Goal: Task Accomplishment & Management: Manage account settings

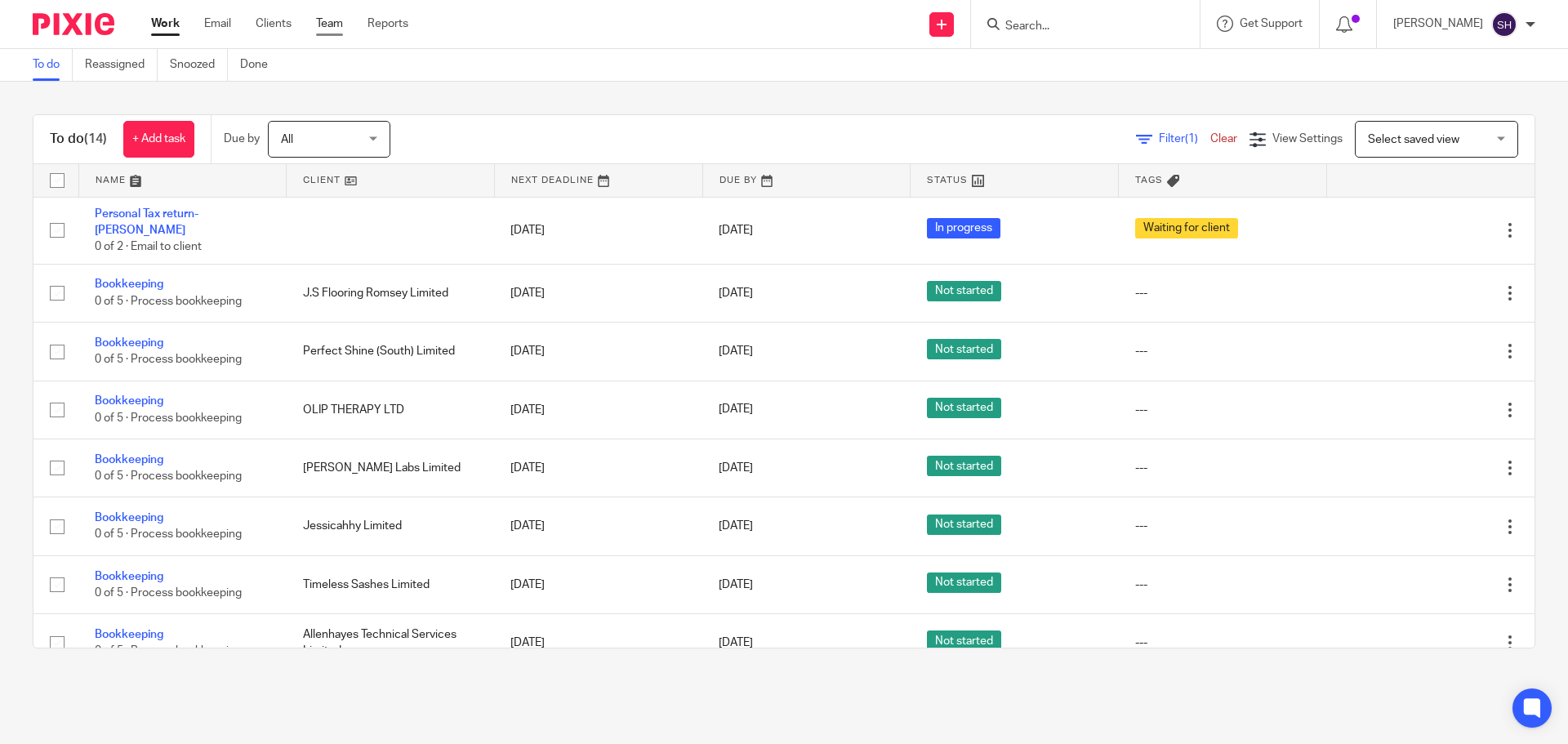
drag, startPoint x: 351, startPoint y: 27, endPoint x: 330, endPoint y: 21, distance: 21.8
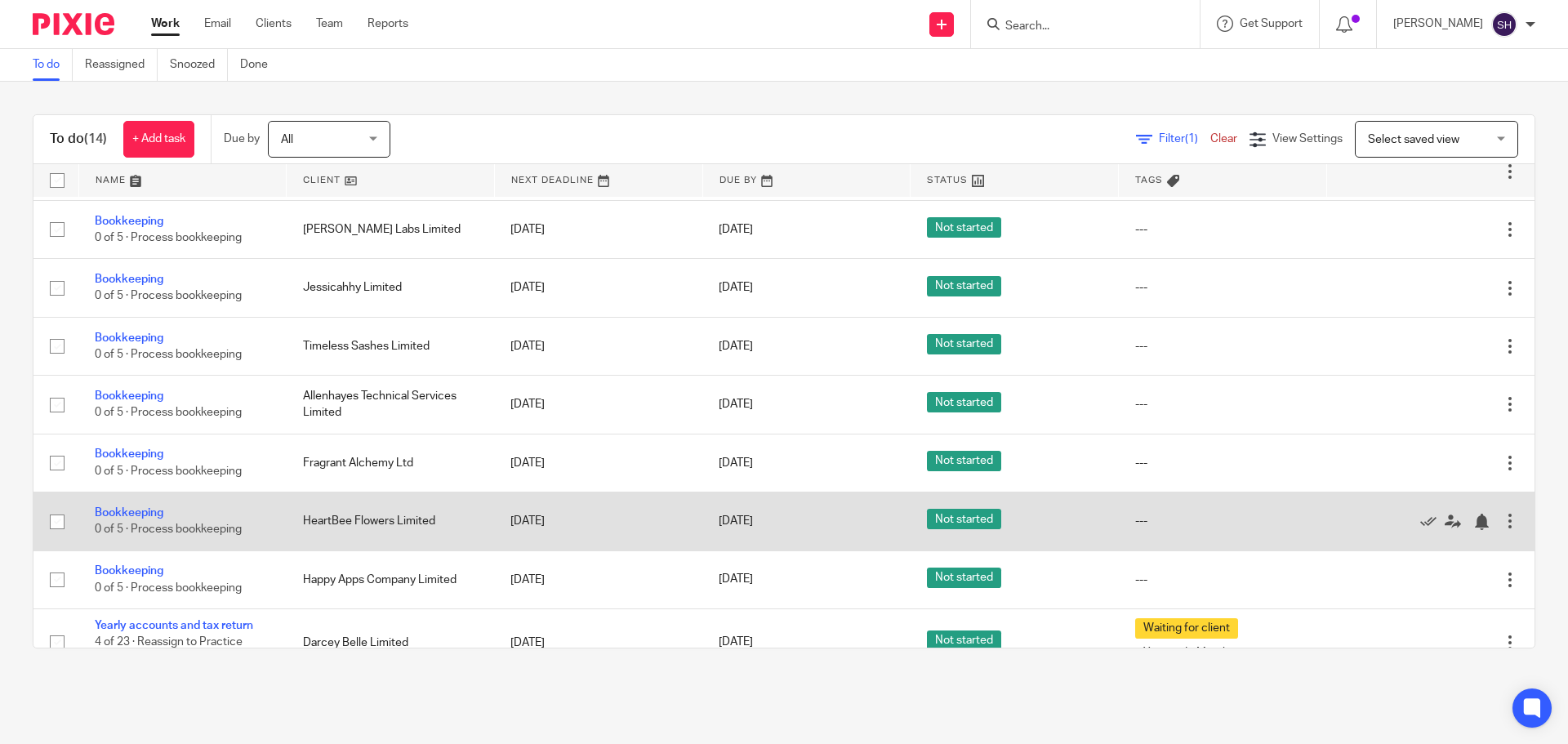
scroll to position [392, 0]
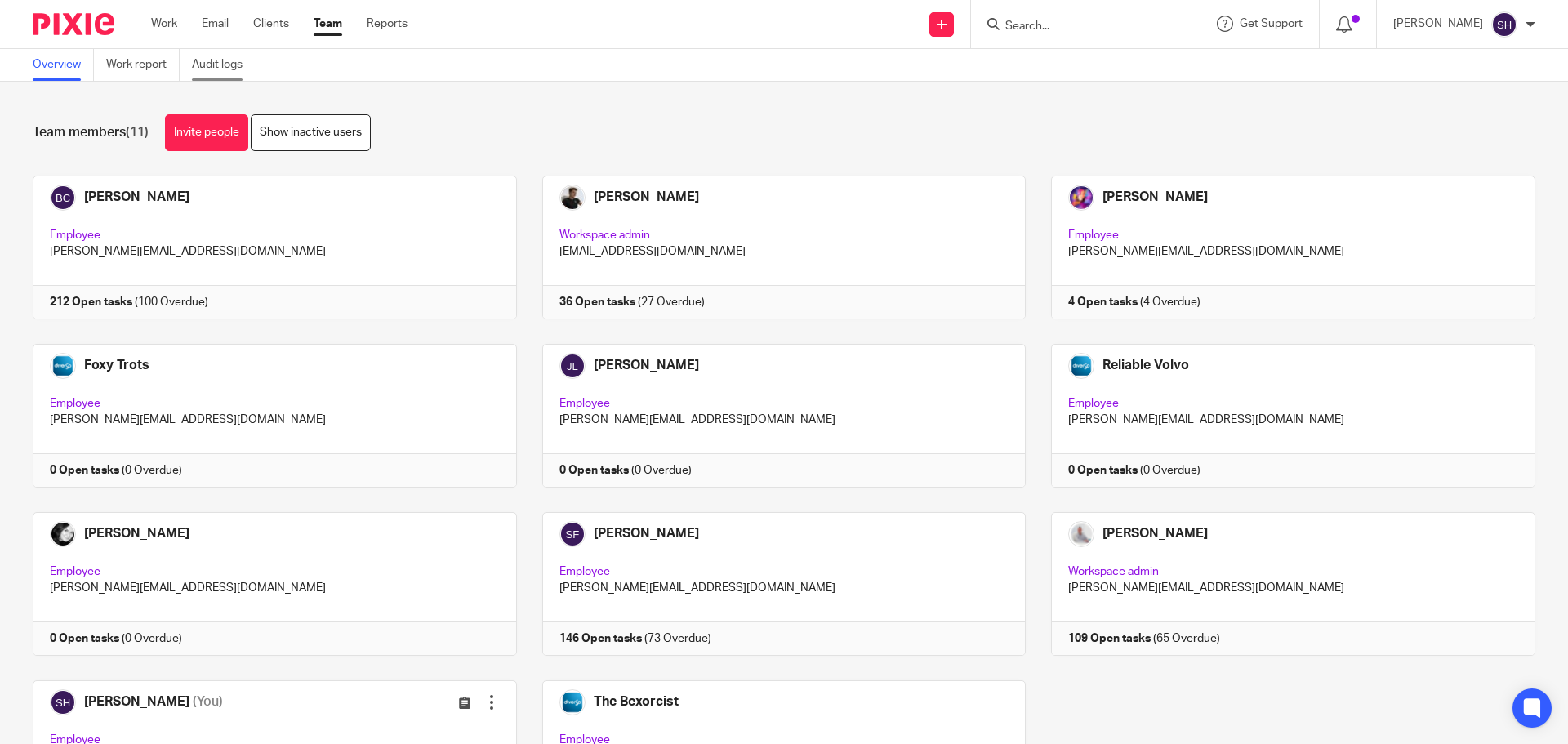
click at [221, 78] on link "Audit logs" at bounding box center [223, 65] width 63 height 32
click at [1029, 22] on input "Search" at bounding box center [1078, 27] width 147 height 15
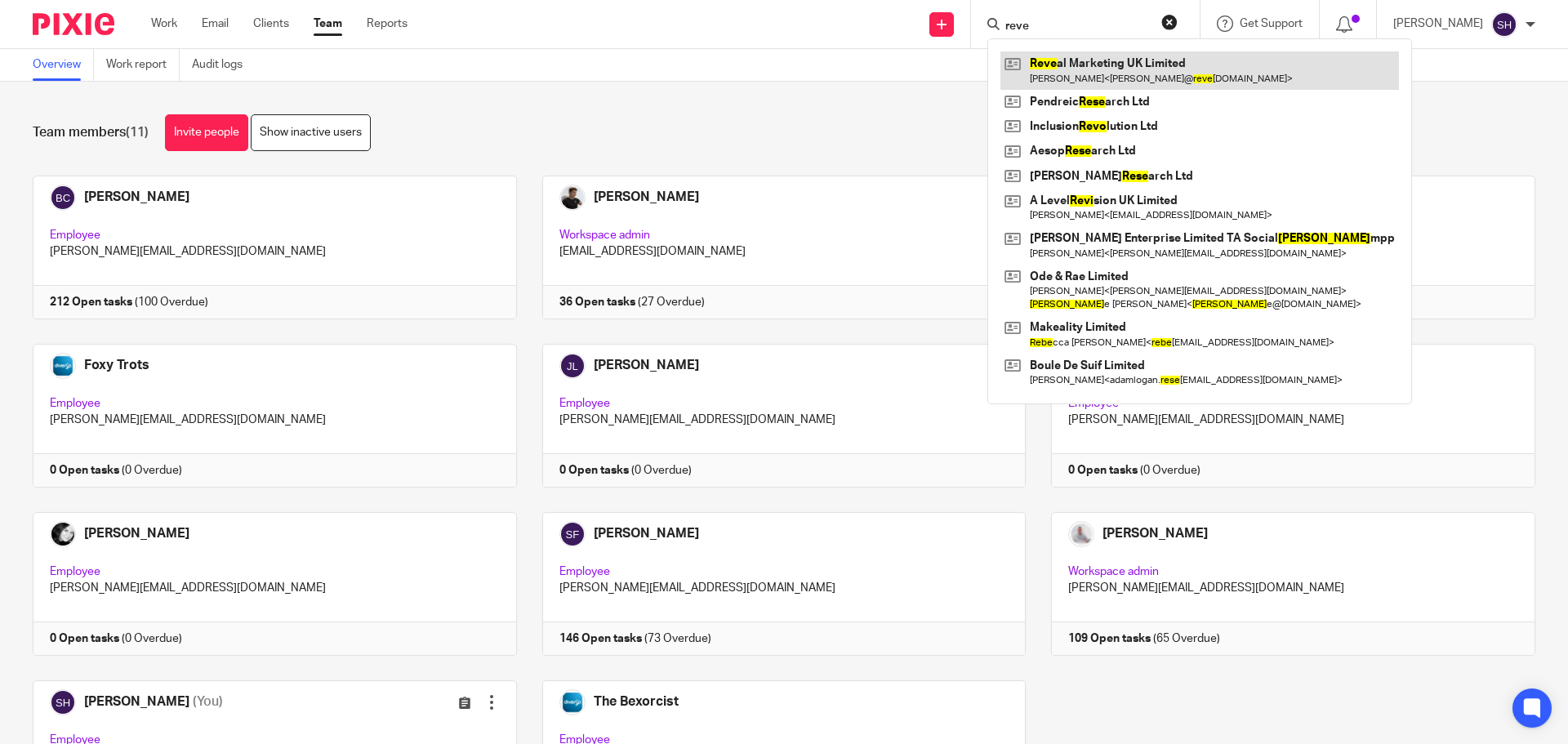
type input "reve"
click at [1089, 65] on link at bounding box center [1200, 70] width 399 height 38
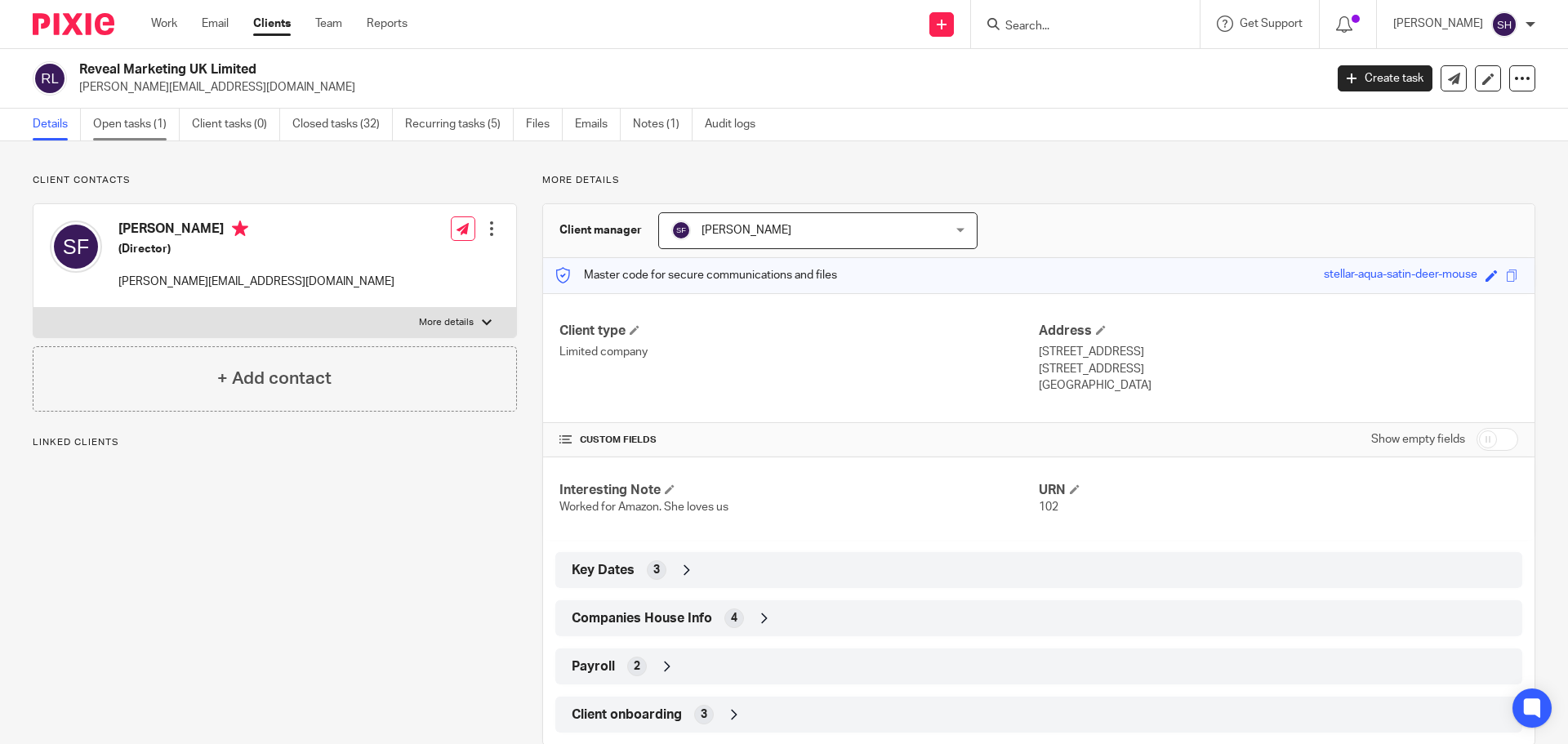
click at [142, 124] on link "Open tasks (1)" at bounding box center [137, 125] width 87 height 32
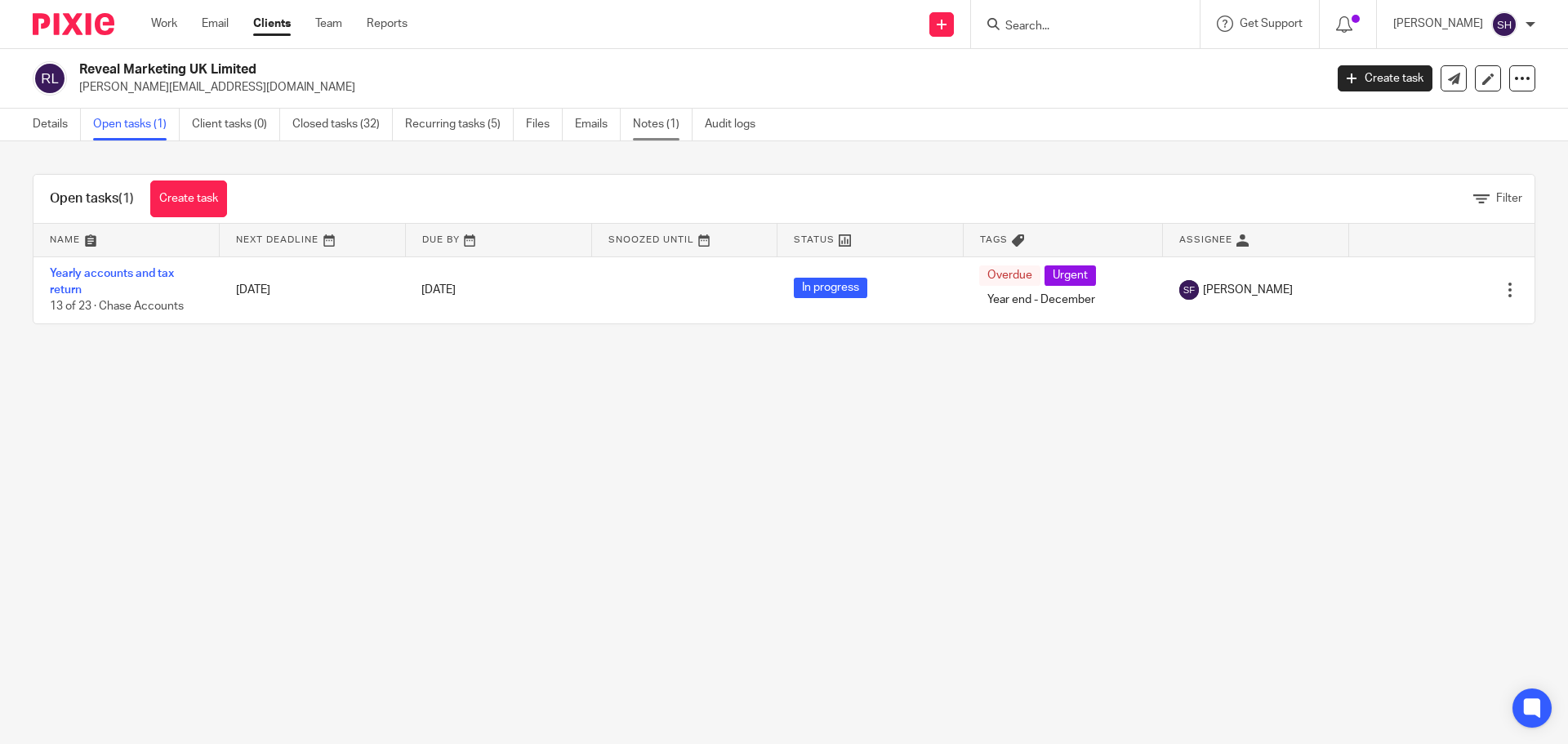
click at [649, 127] on link "Notes (1)" at bounding box center [662, 125] width 60 height 32
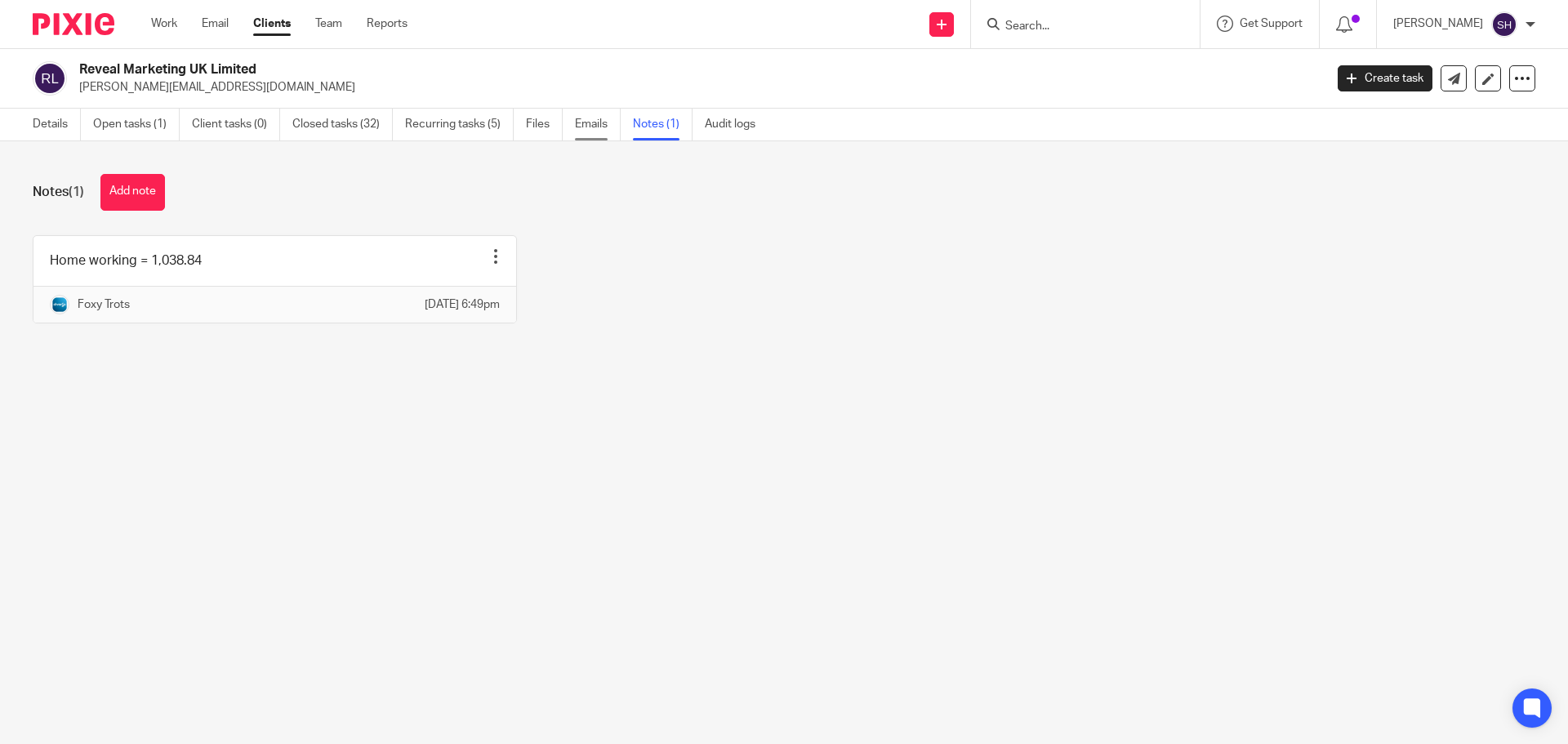
click at [582, 126] on link "Emails" at bounding box center [598, 125] width 45 height 32
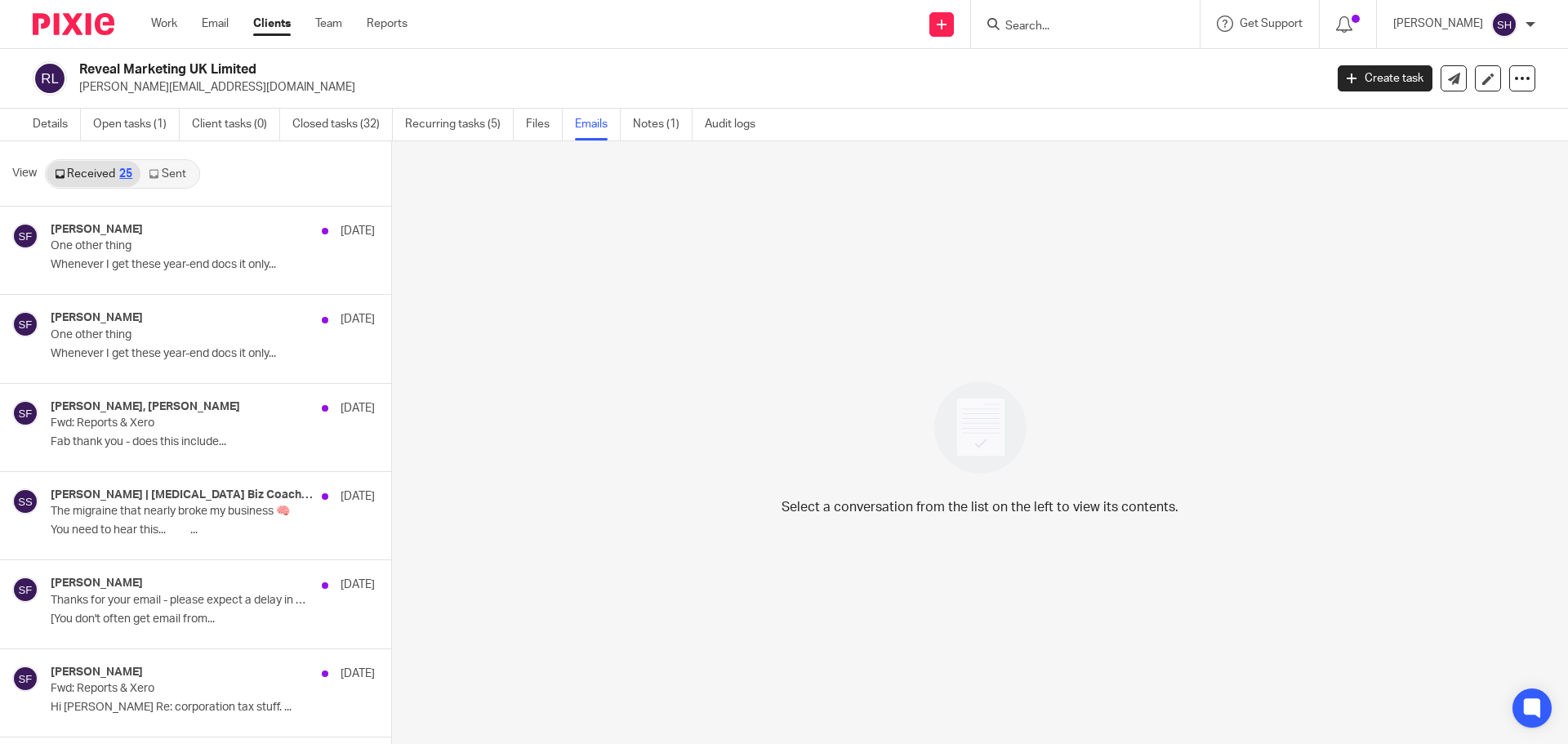
click at [167, 173] on link "Sent" at bounding box center [169, 174] width 58 height 26
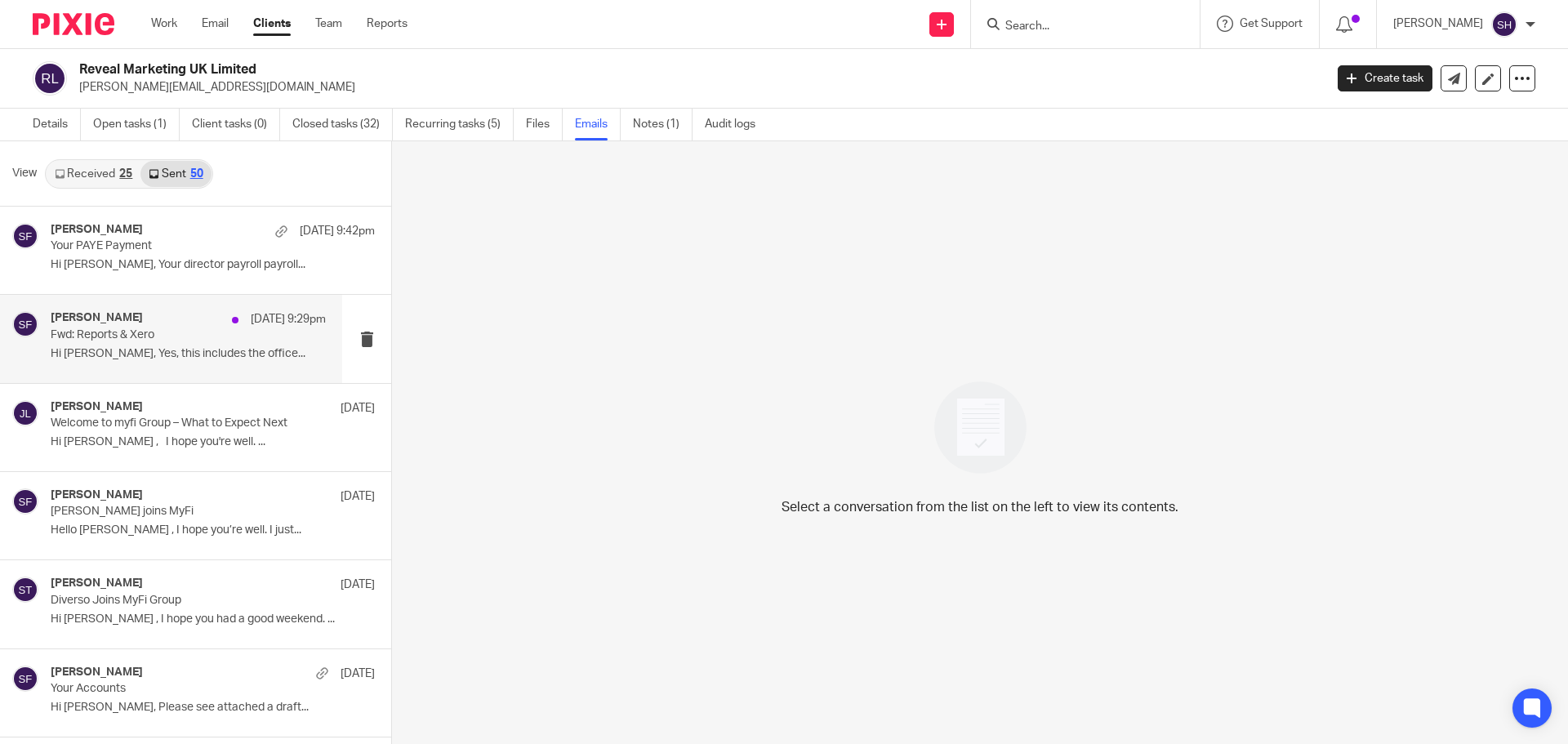
click at [145, 313] on div "[PERSON_NAME] [DATE] 9:29pm" at bounding box center [188, 318] width 275 height 16
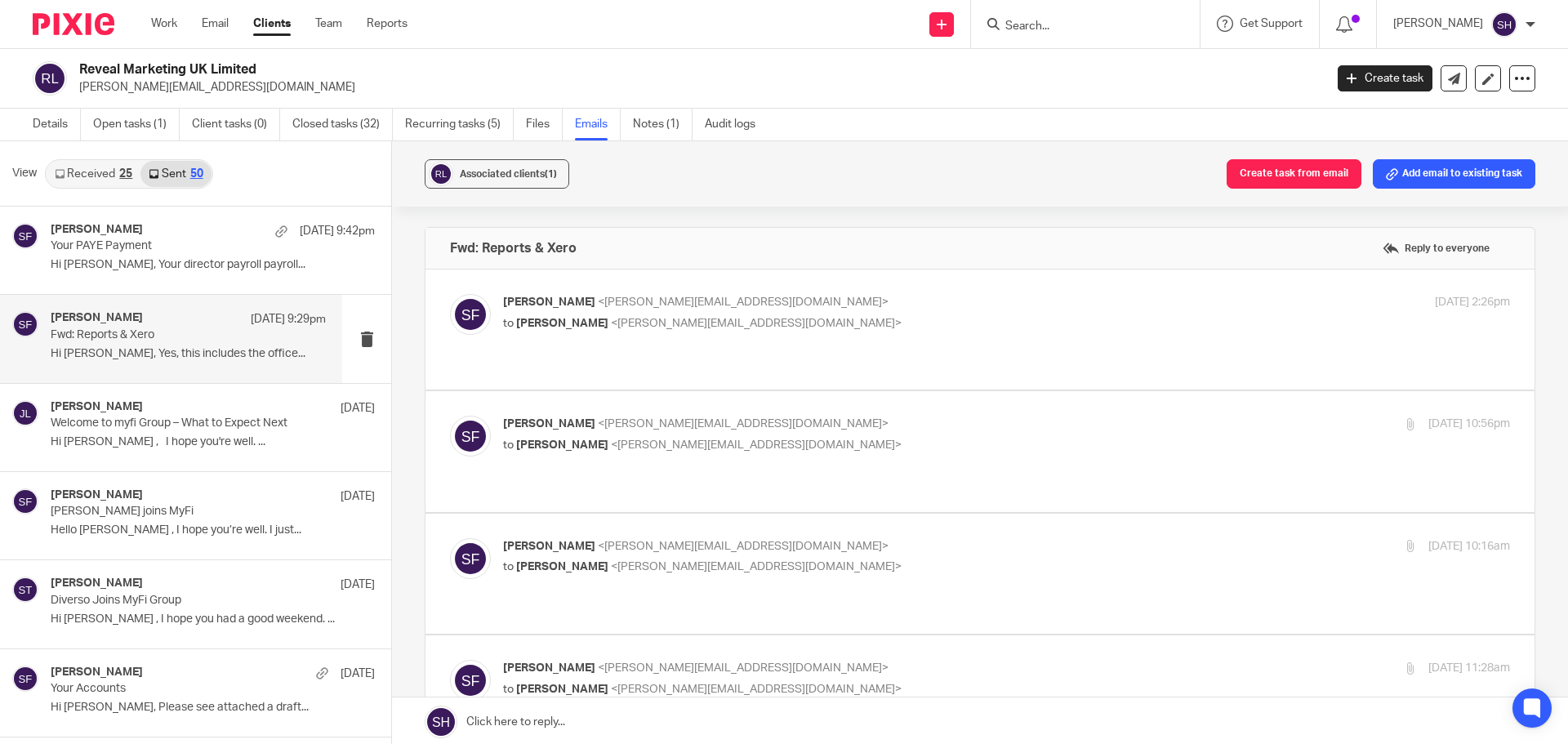
click at [834, 298] on p "[PERSON_NAME] <[PERSON_NAME][EMAIL_ADDRESS][DOMAIN_NAME]>" at bounding box center [839, 302] width 672 height 17
checkbox input "true"
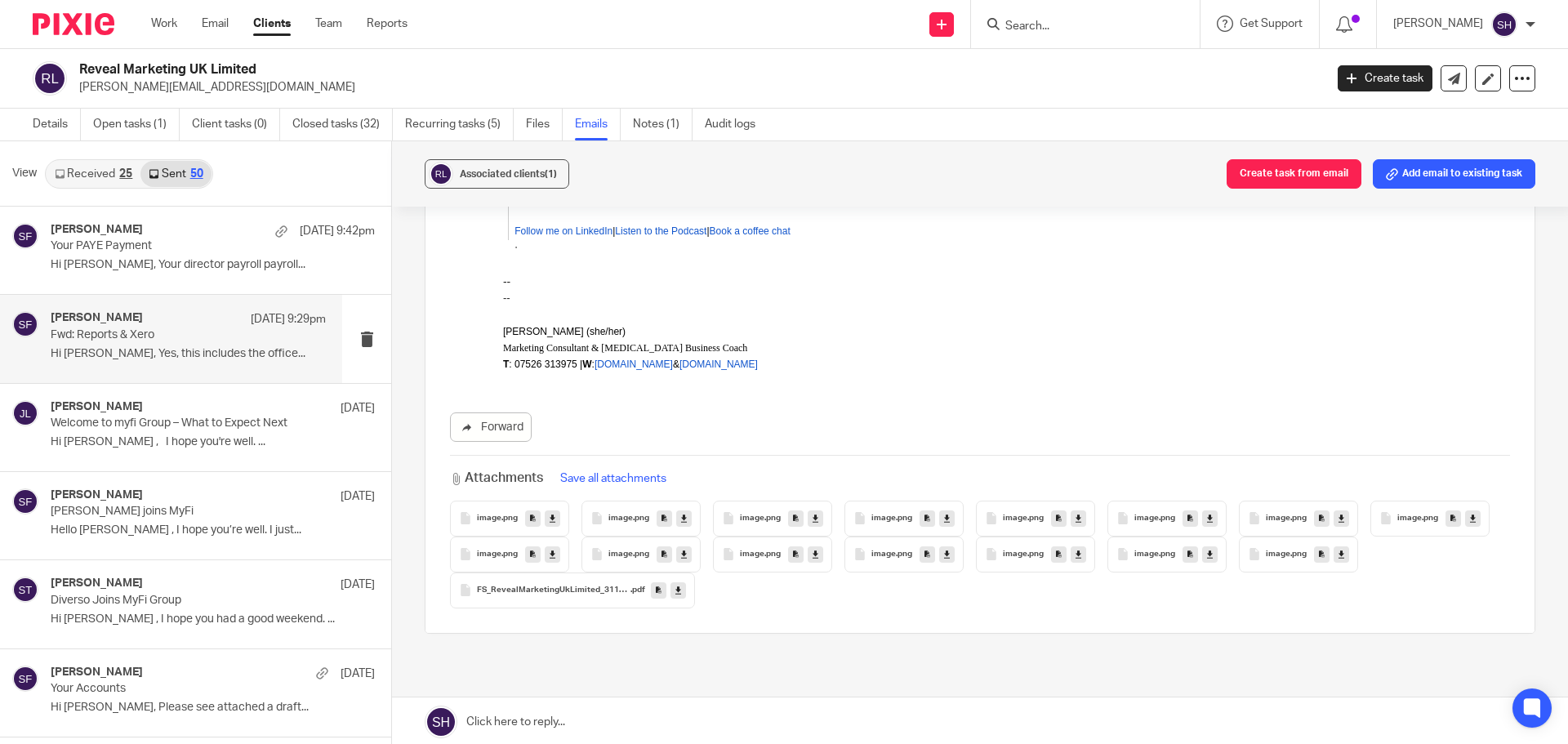
scroll to position [4018, 0]
click at [154, 276] on div "Sarah Fox 13 Sep 9:42pm Your PAYE Payment Hi Siobhan, Your director payroll pay…" at bounding box center [188, 250] width 275 height 55
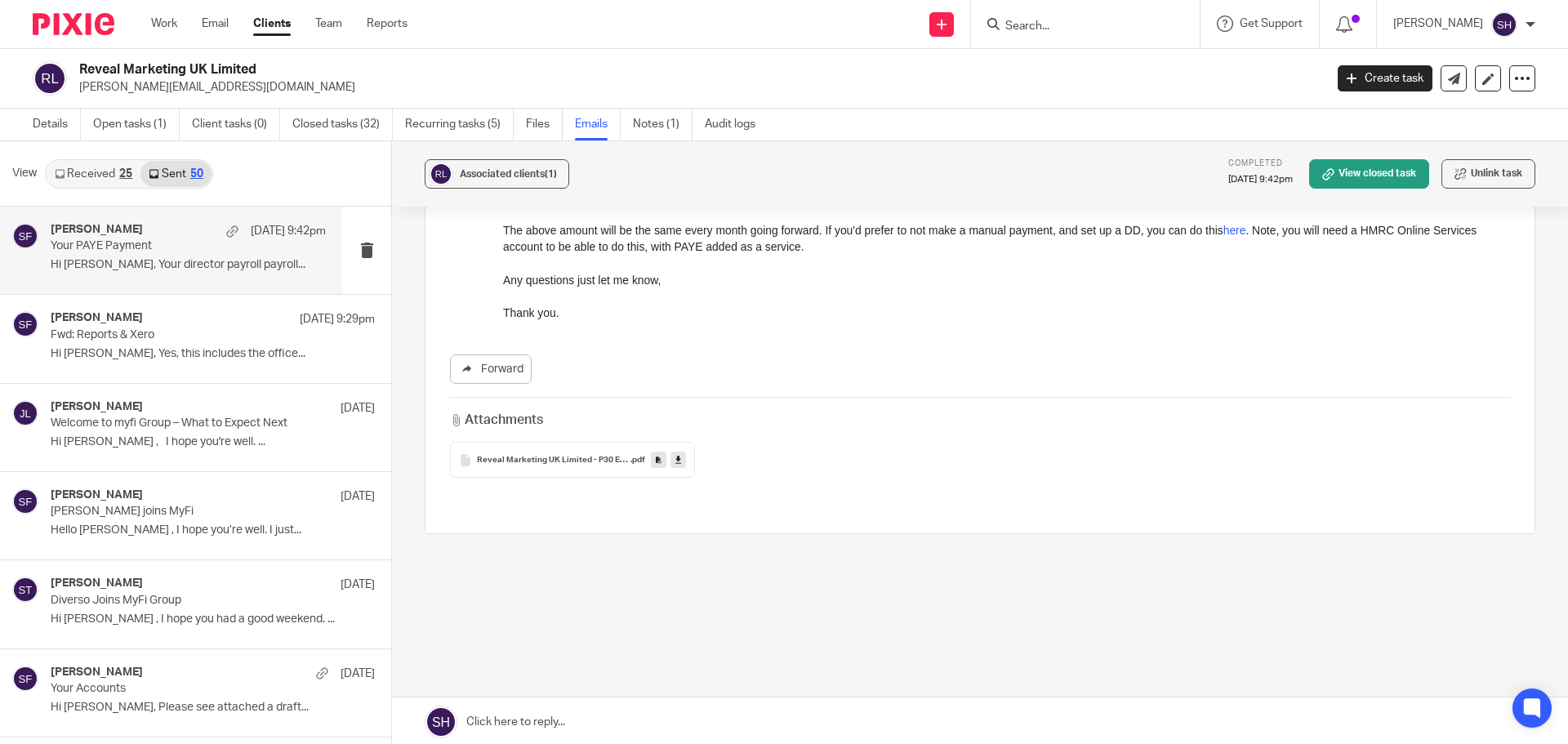
scroll to position [0, 0]
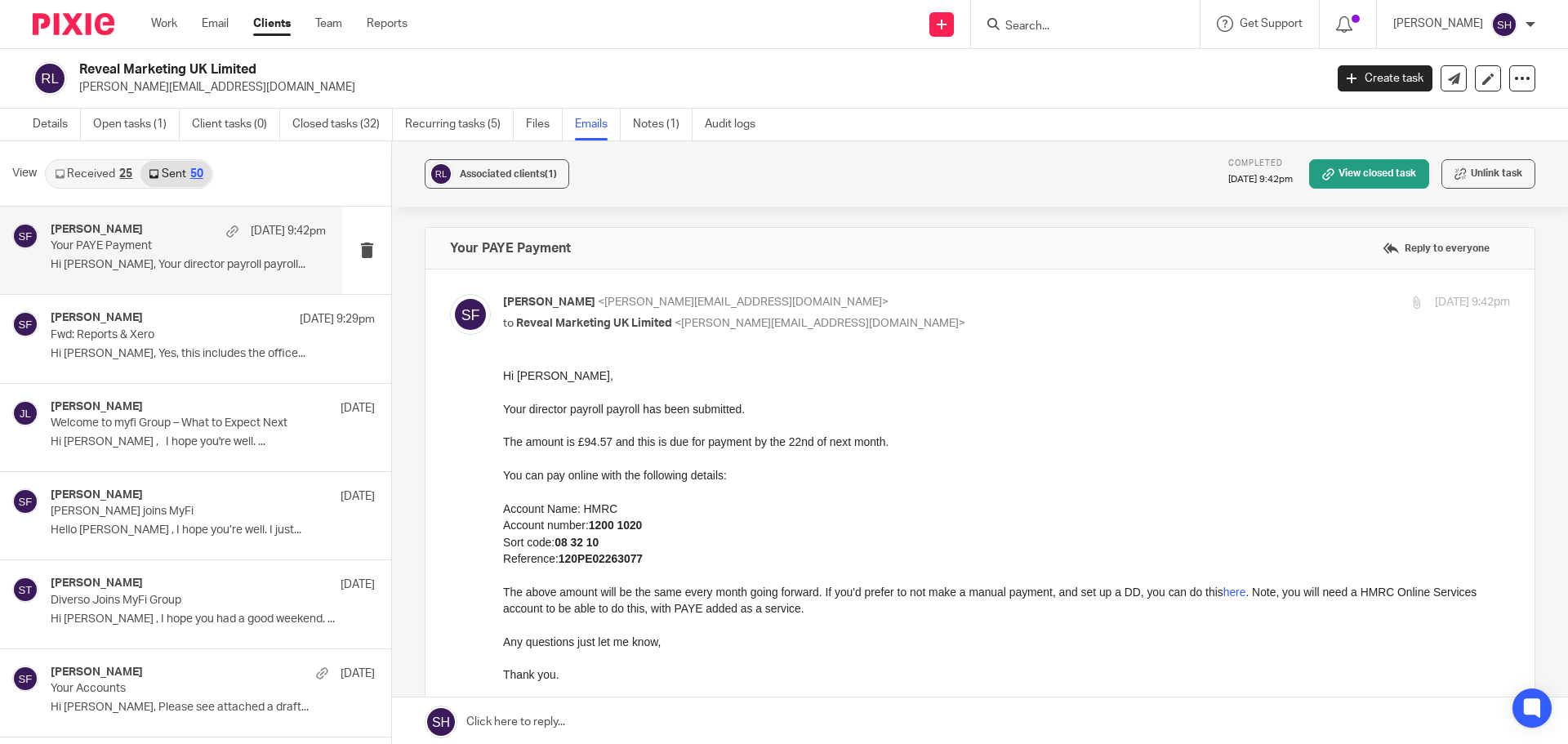
click at [99, 172] on link "Received 25" at bounding box center [93, 174] width 94 height 26
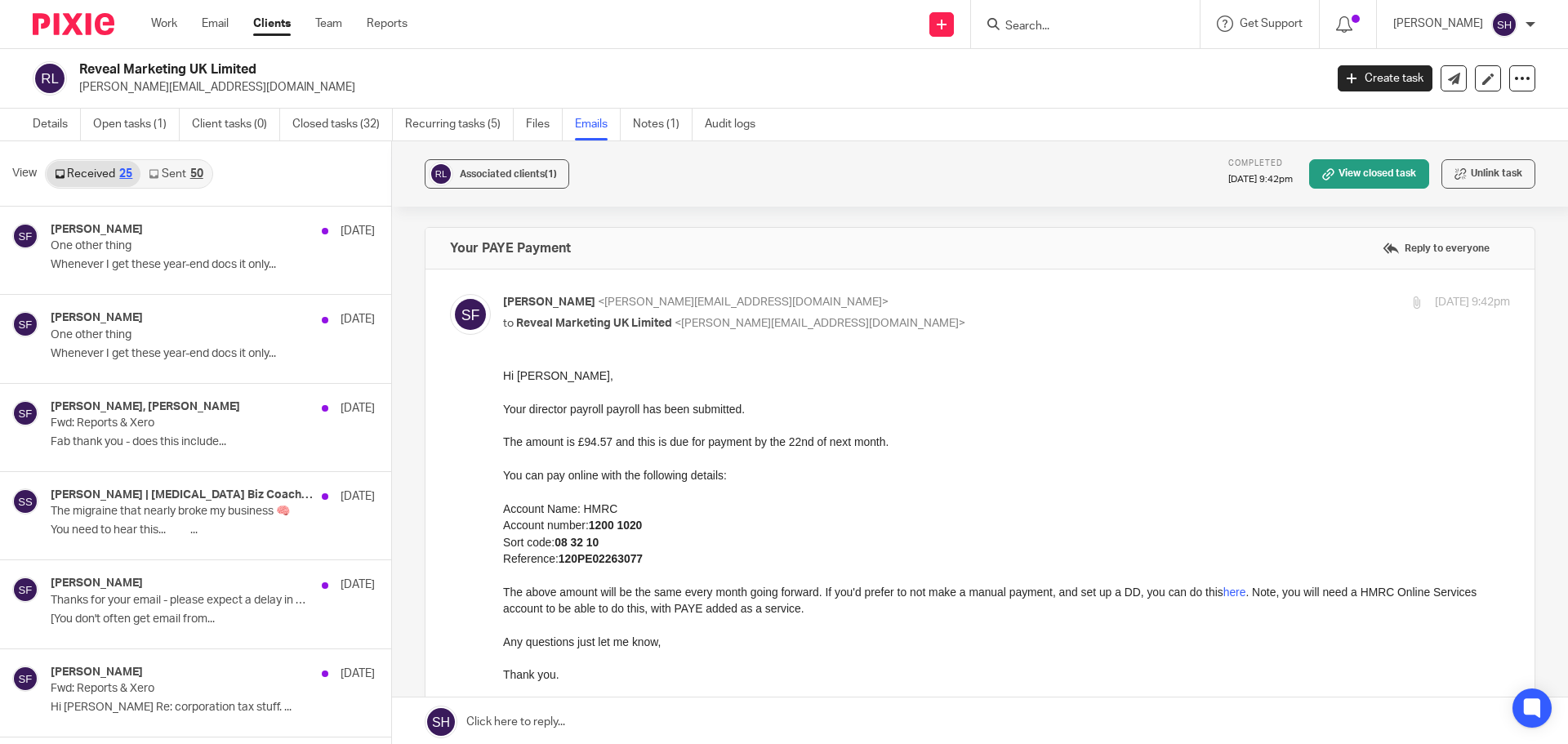
scroll to position [3, 0]
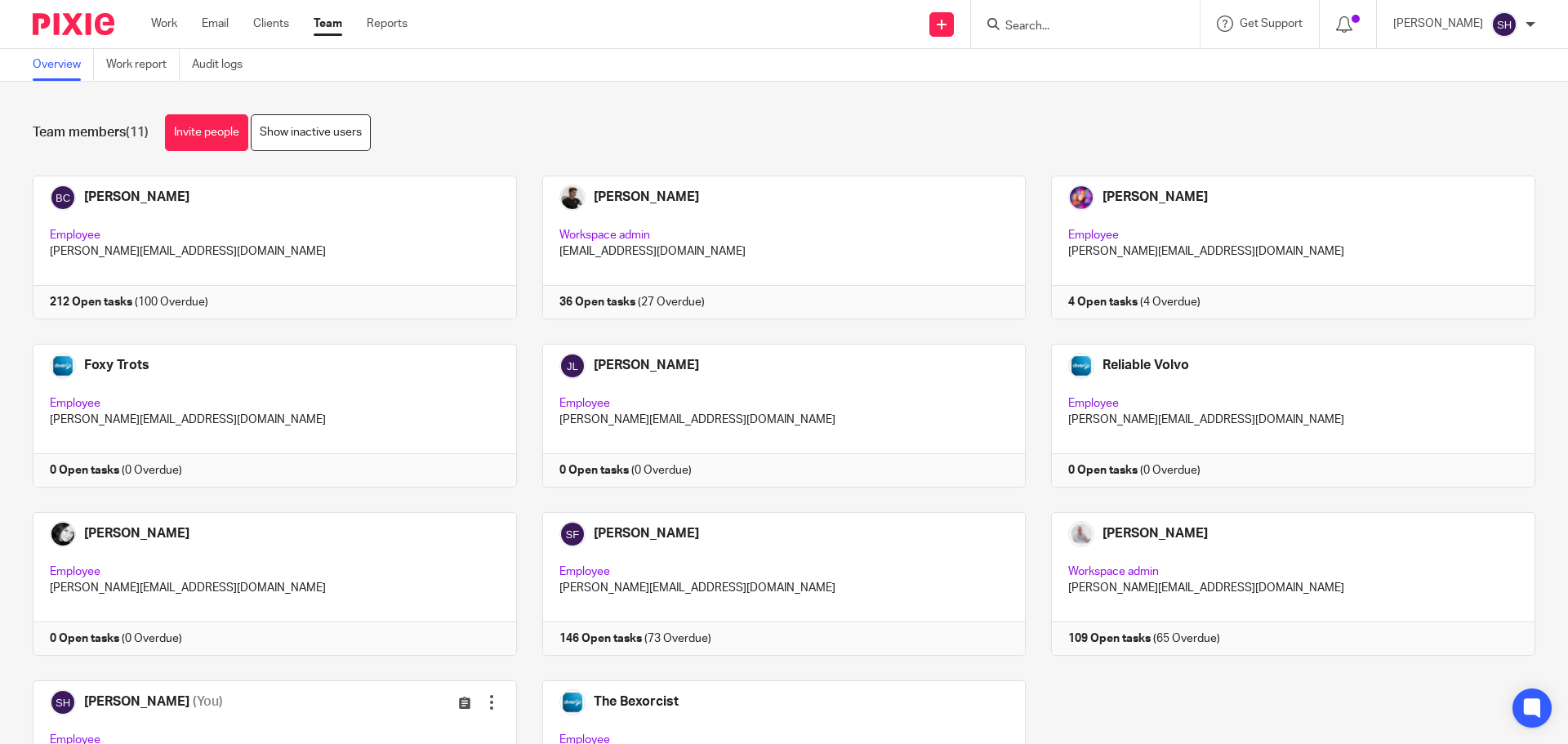
click at [1034, 32] on input "Search" at bounding box center [1078, 27] width 147 height 15
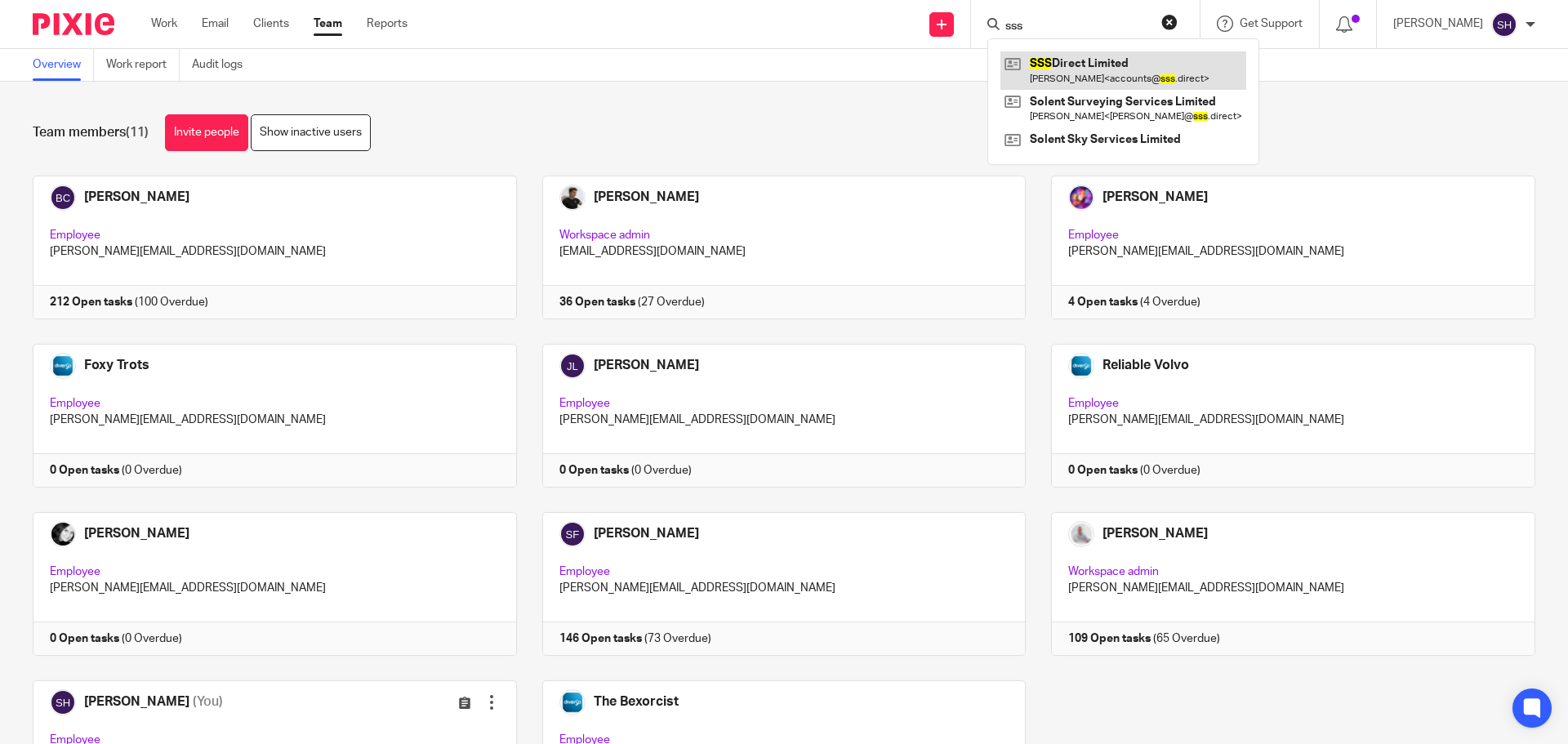
type input "sss"
click at [1065, 64] on link at bounding box center [1123, 70] width 246 height 38
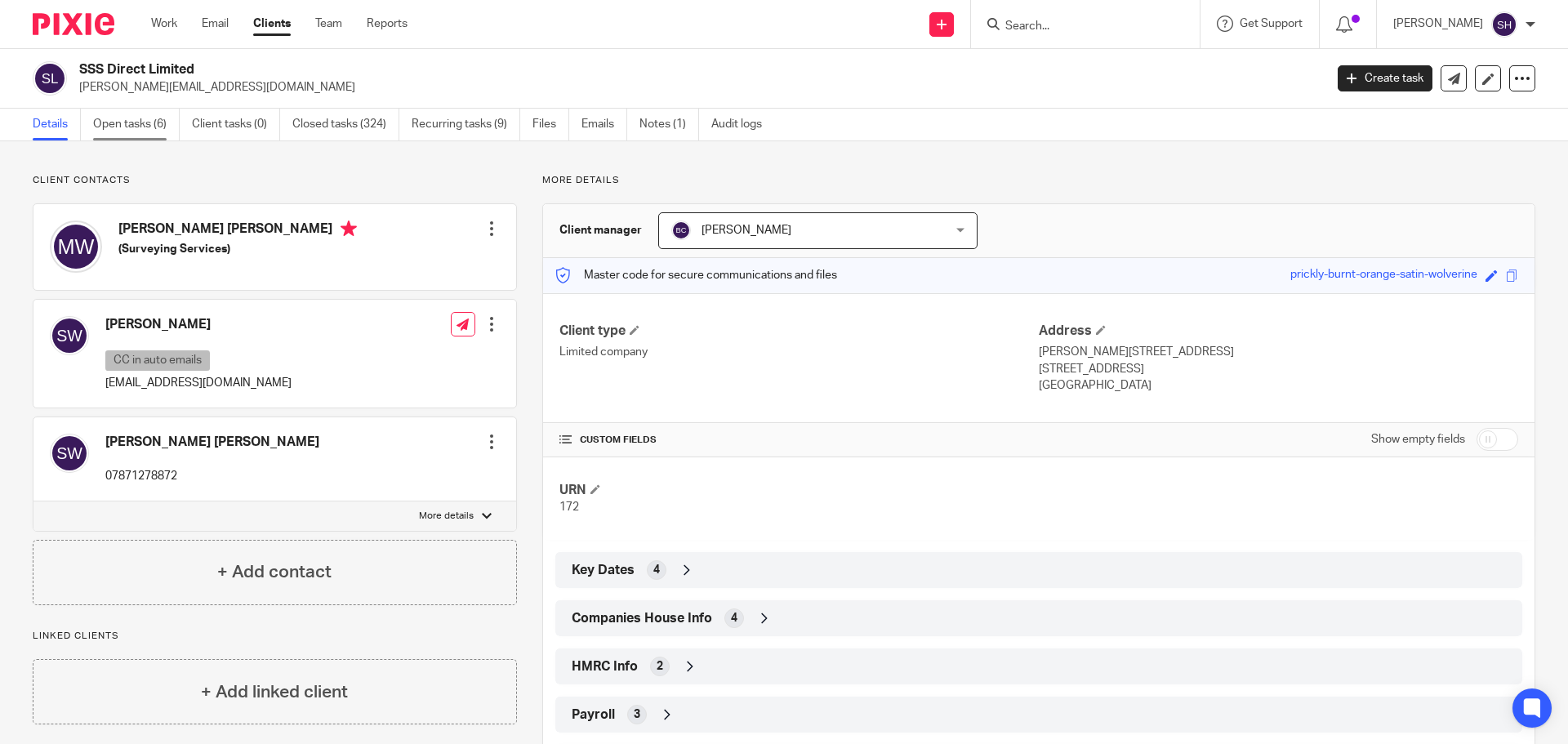
click at [137, 126] on link "Open tasks (6)" at bounding box center [137, 125] width 87 height 32
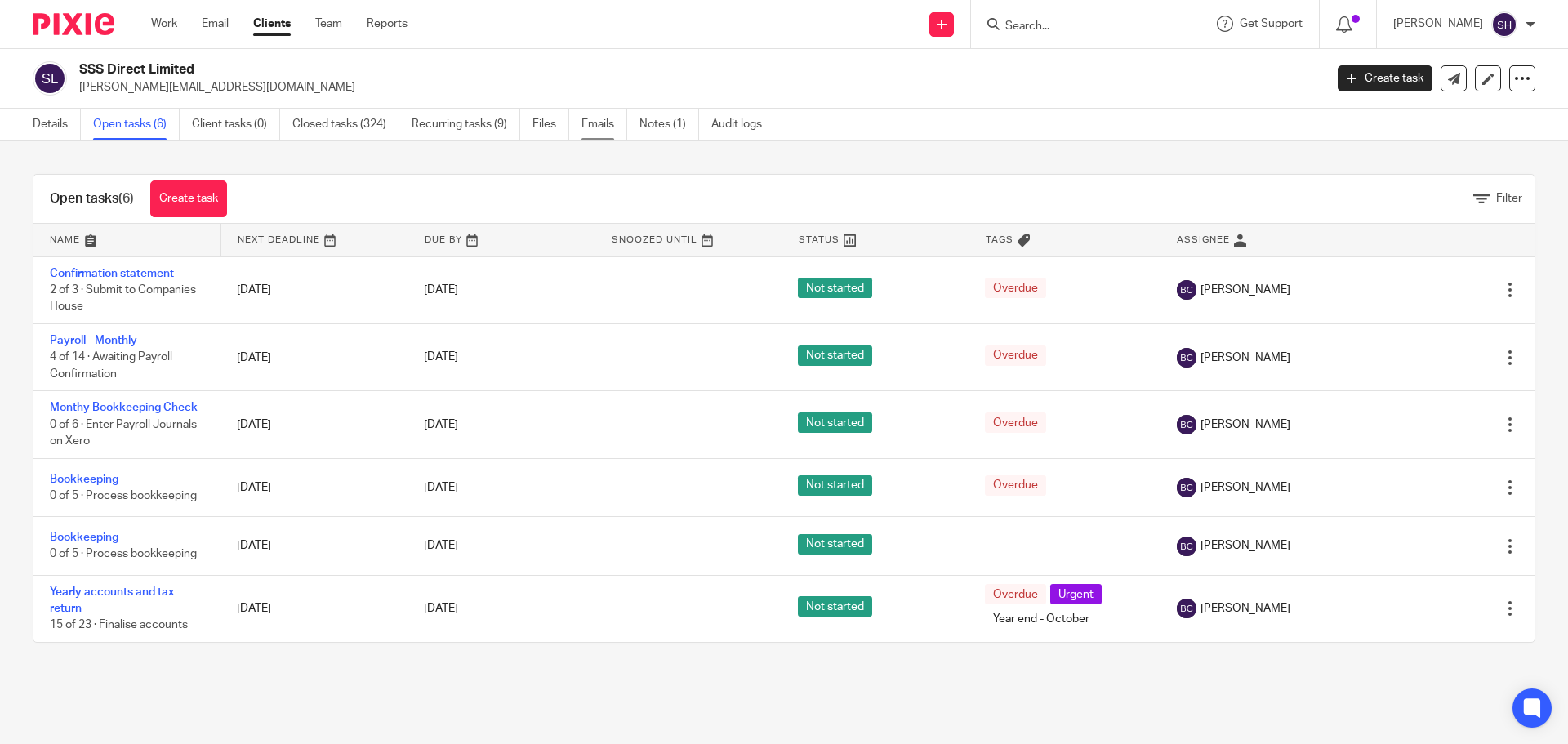
click at [595, 120] on link "Emails" at bounding box center [605, 125] width 45 height 32
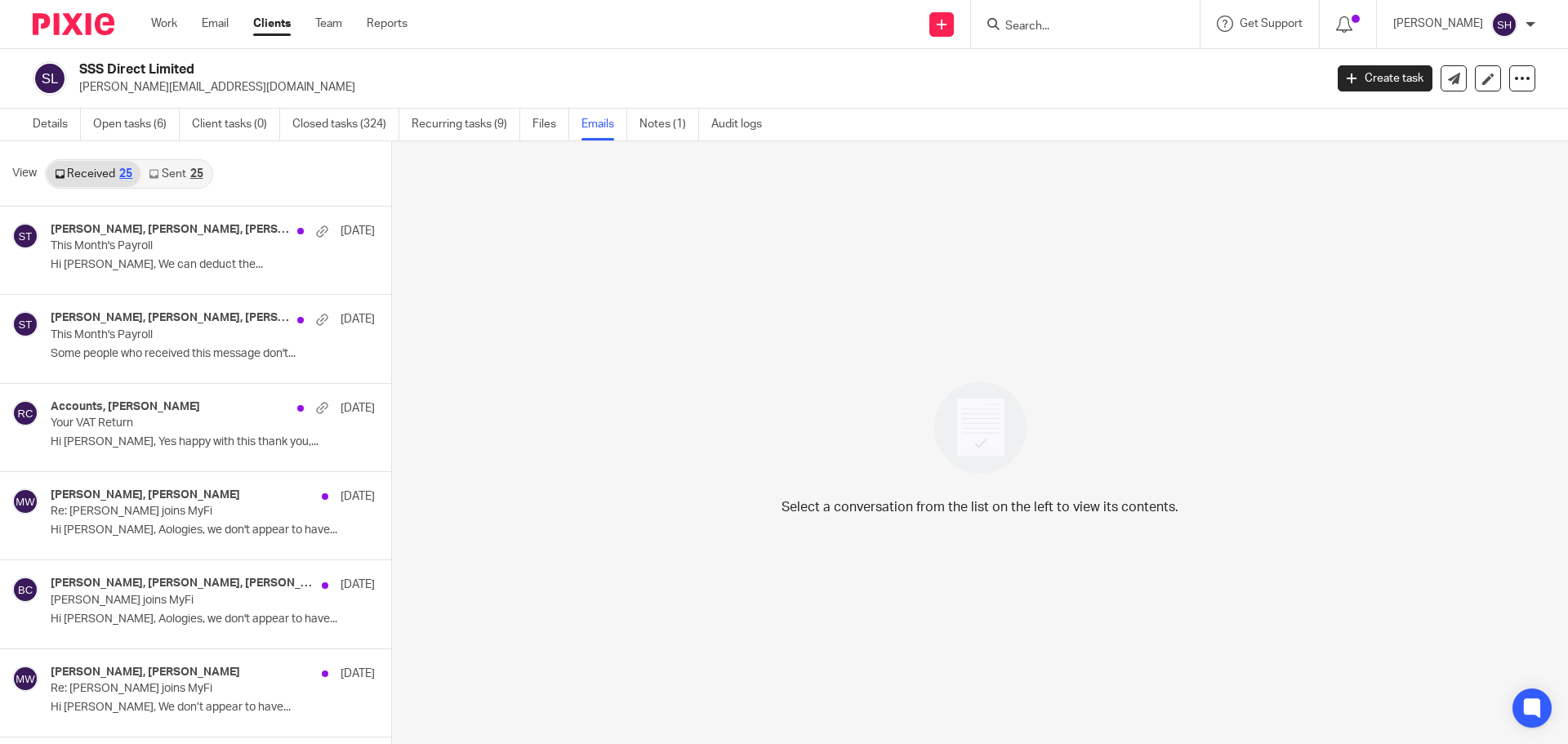
click at [180, 176] on link "Sent 25" at bounding box center [176, 174] width 70 height 26
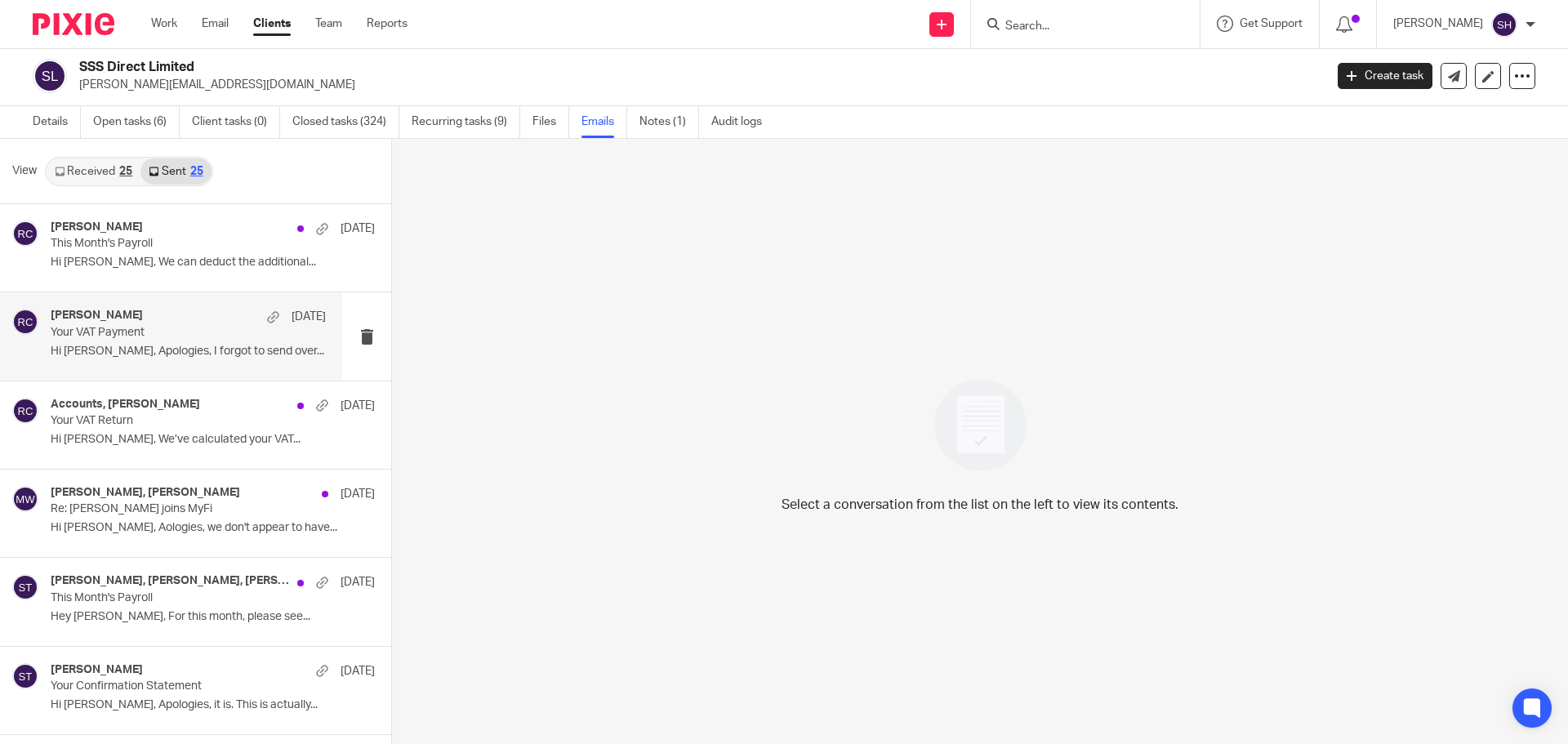
click at [154, 366] on div "Rebecca Cole 9 Sep Your VAT Payment Hi Michael, Apologies, I forgot to send ove…" at bounding box center [171, 336] width 342 height 88
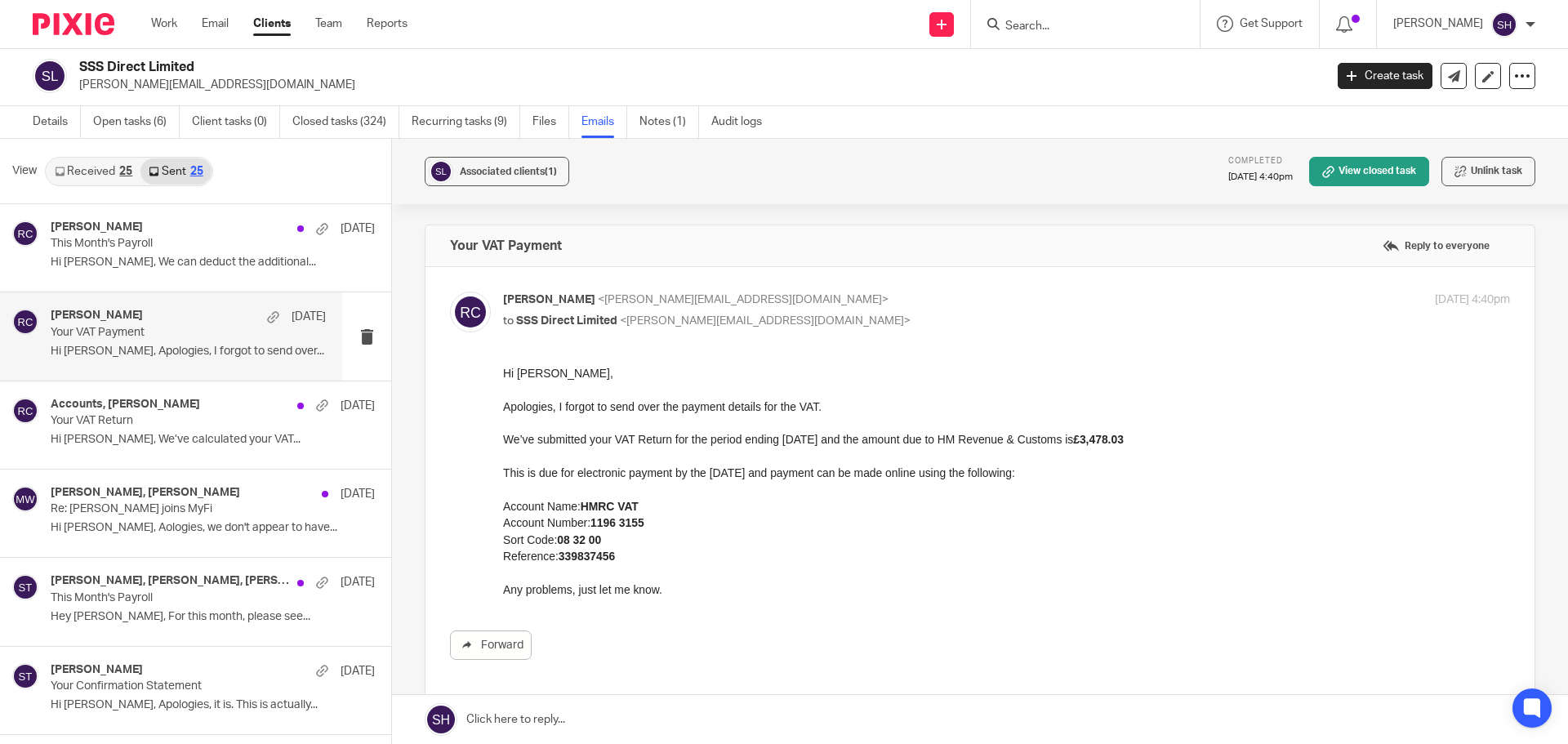
scroll to position [0, 0]
click at [166, 271] on div "Rebecca Cole 9 Sep This Month's Payroll Hi Michael, We can deduct the additiona…" at bounding box center [188, 247] width 275 height 55
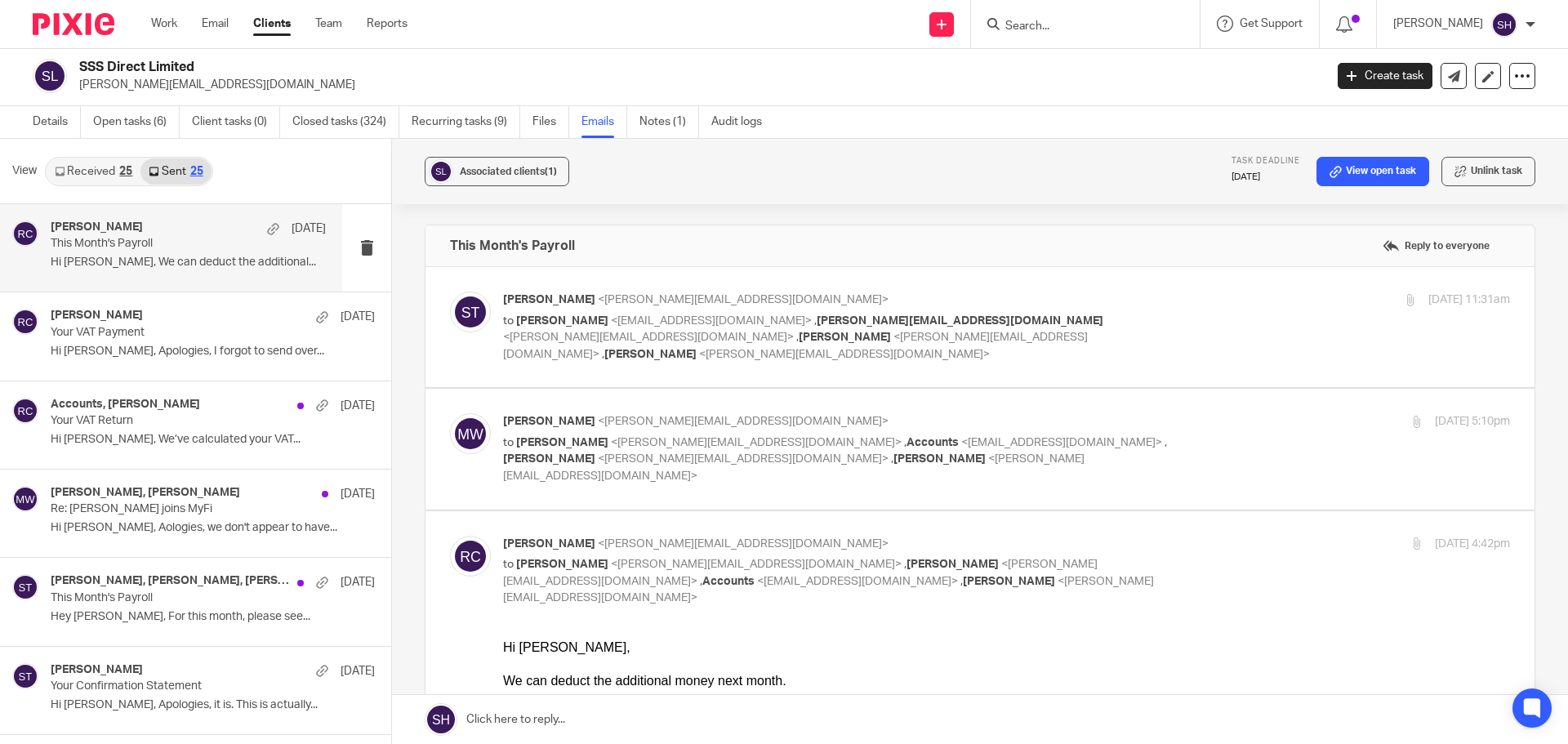
click at [838, 352] on label at bounding box center [980, 327] width 1109 height 120
click at [450, 292] on input "checkbox" at bounding box center [450, 291] width 1 height 1
checkbox input "true"
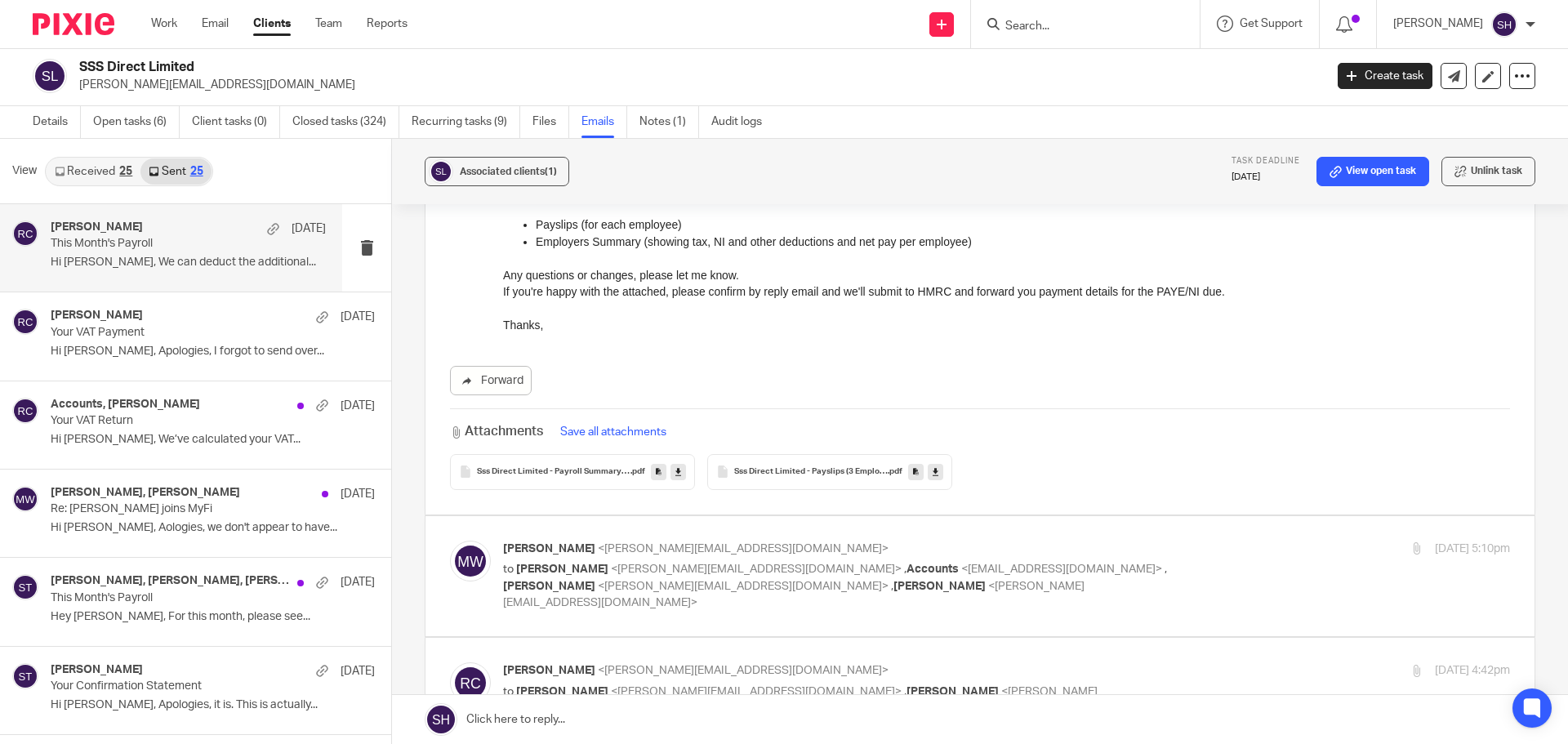
scroll to position [327, 0]
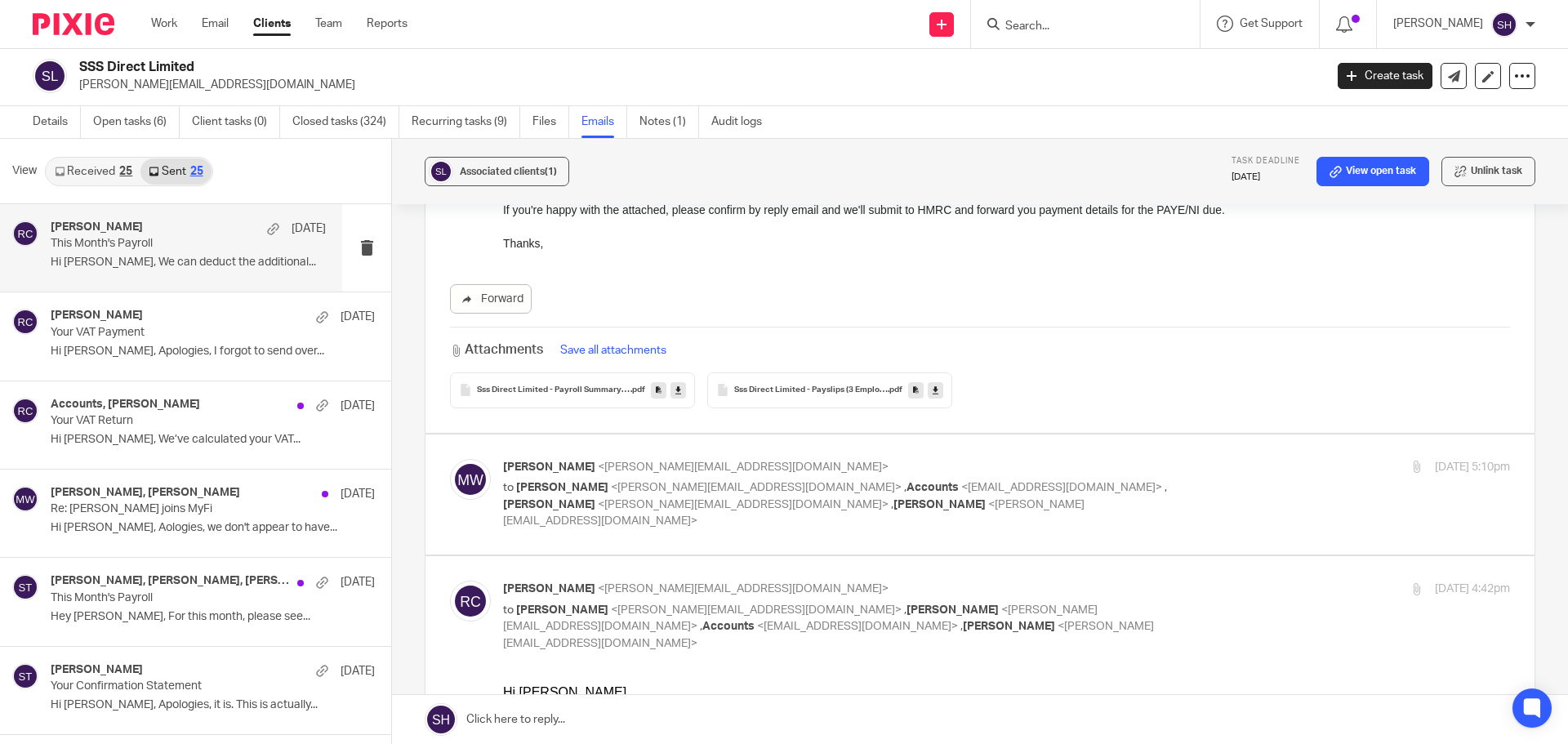
click at [831, 500] on label at bounding box center [980, 494] width 1109 height 120
click at [450, 459] on input "checkbox" at bounding box center [450, 458] width 1 height 1
checkbox input "true"
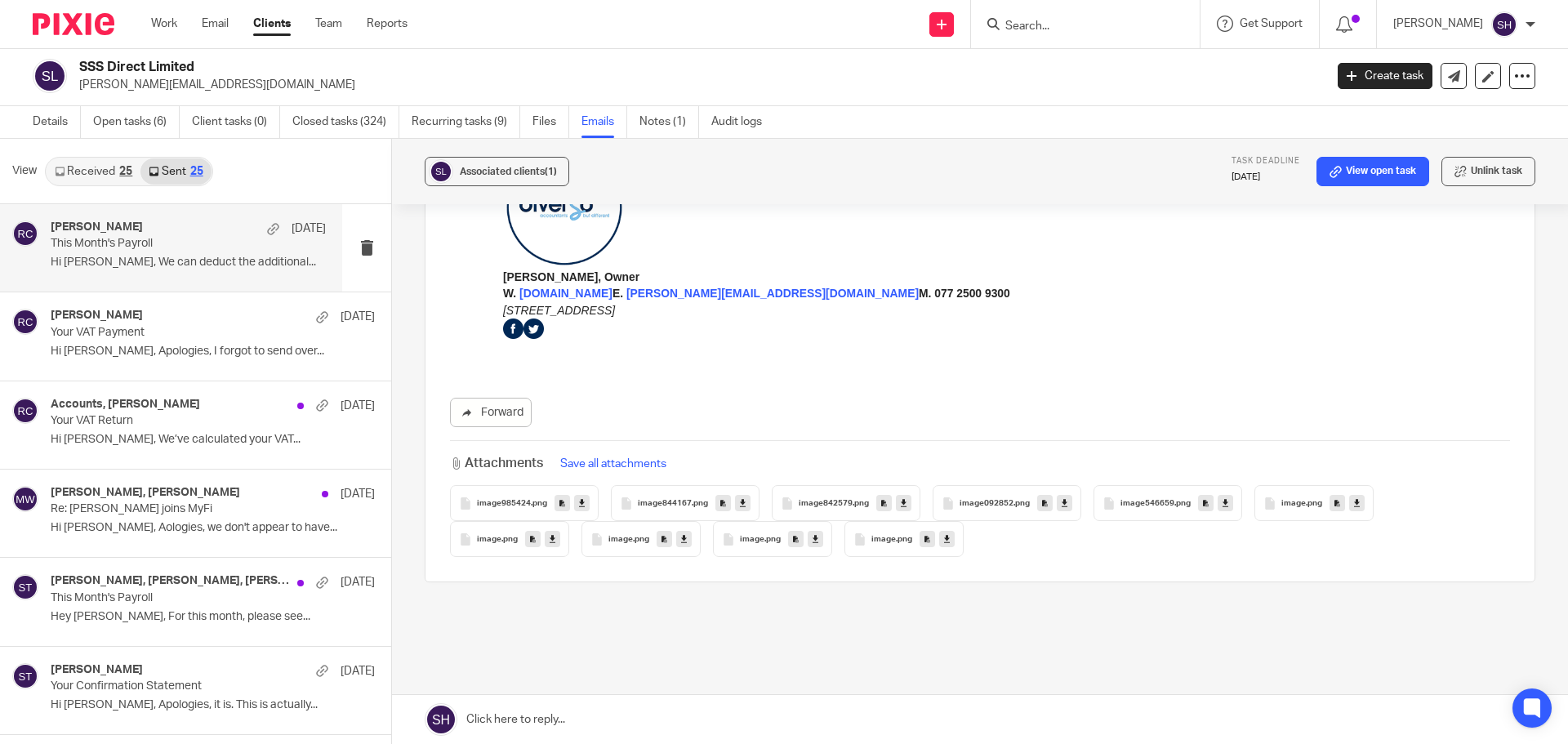
scroll to position [3060, 0]
click at [156, 118] on link "Open tasks (6)" at bounding box center [137, 122] width 87 height 32
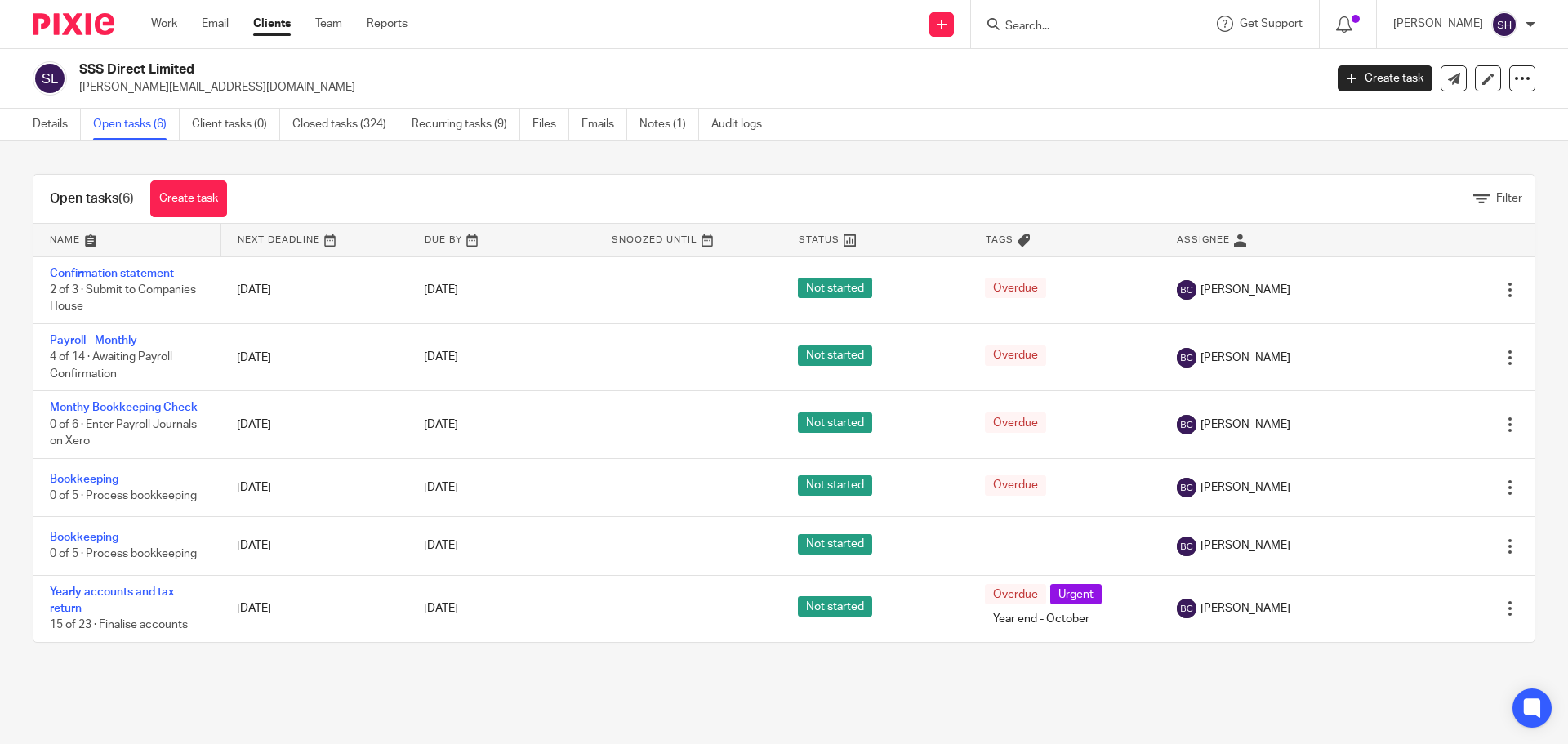
click at [1059, 16] on form at bounding box center [1091, 25] width 174 height 21
click at [1048, 36] on div at bounding box center [1085, 24] width 229 height 48
click at [1041, 23] on input "Search" at bounding box center [1078, 27] width 147 height 15
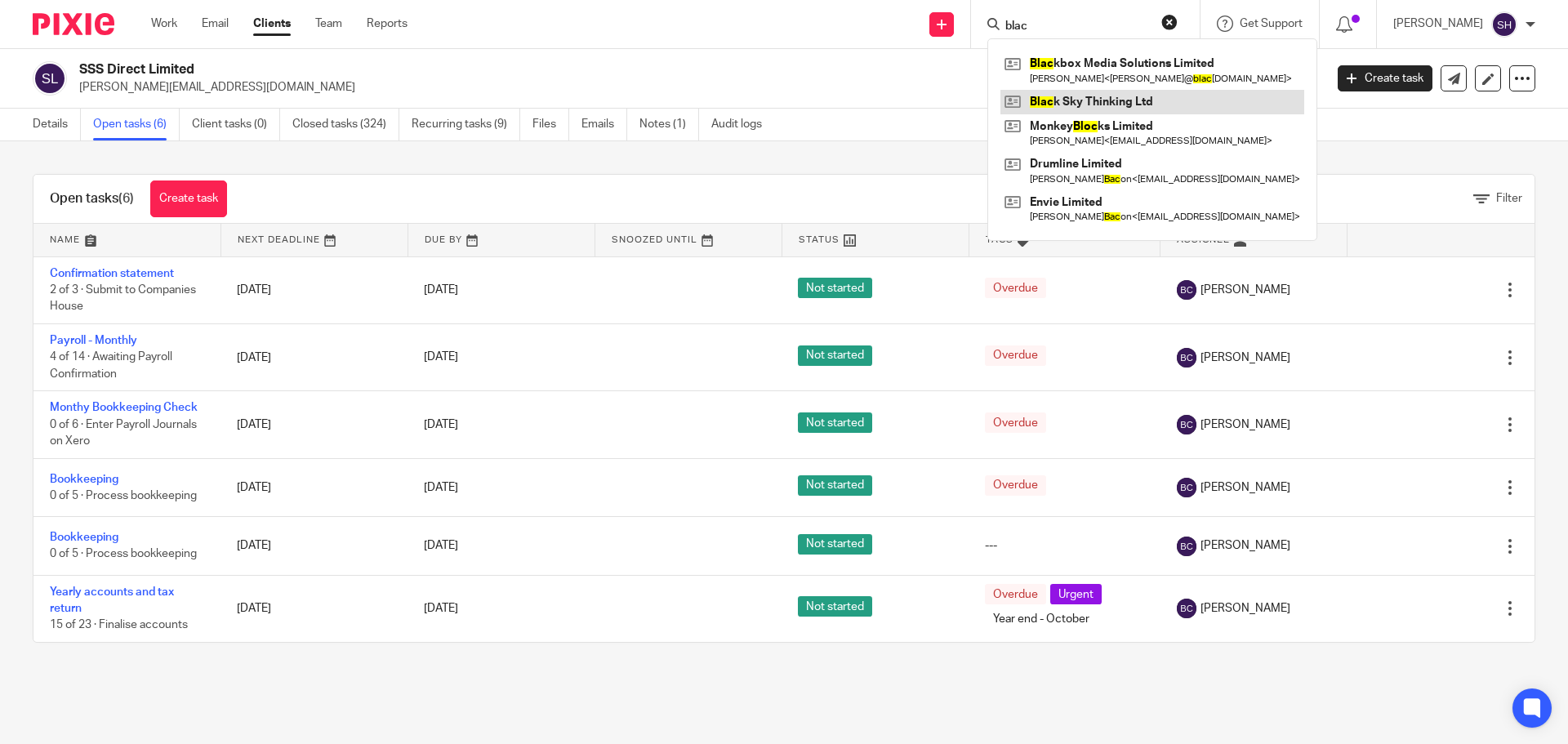
type input "blac"
click at [1097, 102] on link at bounding box center [1152, 102] width 304 height 25
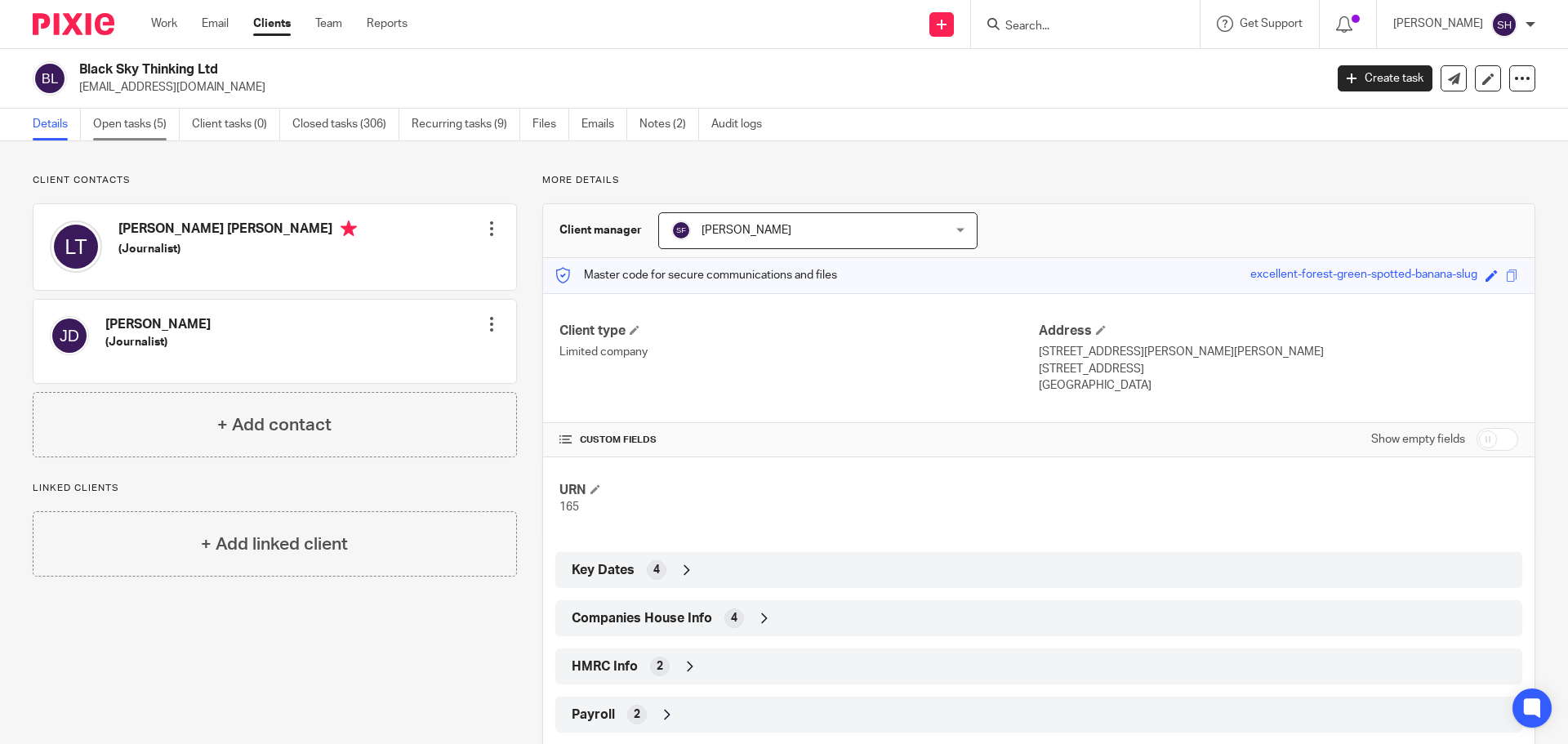
click at [138, 121] on link "Open tasks (5)" at bounding box center [137, 125] width 87 height 32
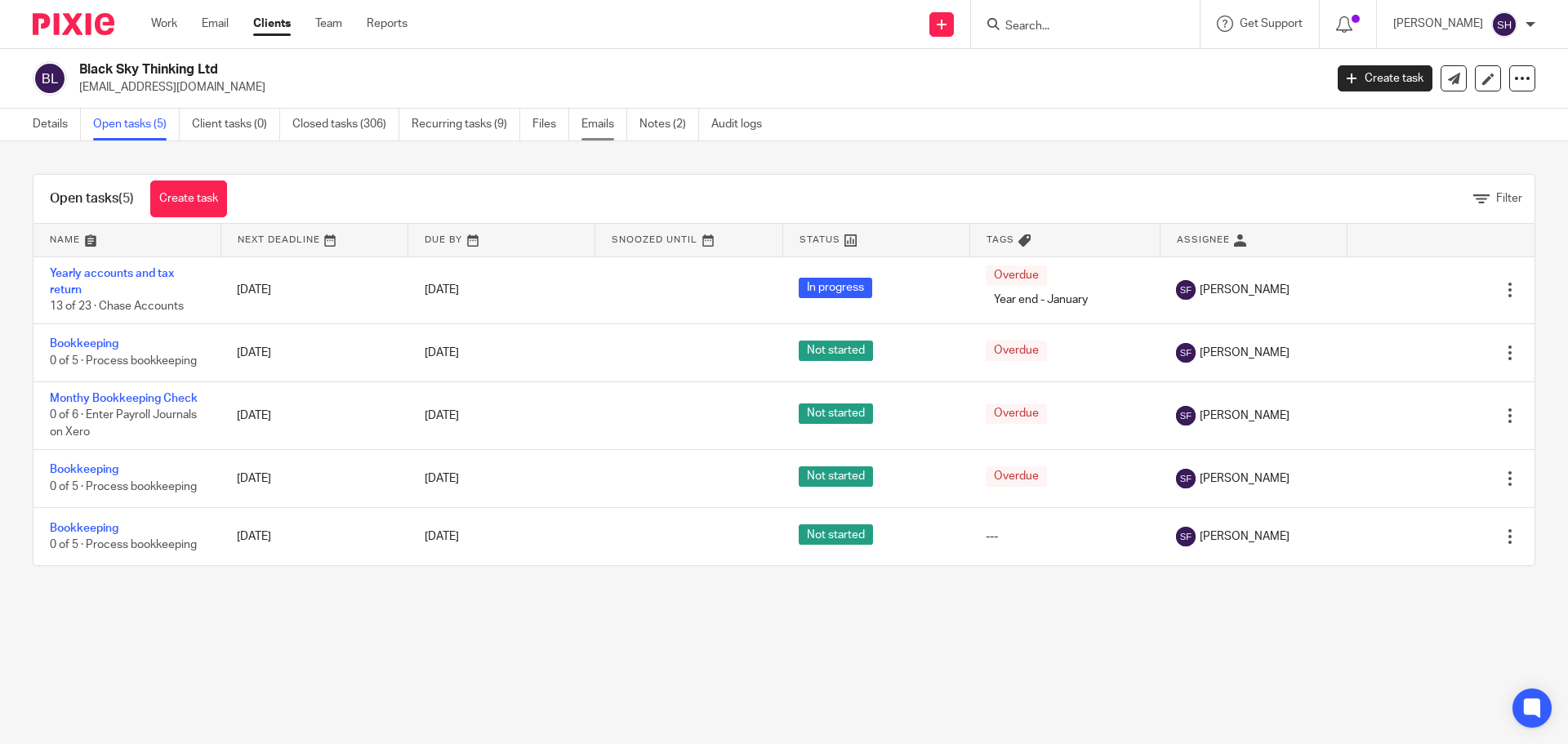
click at [600, 123] on link "Emails" at bounding box center [605, 125] width 45 height 32
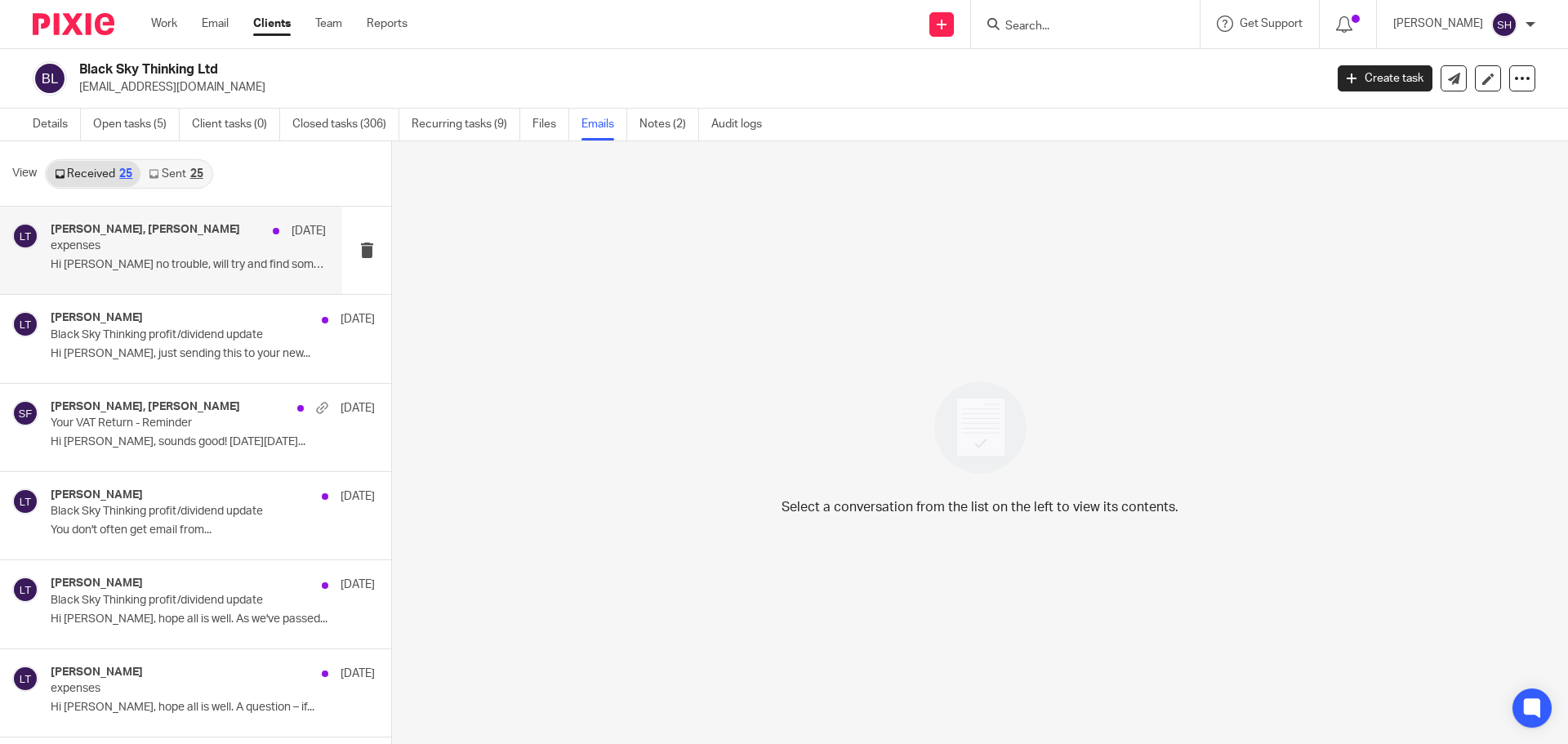
click at [182, 242] on p "expenses" at bounding box center [161, 245] width 220 height 14
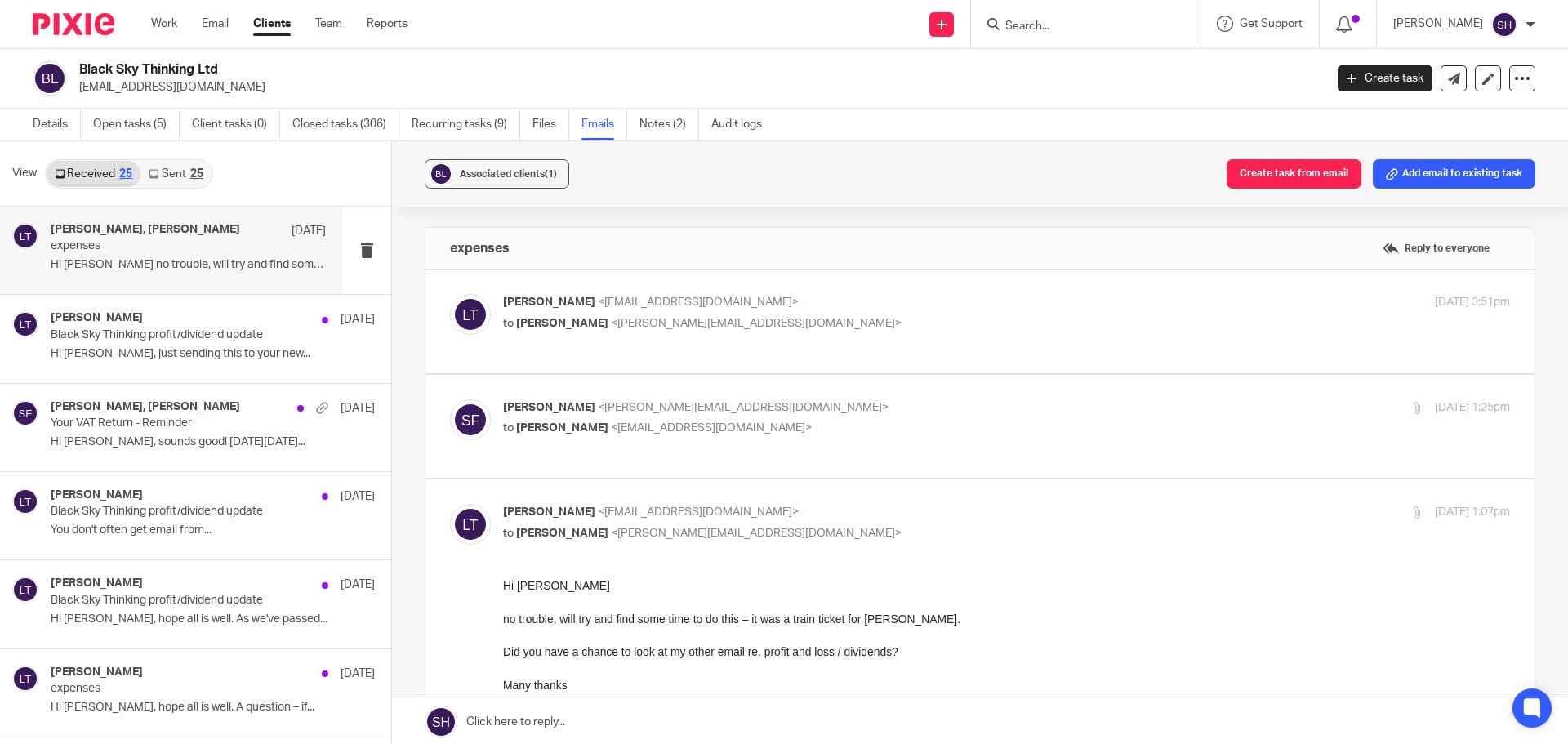
click at [807, 305] on p "[PERSON_NAME] <[EMAIL_ADDRESS][DOMAIN_NAME]>" at bounding box center [839, 302] width 672 height 17
checkbox input "true"
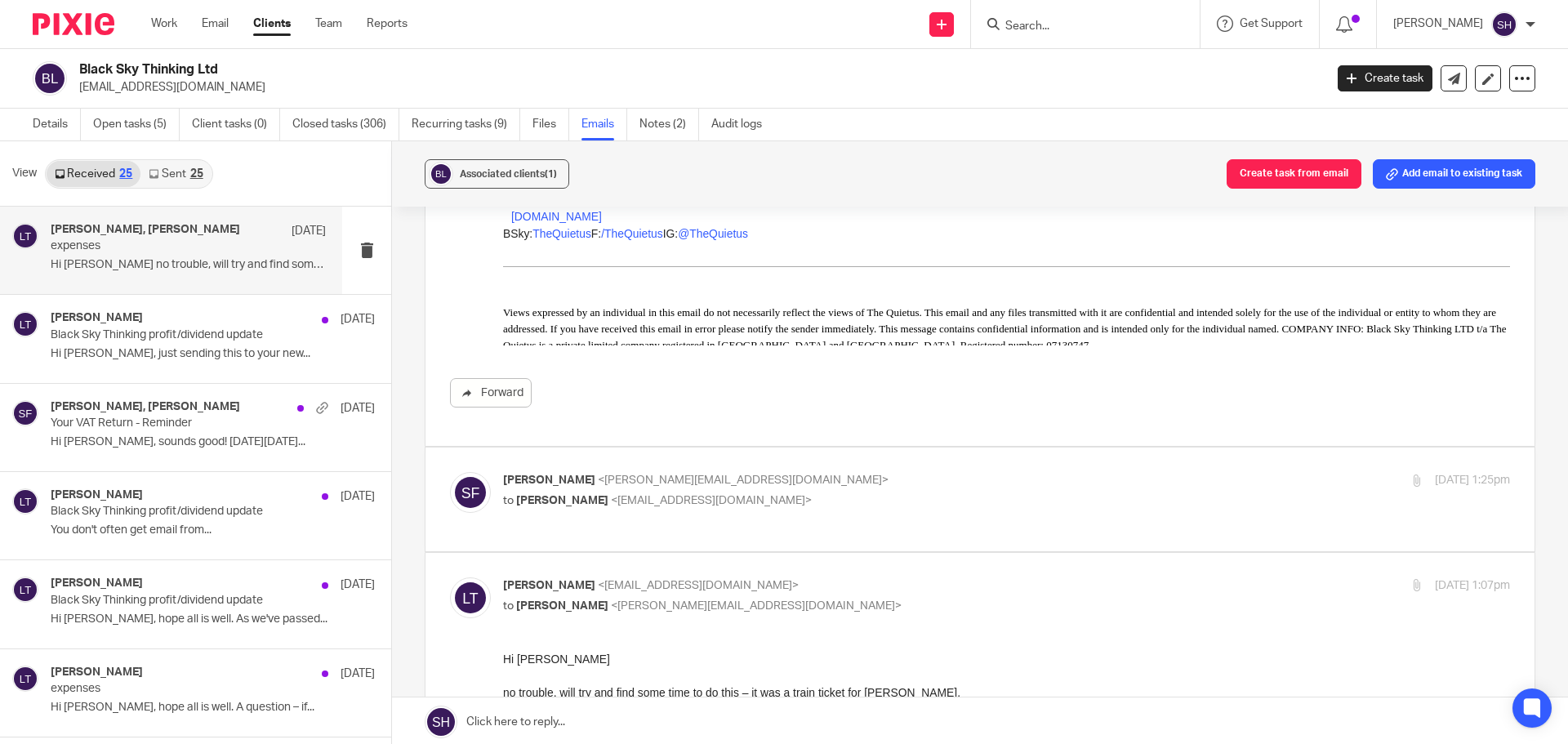
scroll to position [571, 0]
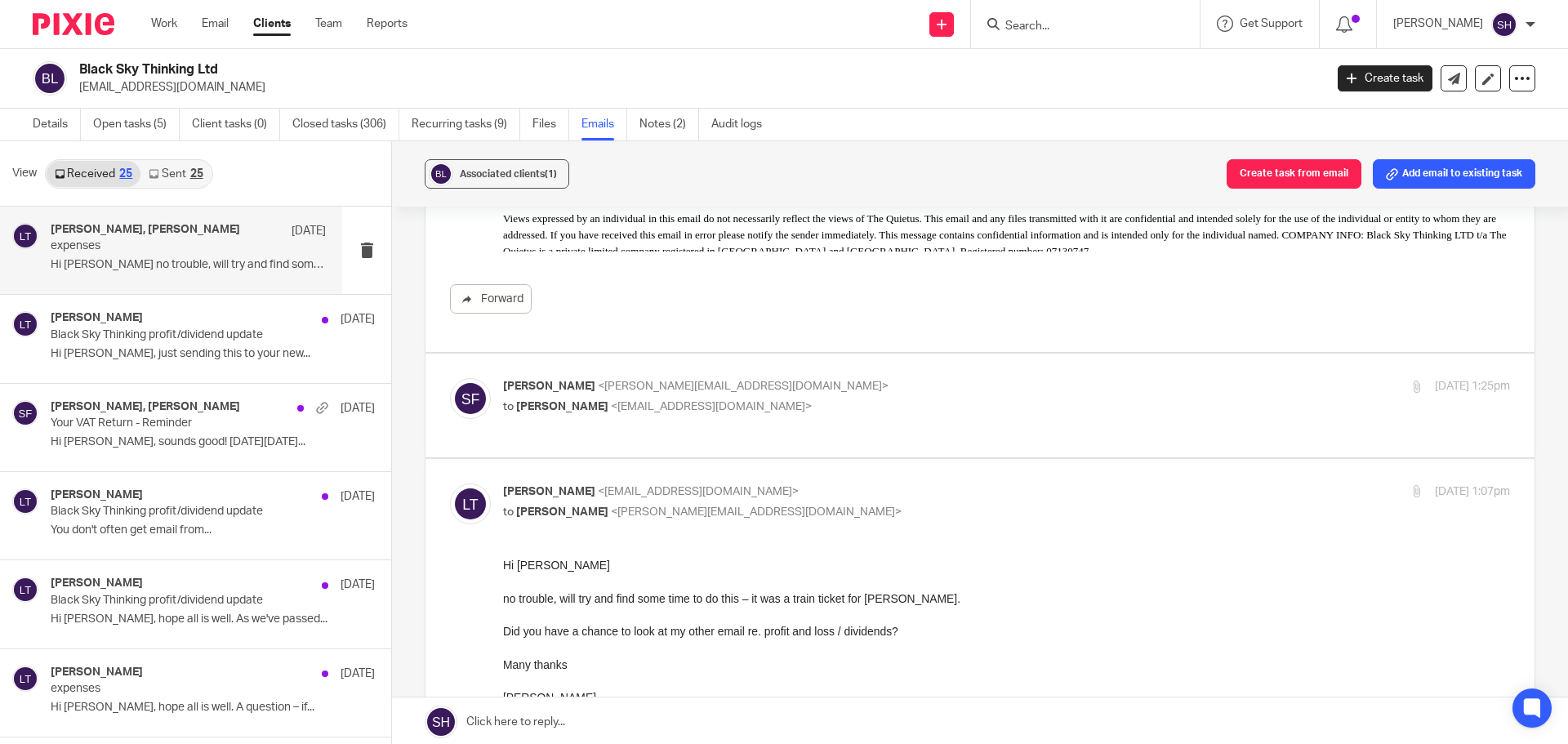
click at [841, 378] on p "[PERSON_NAME] <[PERSON_NAME][EMAIL_ADDRESS][DOMAIN_NAME]>" at bounding box center [839, 386] width 672 height 17
checkbox input "true"
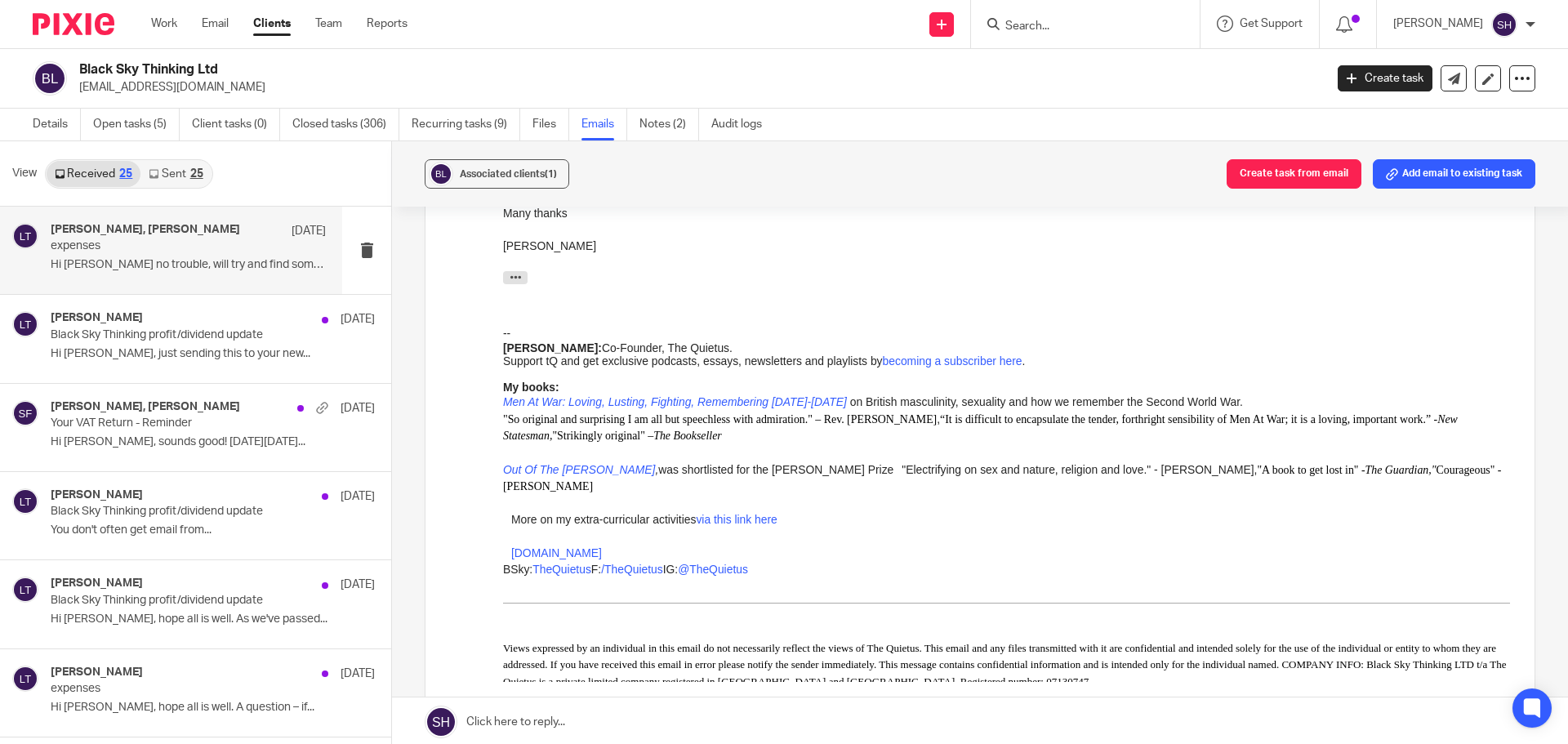
scroll to position [2286, 0]
click at [168, 577] on div "Luke Turner 2 Sep" at bounding box center [188, 583] width 275 height 16
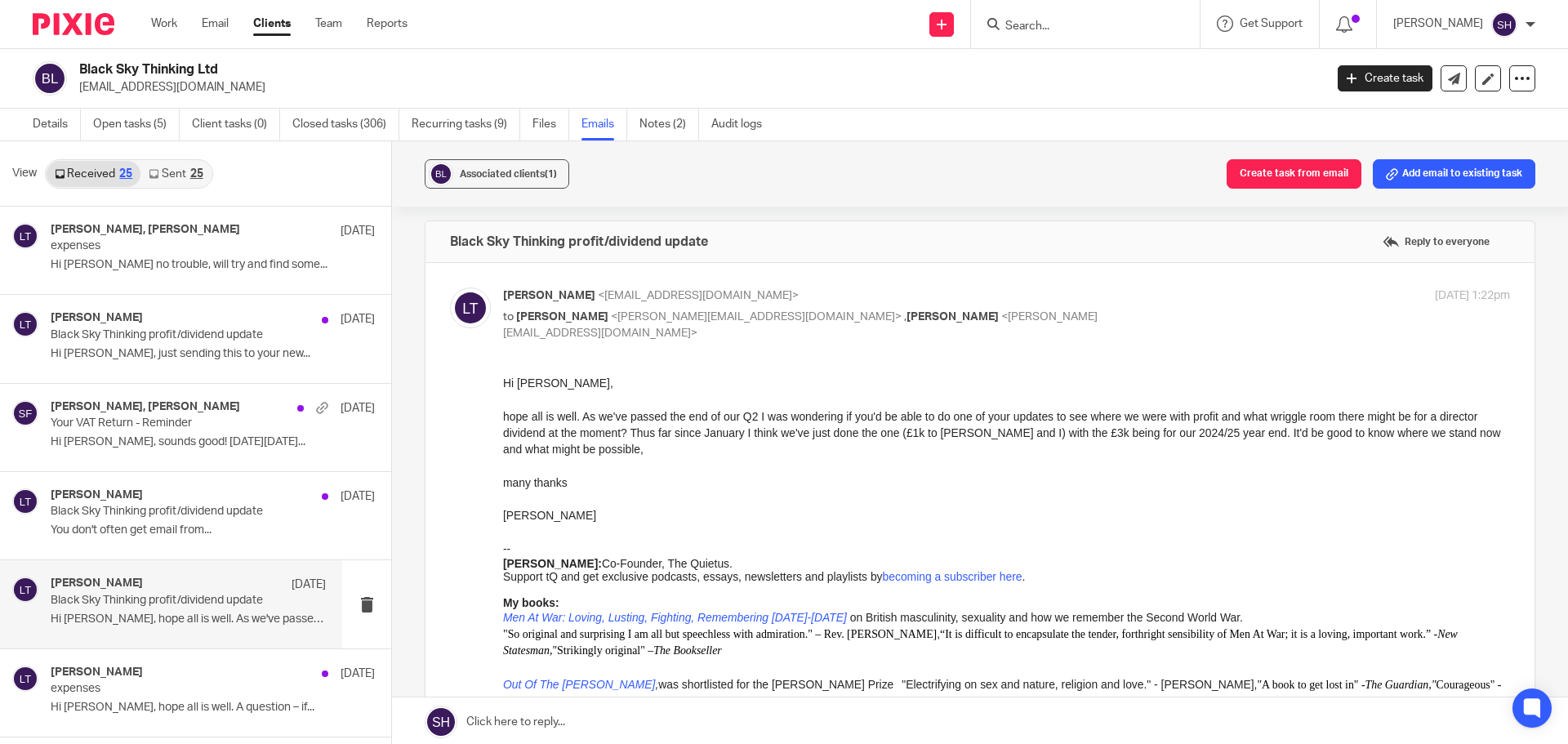
scroll to position [0, 0]
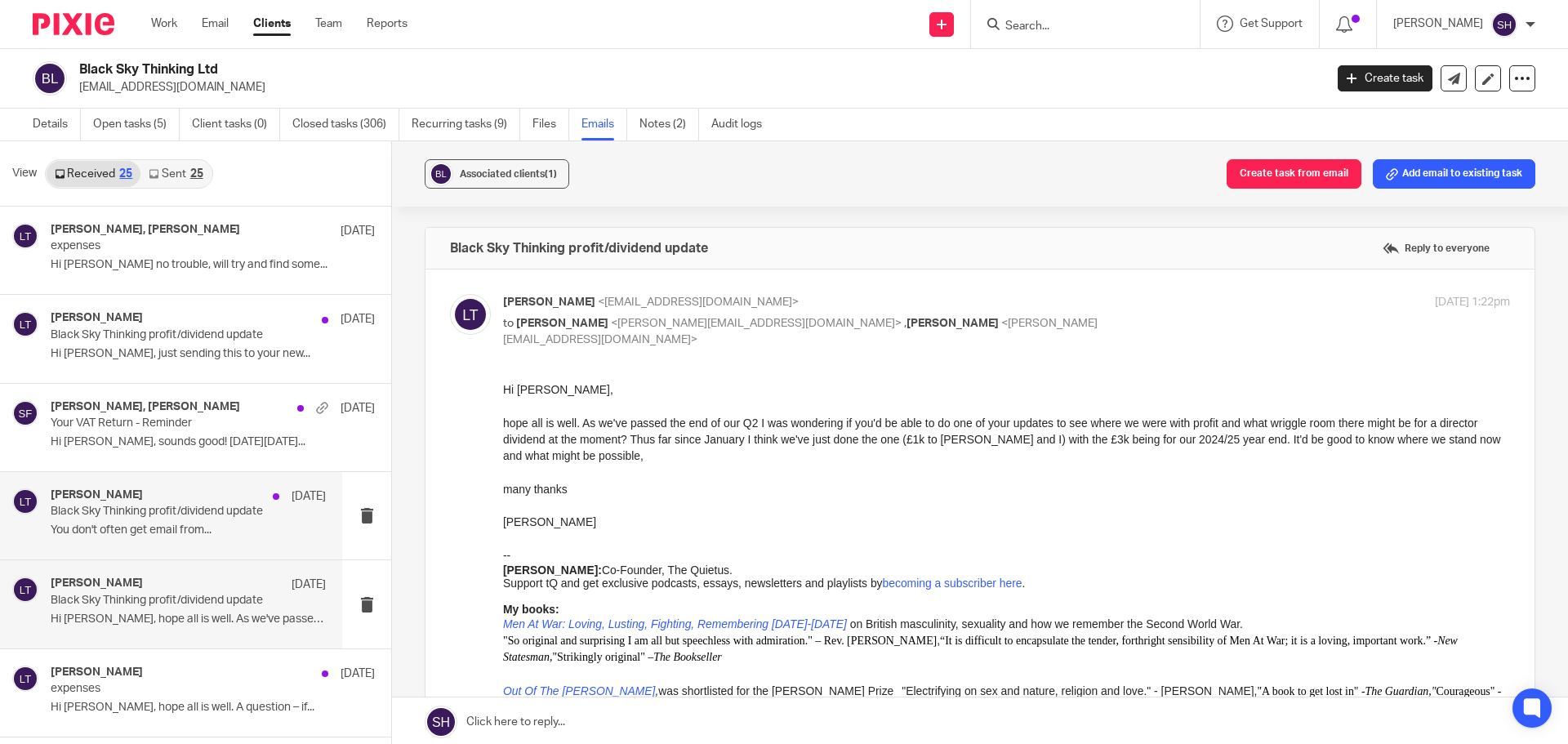
click at [165, 550] on div "Luke Turner 2 Sep Black Sky Thinking profit/dividend update You don't often get…" at bounding box center [171, 516] width 342 height 88
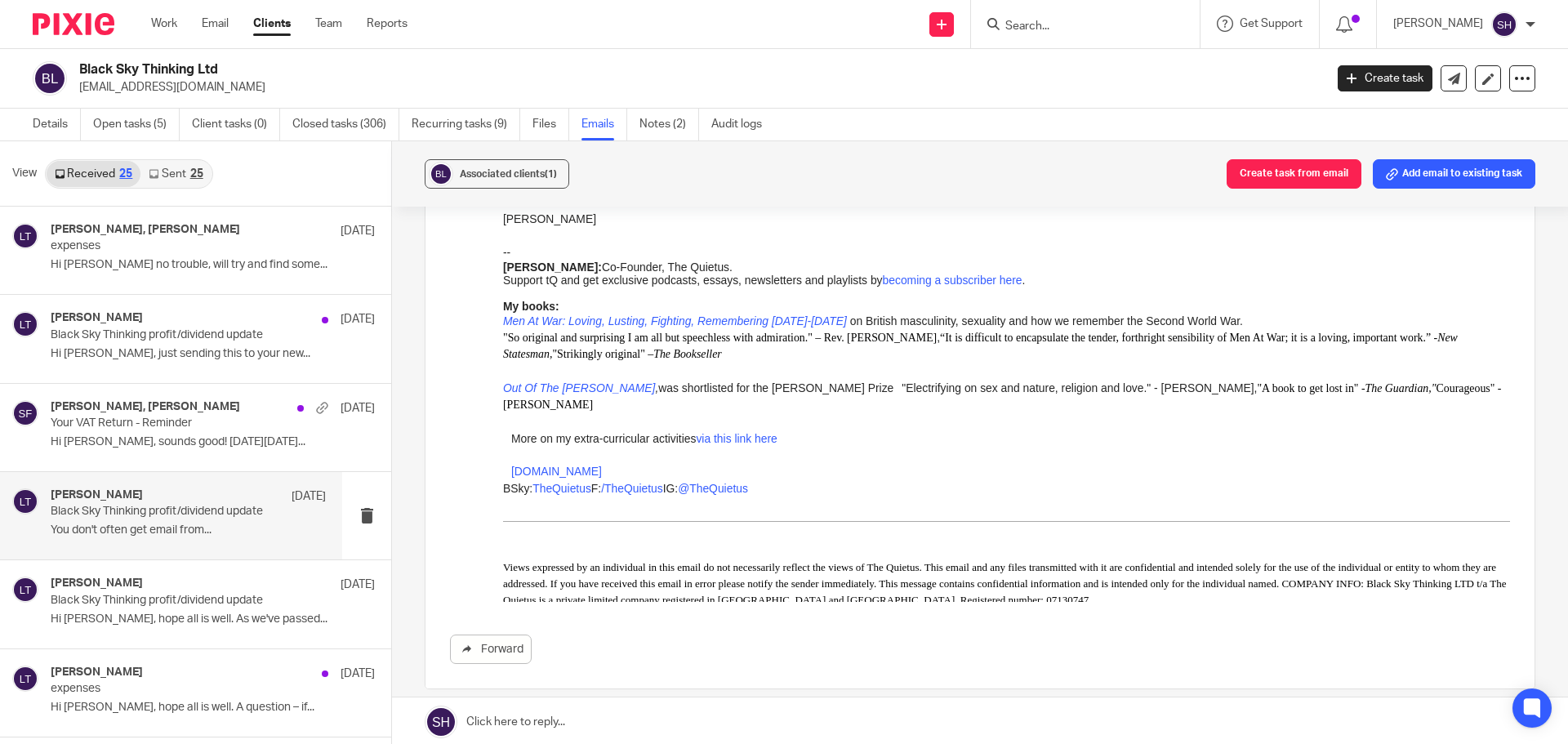
scroll to position [481, 0]
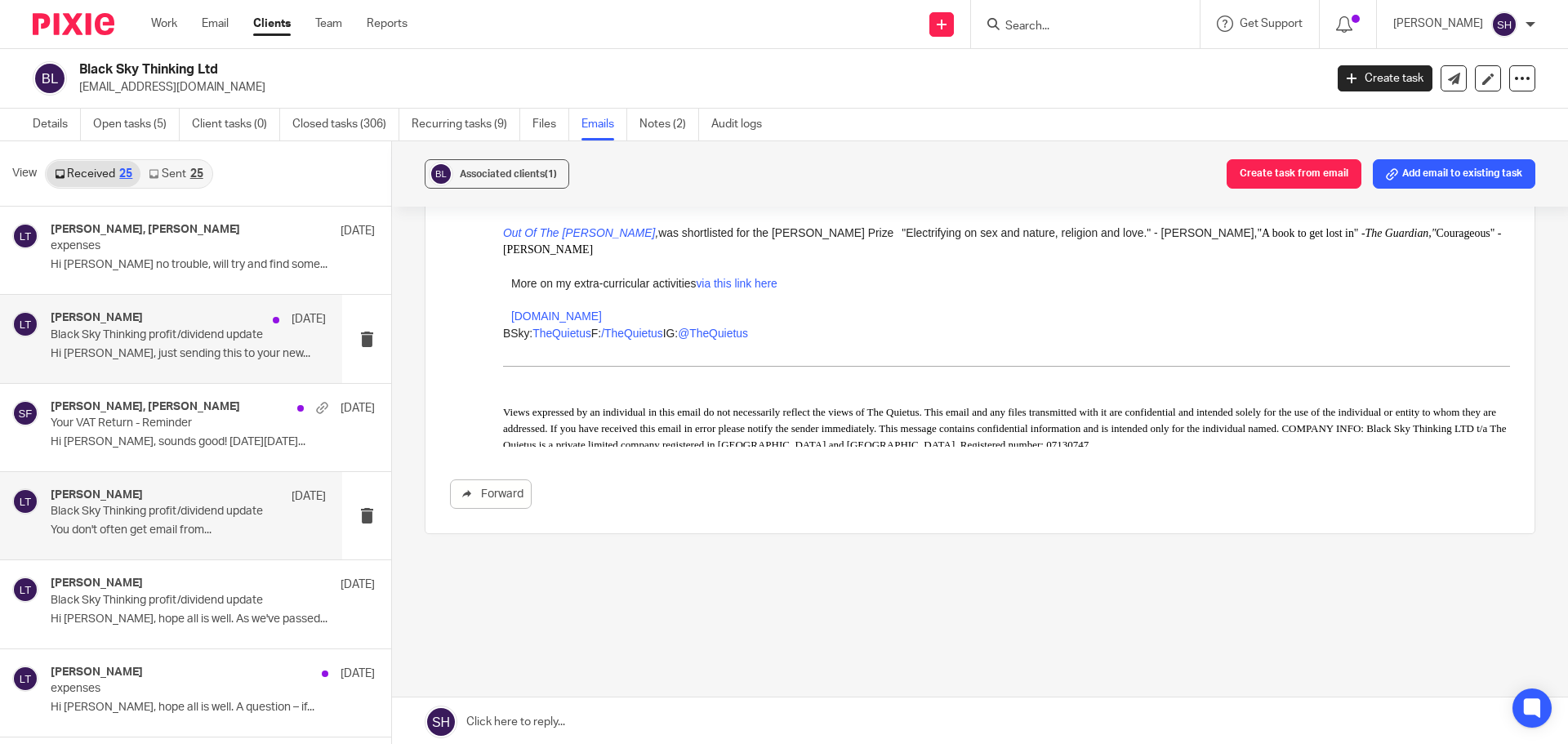
click at [178, 377] on div "Luke Turner 2 Sep Black Sky Thinking profit/dividend update Hi Sarah, just send…" at bounding box center [171, 338] width 342 height 88
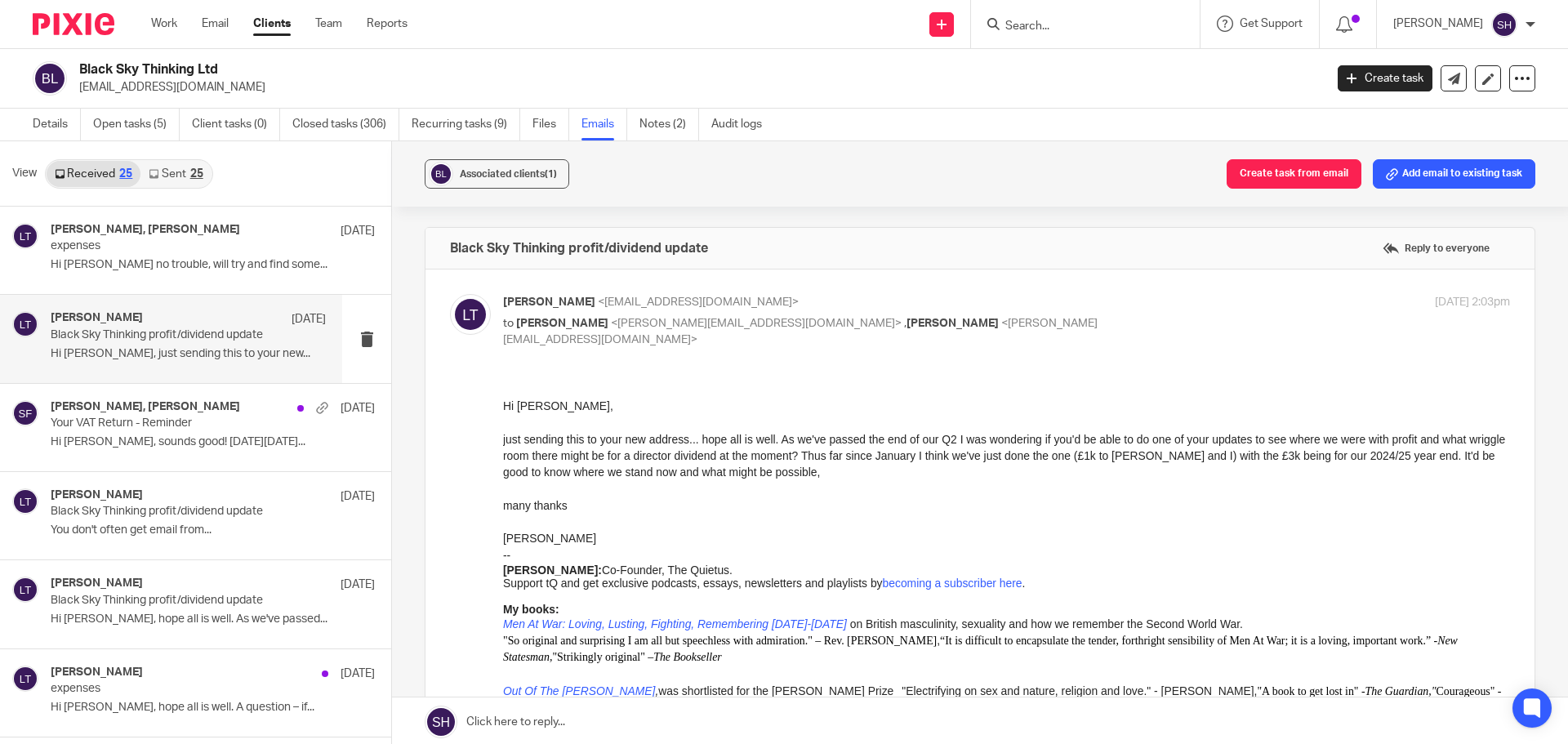
click at [178, 172] on link "Sent 25" at bounding box center [176, 174] width 70 height 26
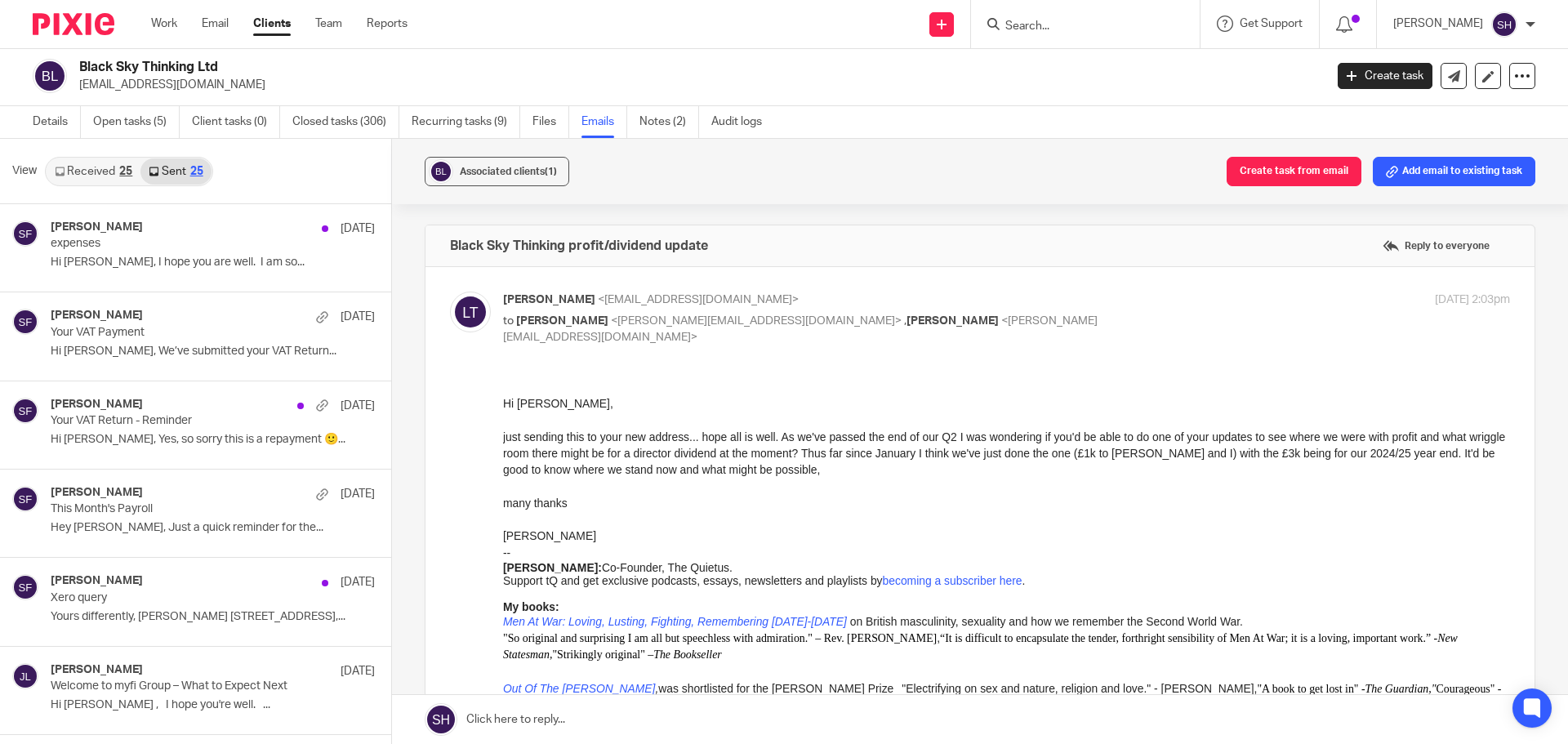
click at [1038, 18] on form at bounding box center [1091, 25] width 174 height 21
click at [1040, 21] on input "Search" at bounding box center [1078, 27] width 147 height 15
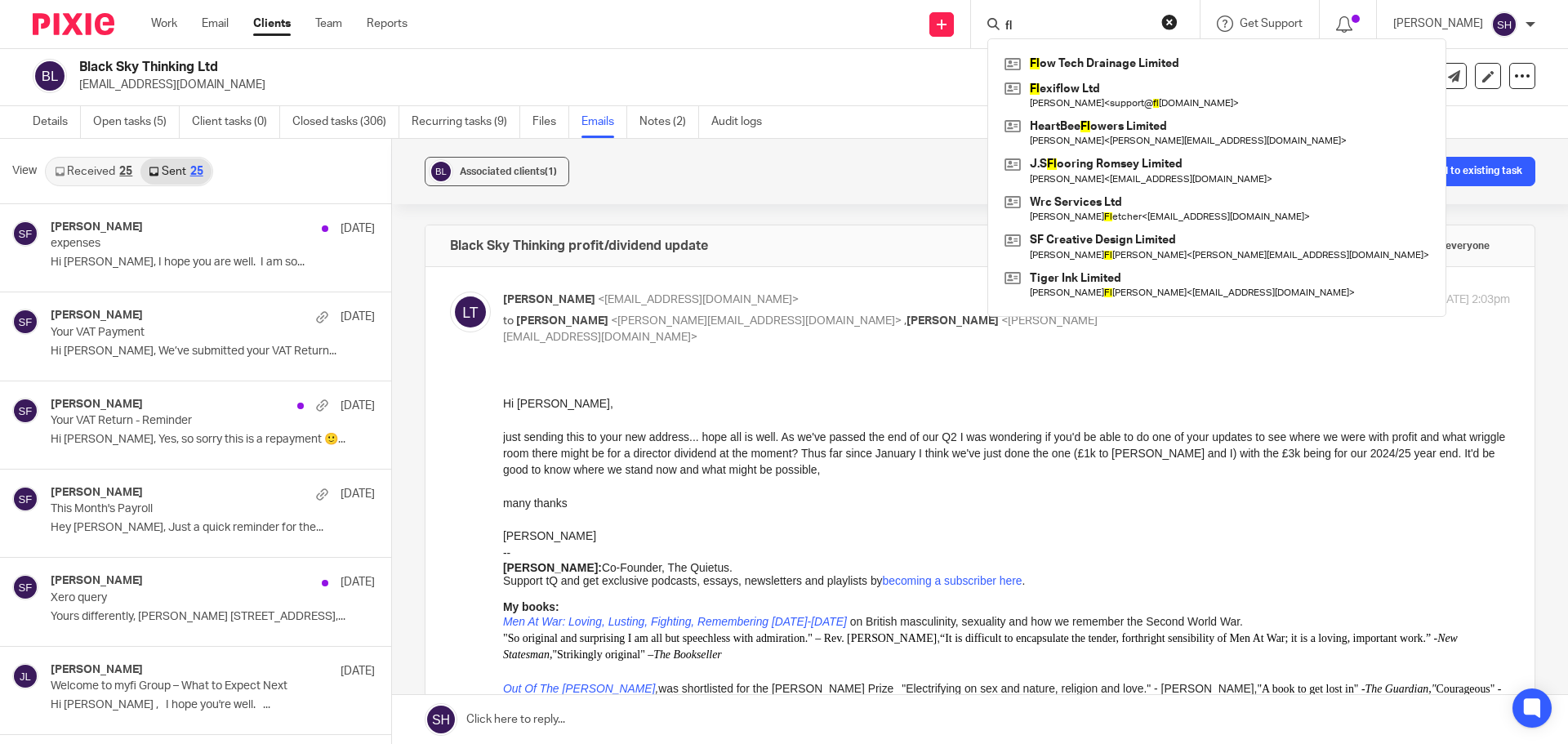
type input "f"
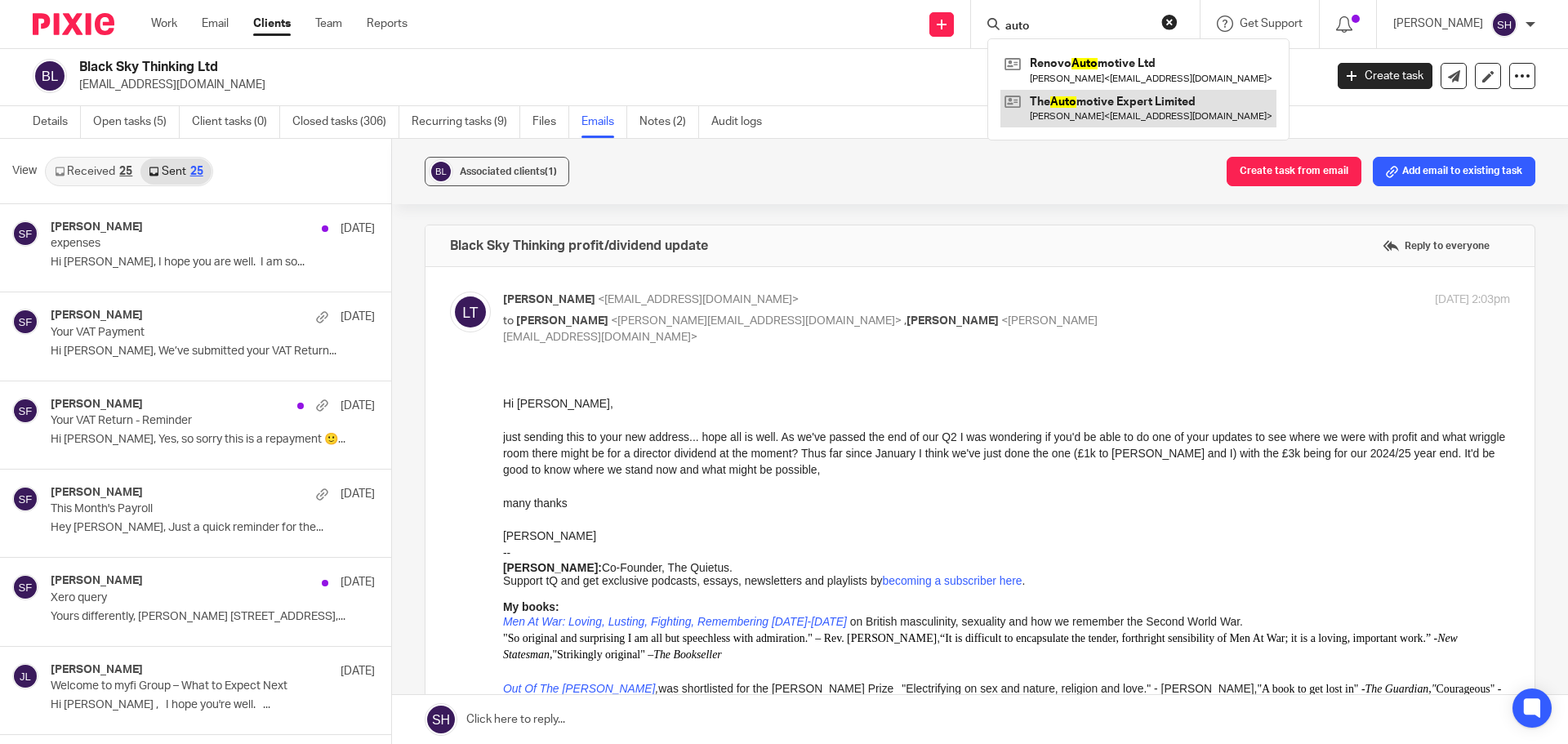
type input "auto"
click at [1104, 100] on link at bounding box center [1138, 109] width 276 height 38
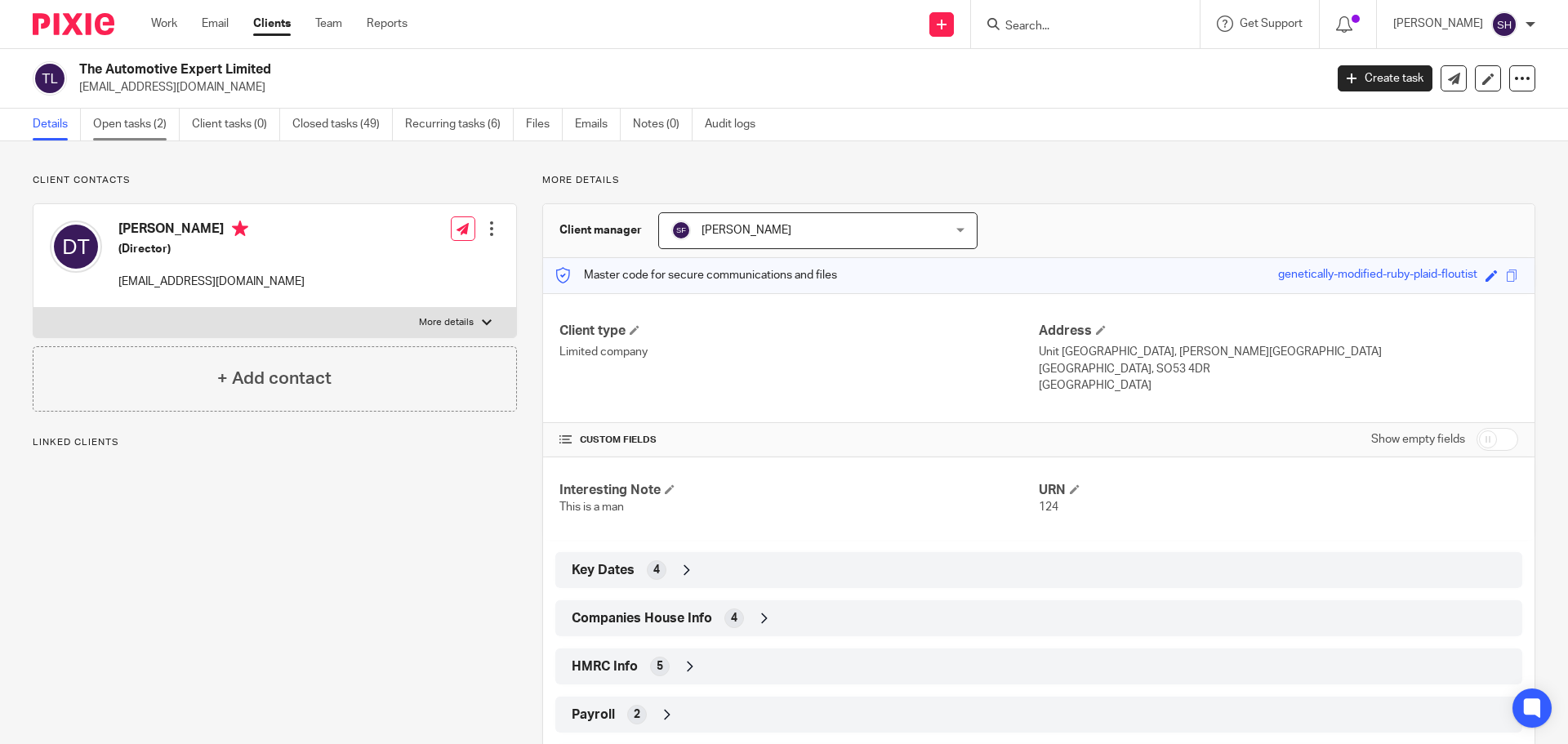
click at [143, 131] on link "Open tasks (2)" at bounding box center [137, 125] width 87 height 32
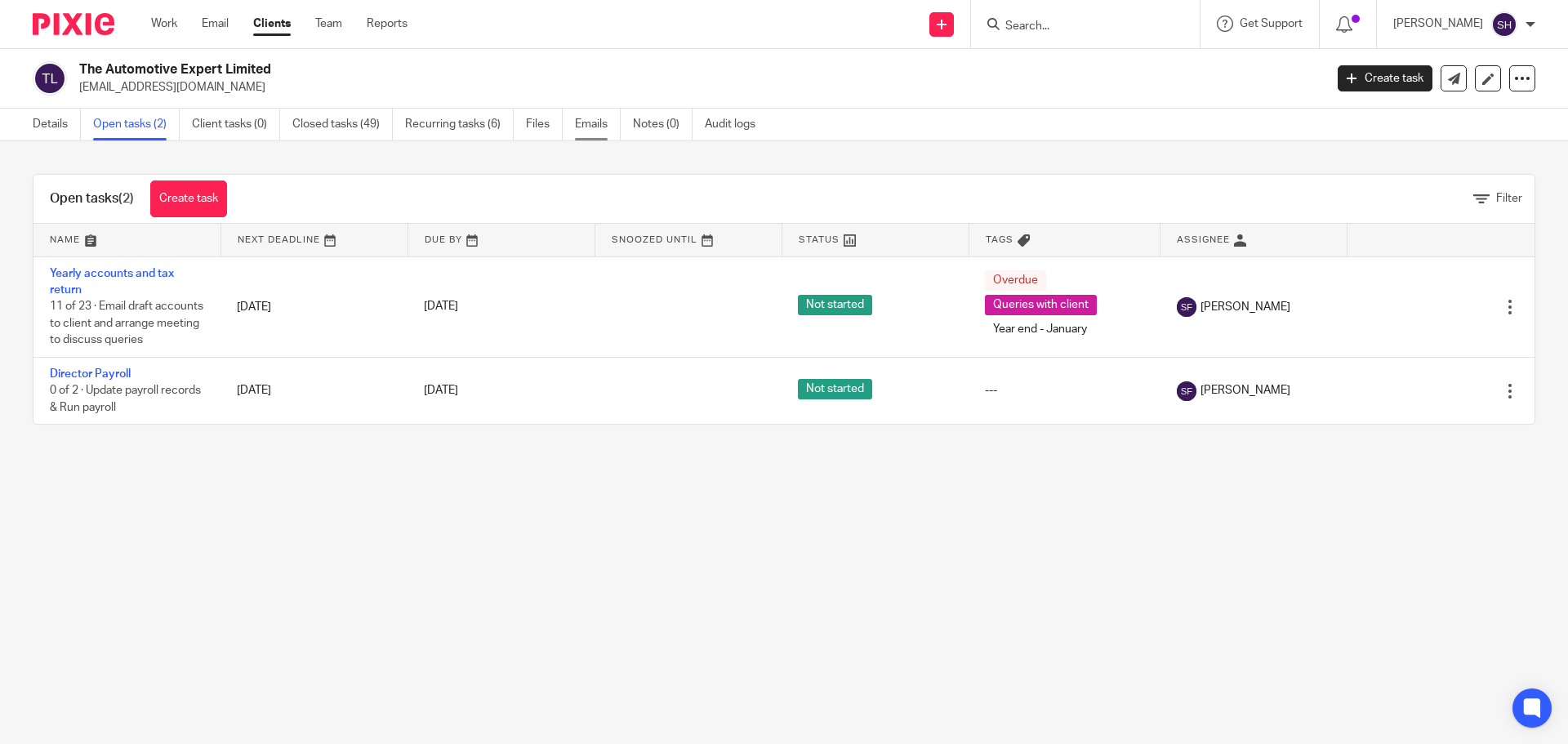
click at [594, 120] on link "Emails" at bounding box center [598, 125] width 45 height 32
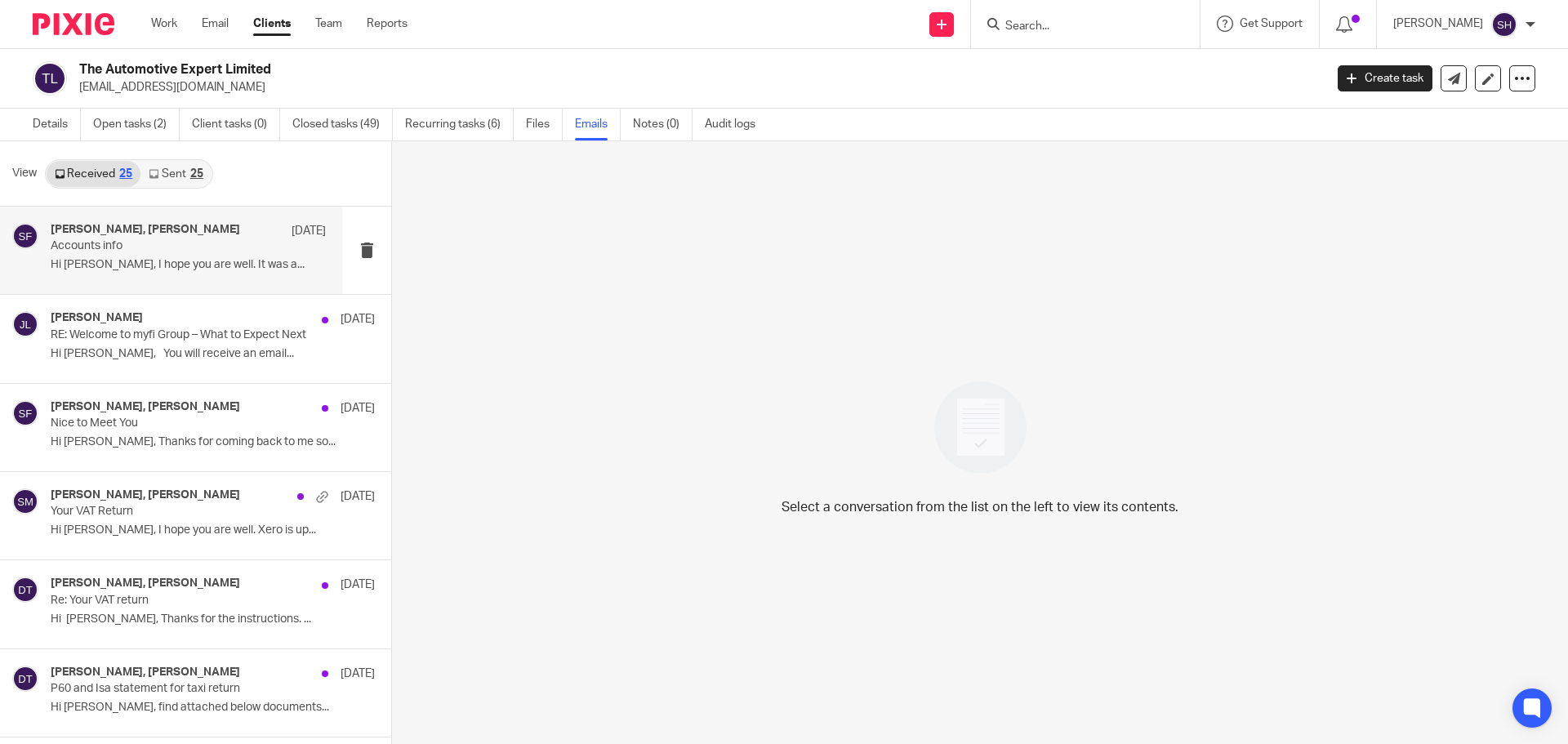
click at [154, 287] on div "Sarah Fox, daniele tegoletto 7 Sep Accounts info Hi Sarah, I hope you are well.…" at bounding box center [171, 250] width 342 height 88
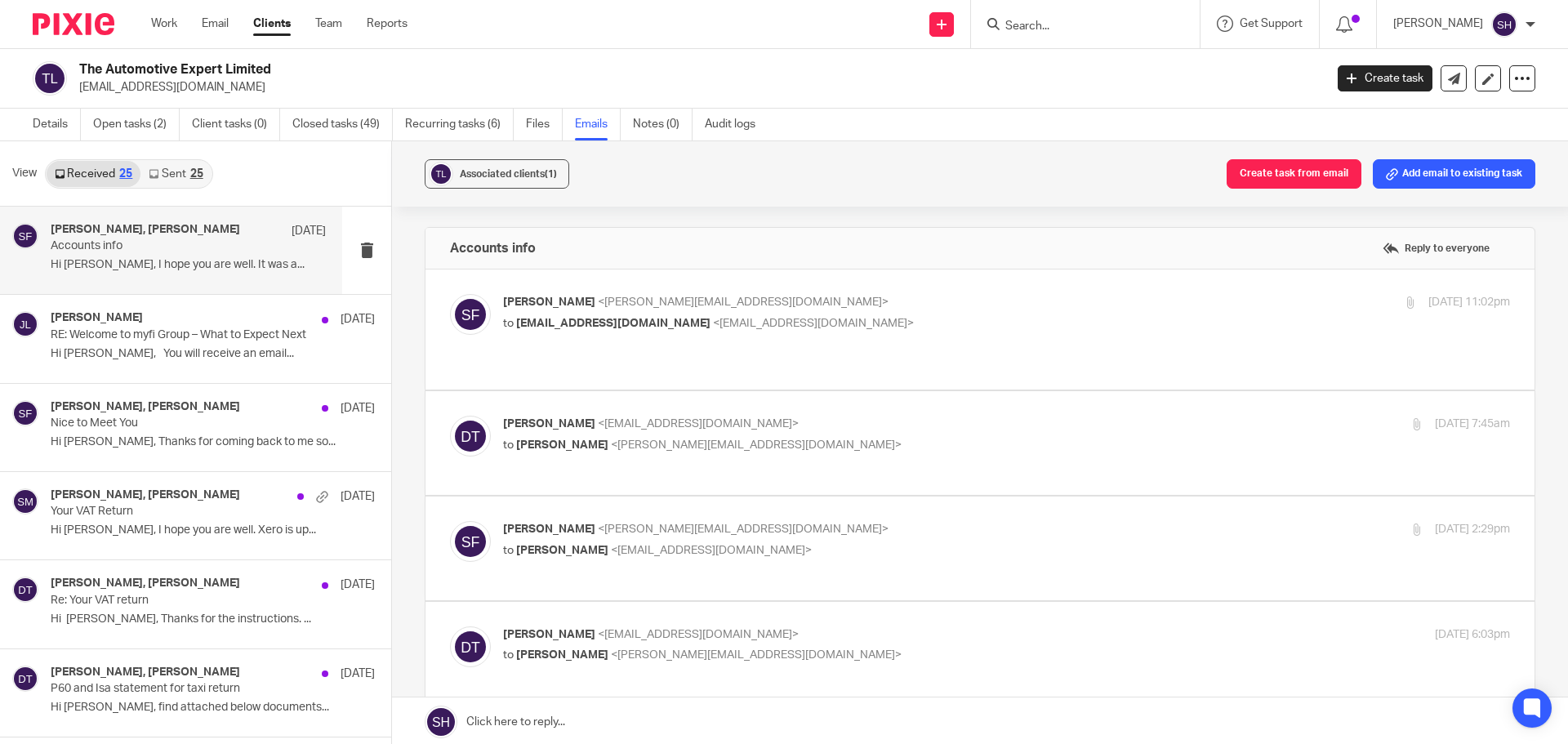
click at [885, 345] on div "Sarah Fox <sarah@myfigroup.com> to danieletegoletto@yahoo.co.uk <danieletegolet…" at bounding box center [980, 329] width 1060 height 71
click at [775, 362] on label at bounding box center [980, 329] width 1109 height 120
click at [450, 294] on input "checkbox" at bounding box center [450, 293] width 1 height 1
checkbox input "true"
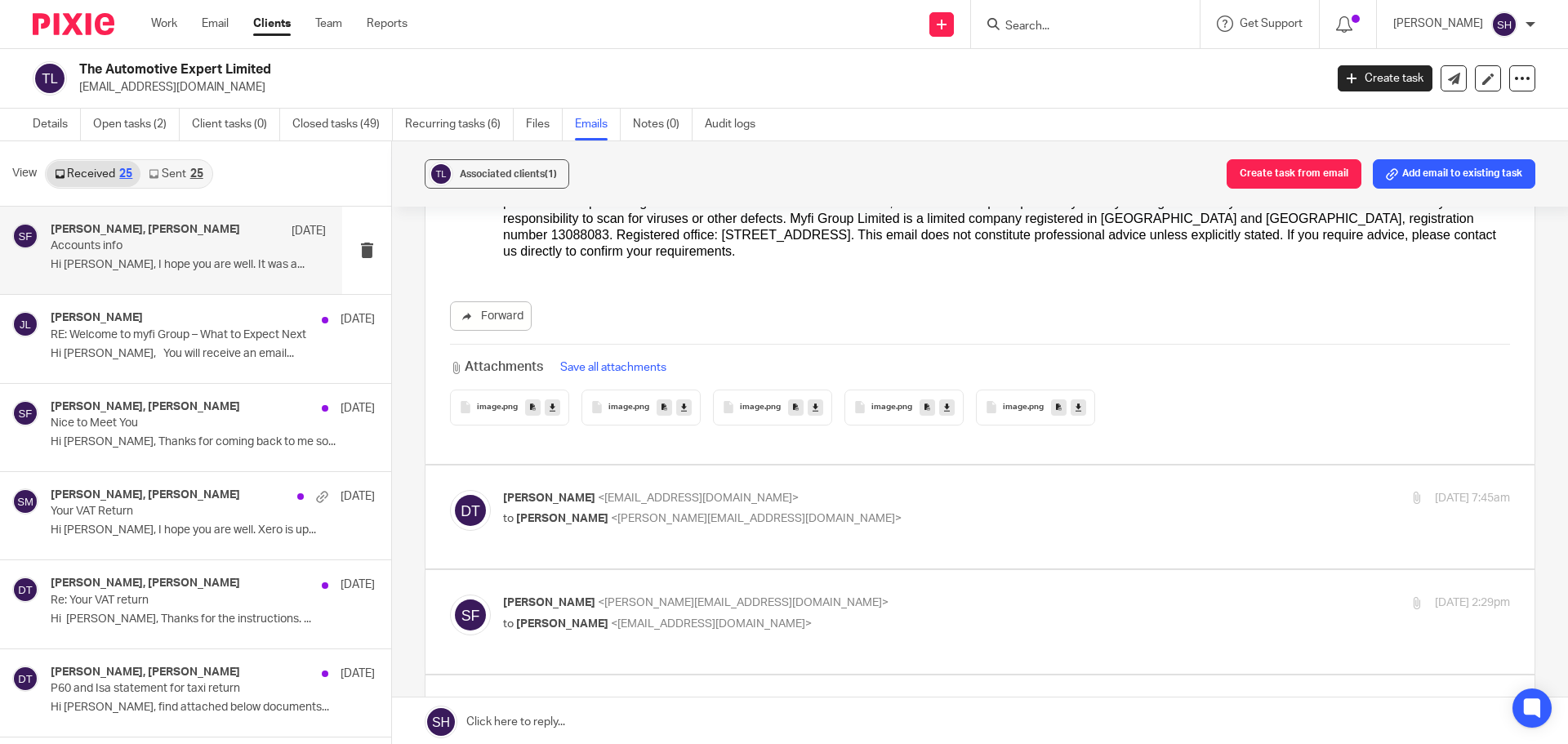
scroll to position [735, 0]
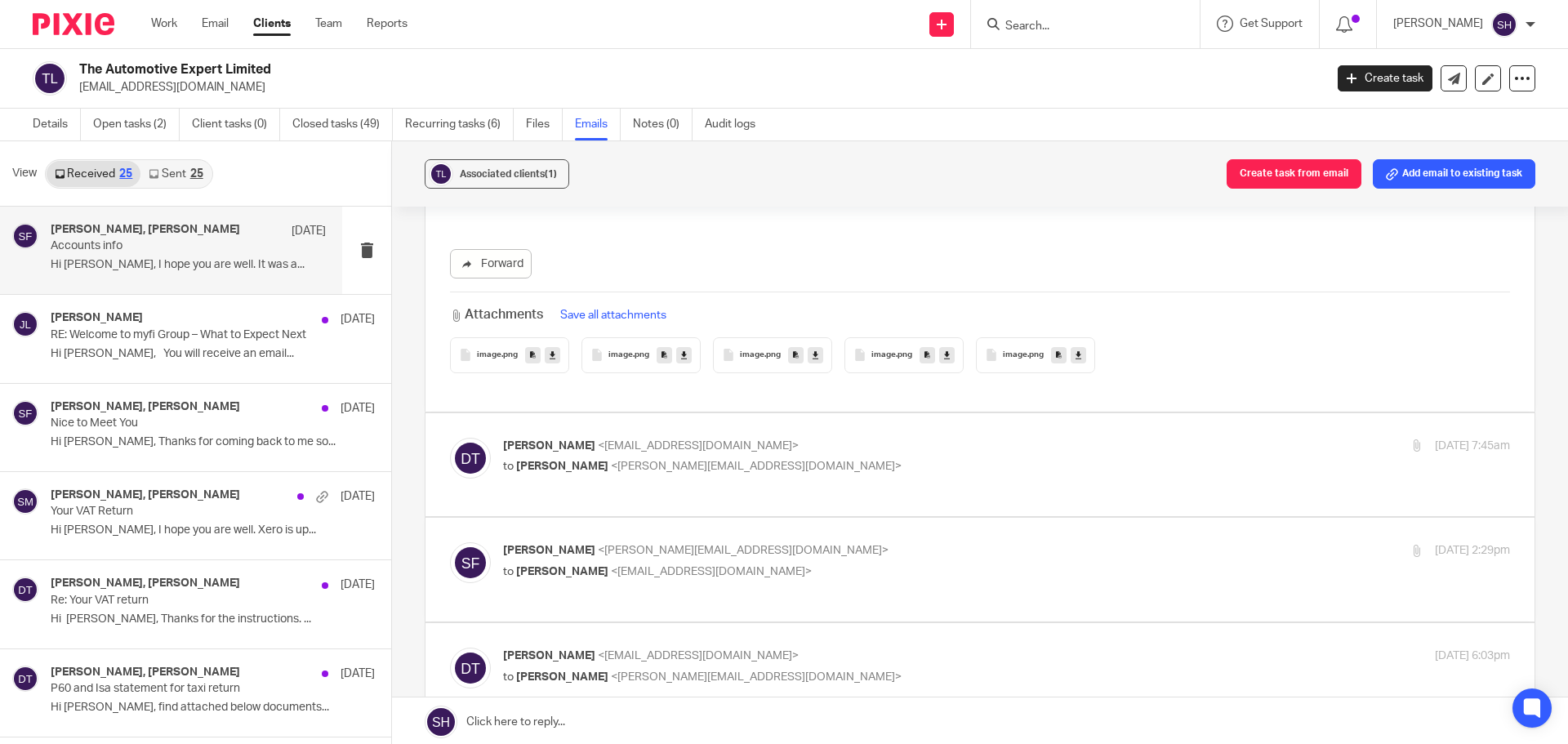
click at [883, 458] on p "to Sarah Fox <sarah@myfigroup.com>" at bounding box center [839, 466] width 672 height 17
checkbox input "true"
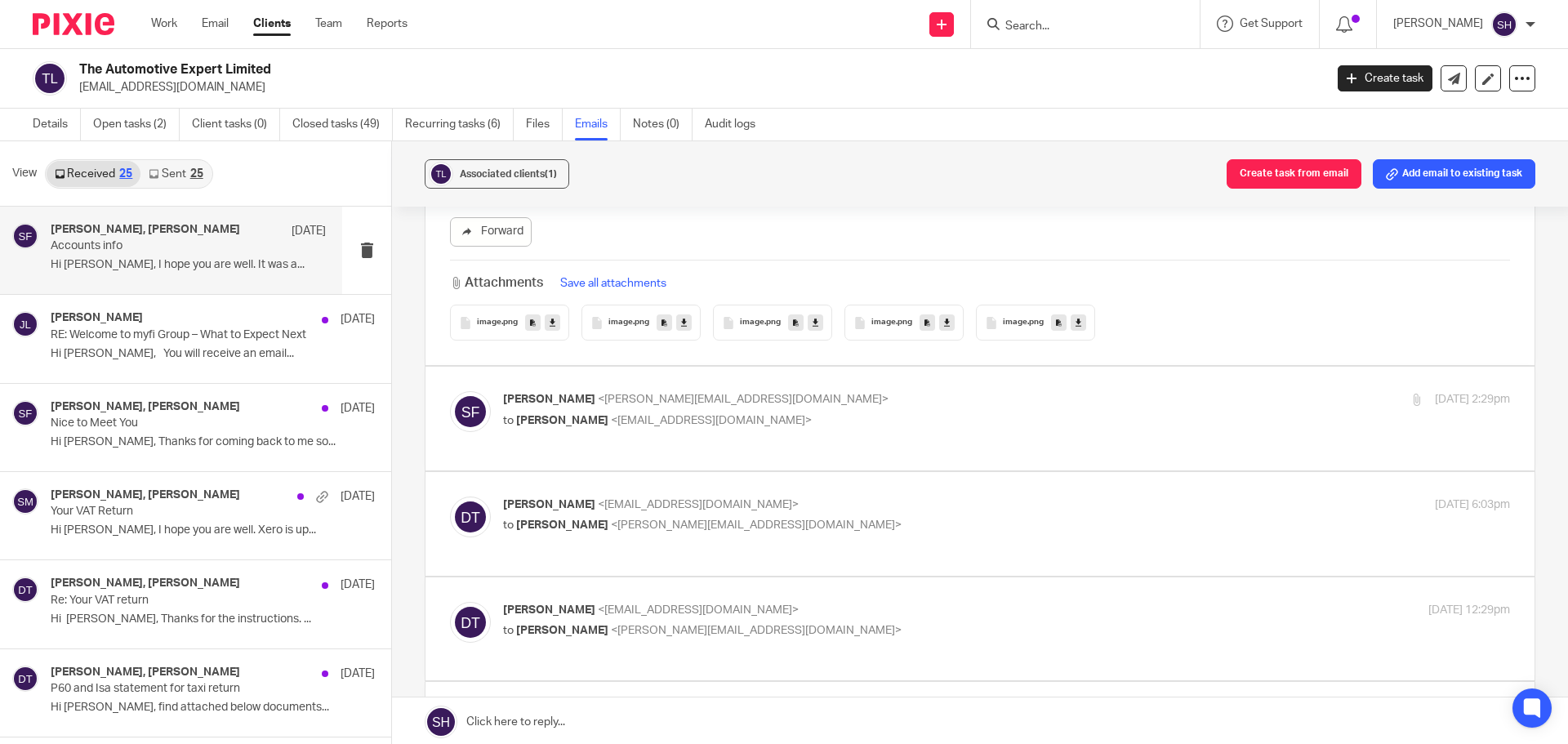
scroll to position [2204, 0]
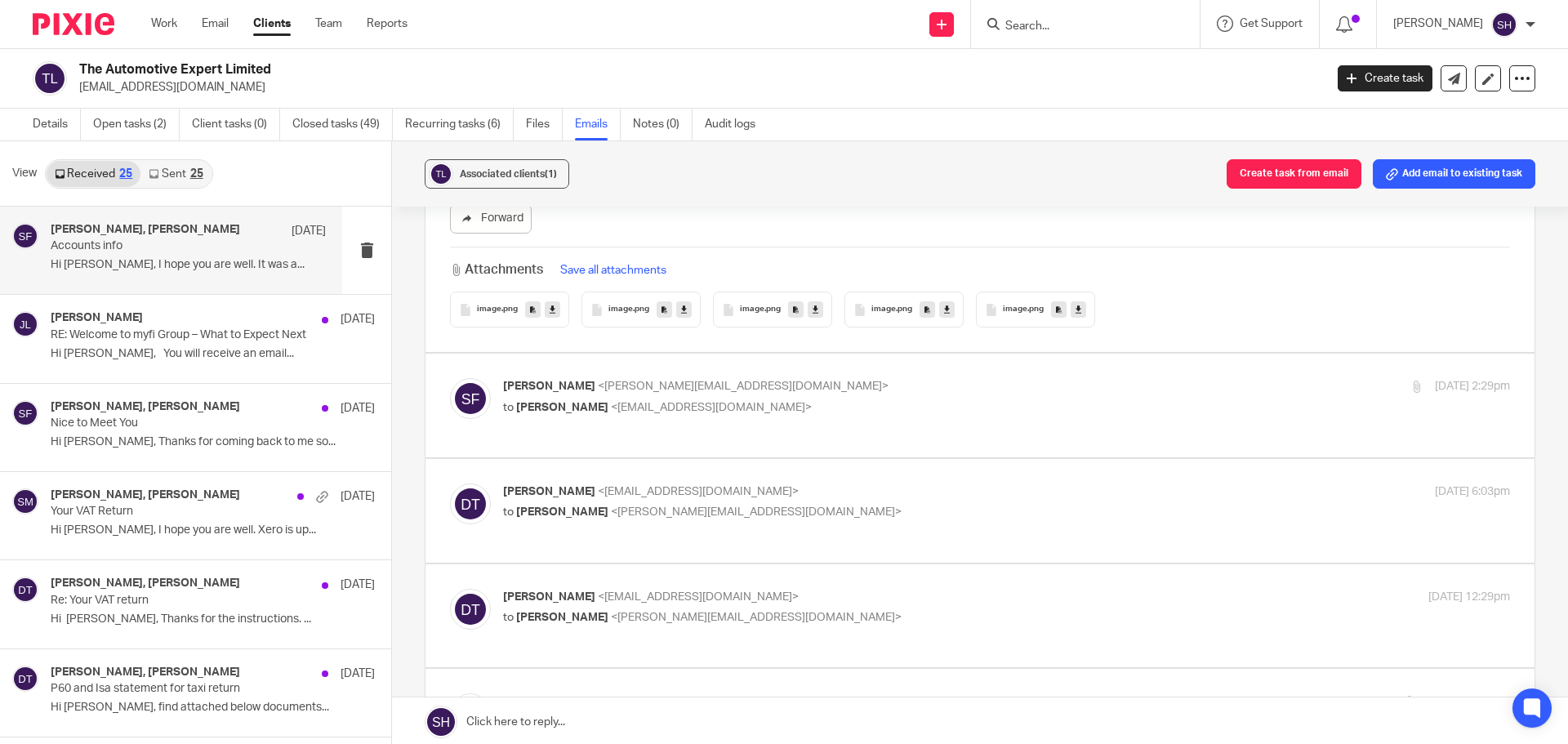
click at [891, 399] on p "to daniele tegoletto <danieletegoletto@yahoo.co.uk>" at bounding box center [839, 408] width 672 height 17
checkbox input "true"
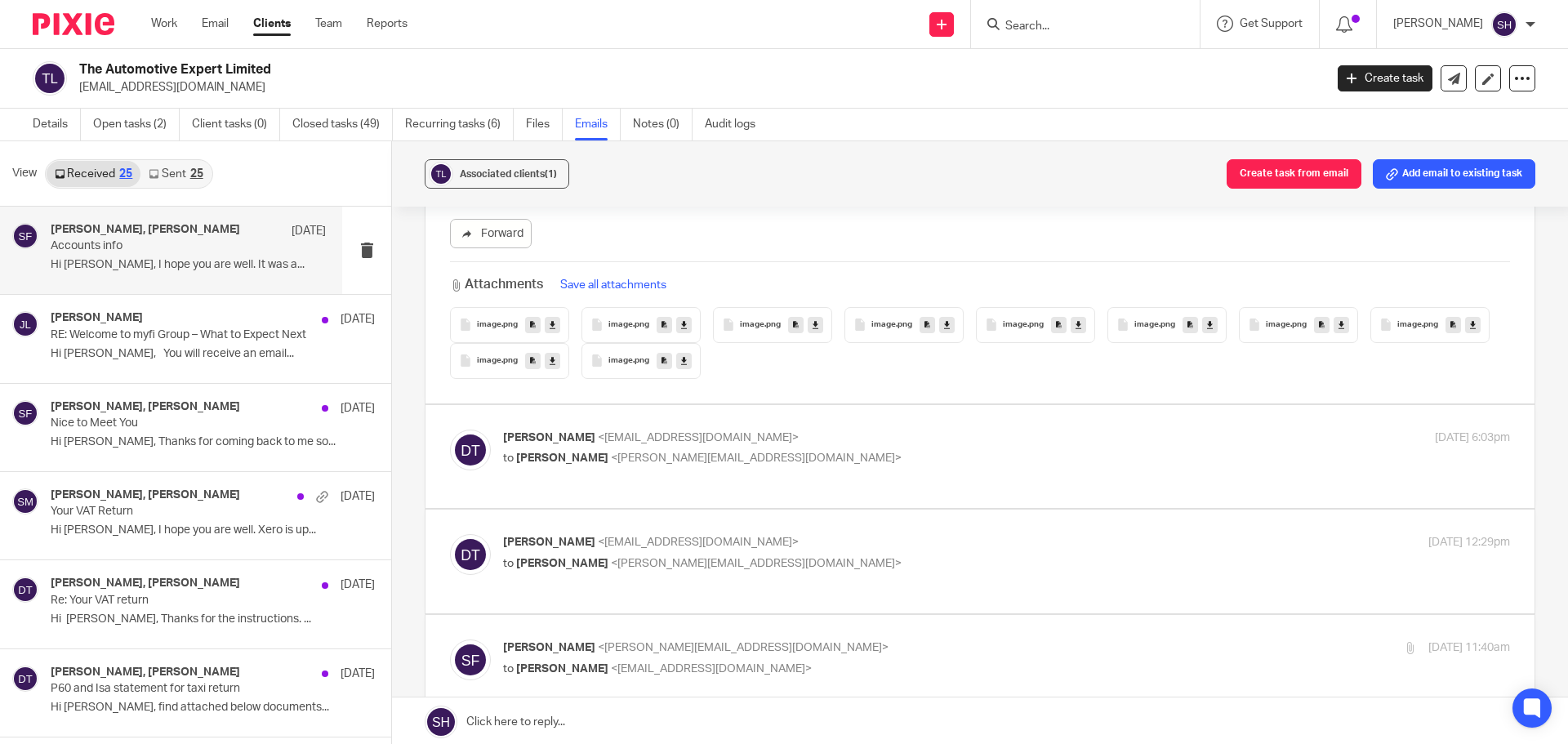
scroll to position [4164, 0]
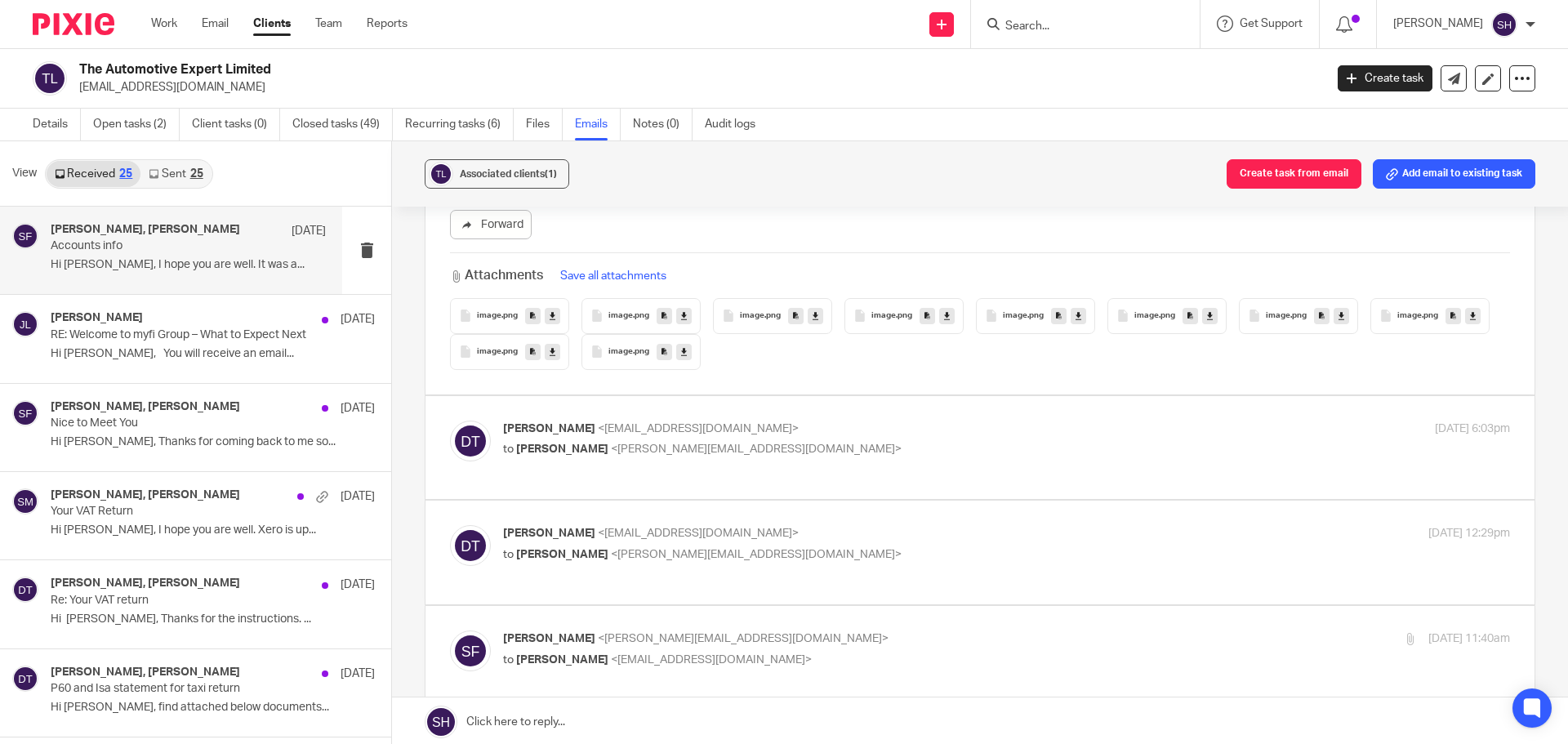
click at [838, 447] on div "daniele tegoletto <danieletegoletto@yahoo.co.uk> to Sarah Fox <sarah@myfigroup.…" at bounding box center [1007, 440] width 1007 height 41
checkbox input "true"
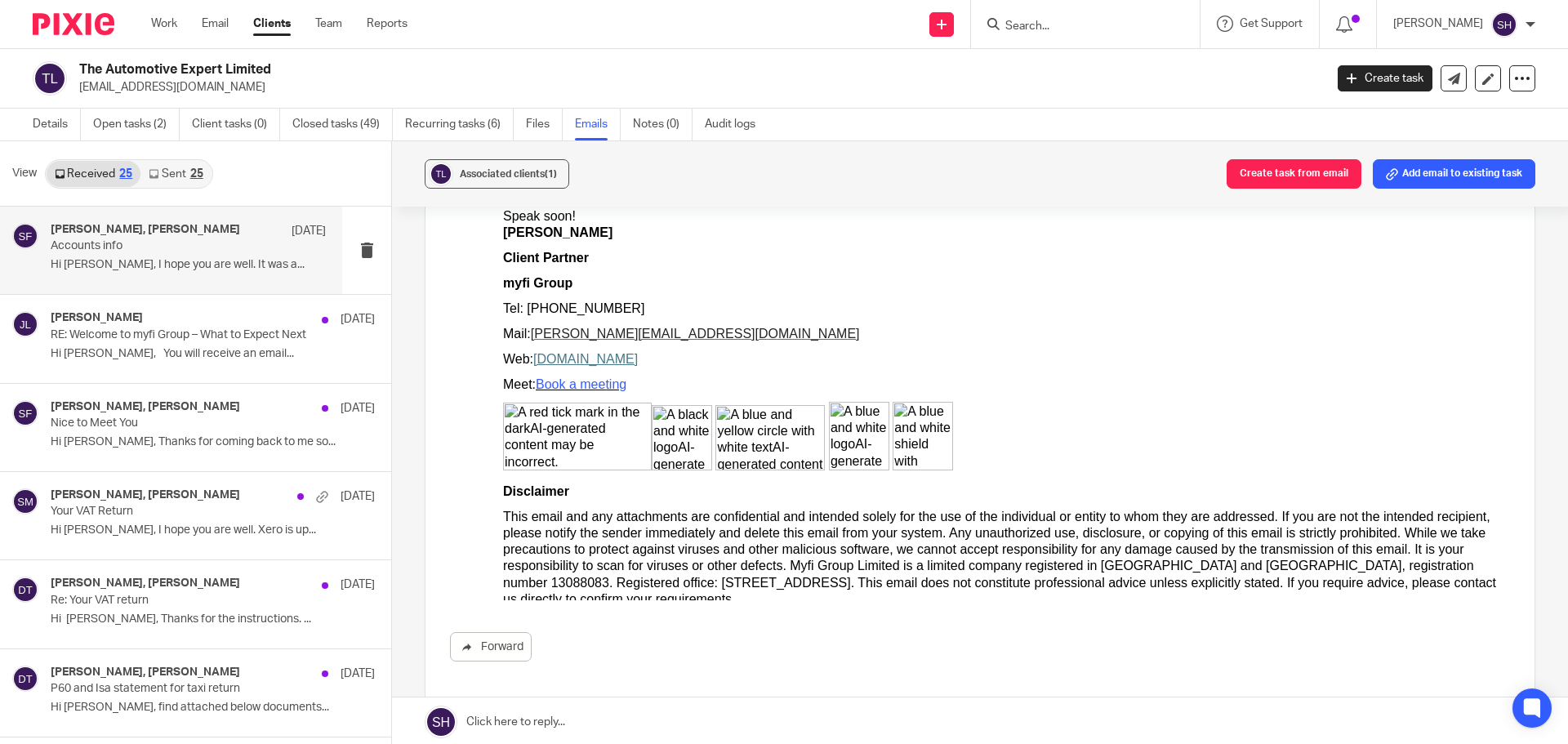
scroll to position [6694, 0]
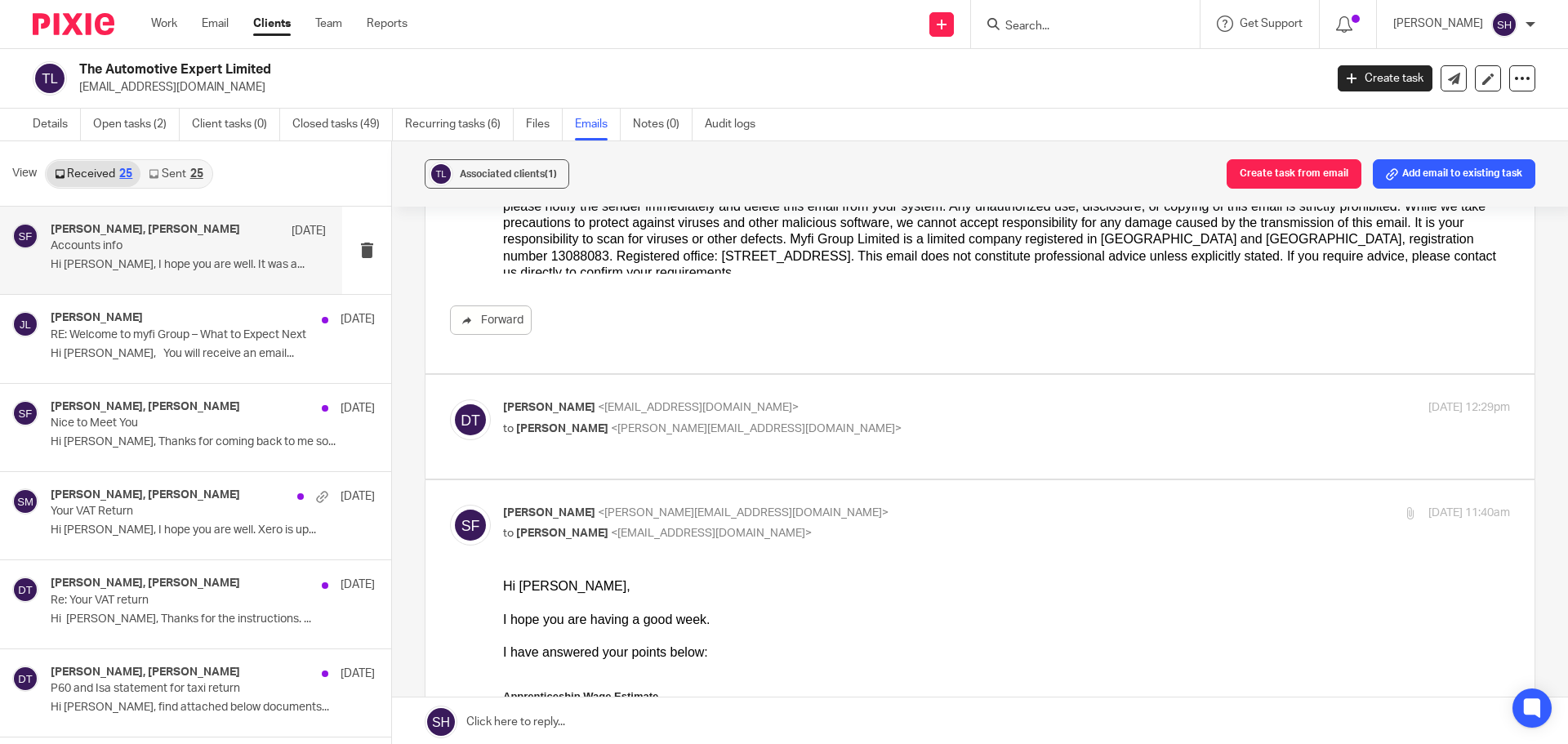
click at [834, 420] on p "to Sarah Fox <sarah@myfigroup.com>" at bounding box center [839, 429] width 672 height 17
checkbox input "true"
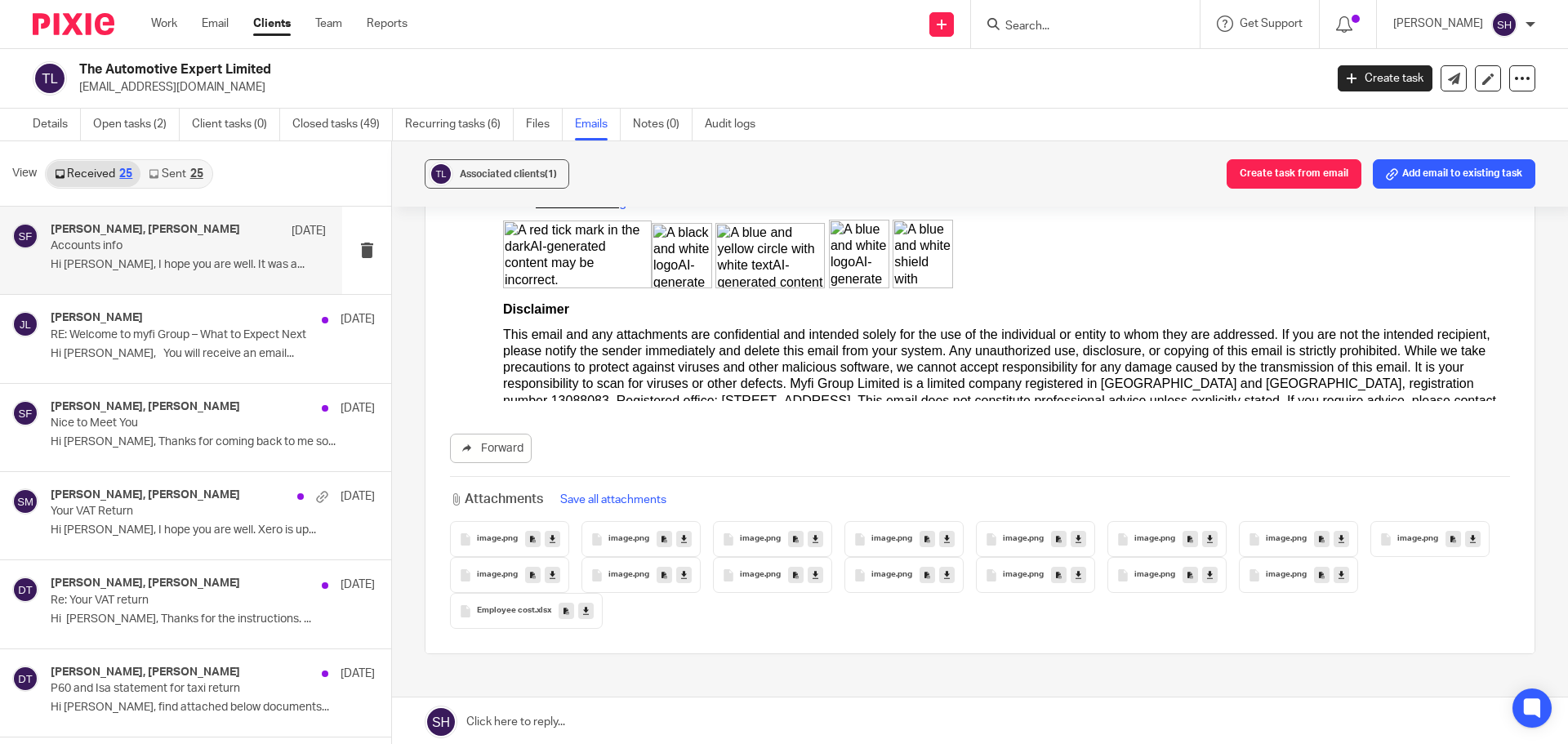
scroll to position [14312, 0]
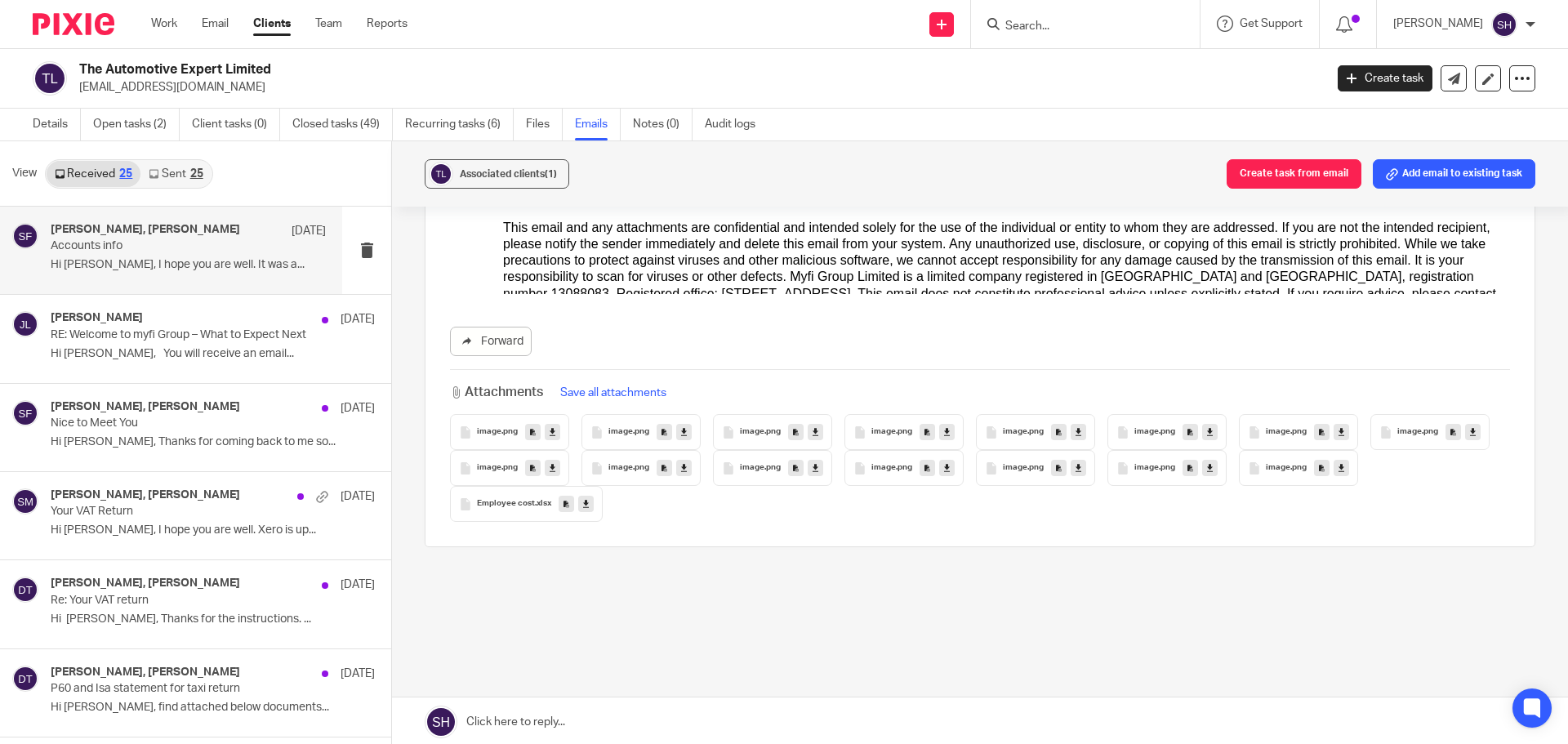
click at [162, 176] on link "Sent 25" at bounding box center [176, 174] width 70 height 26
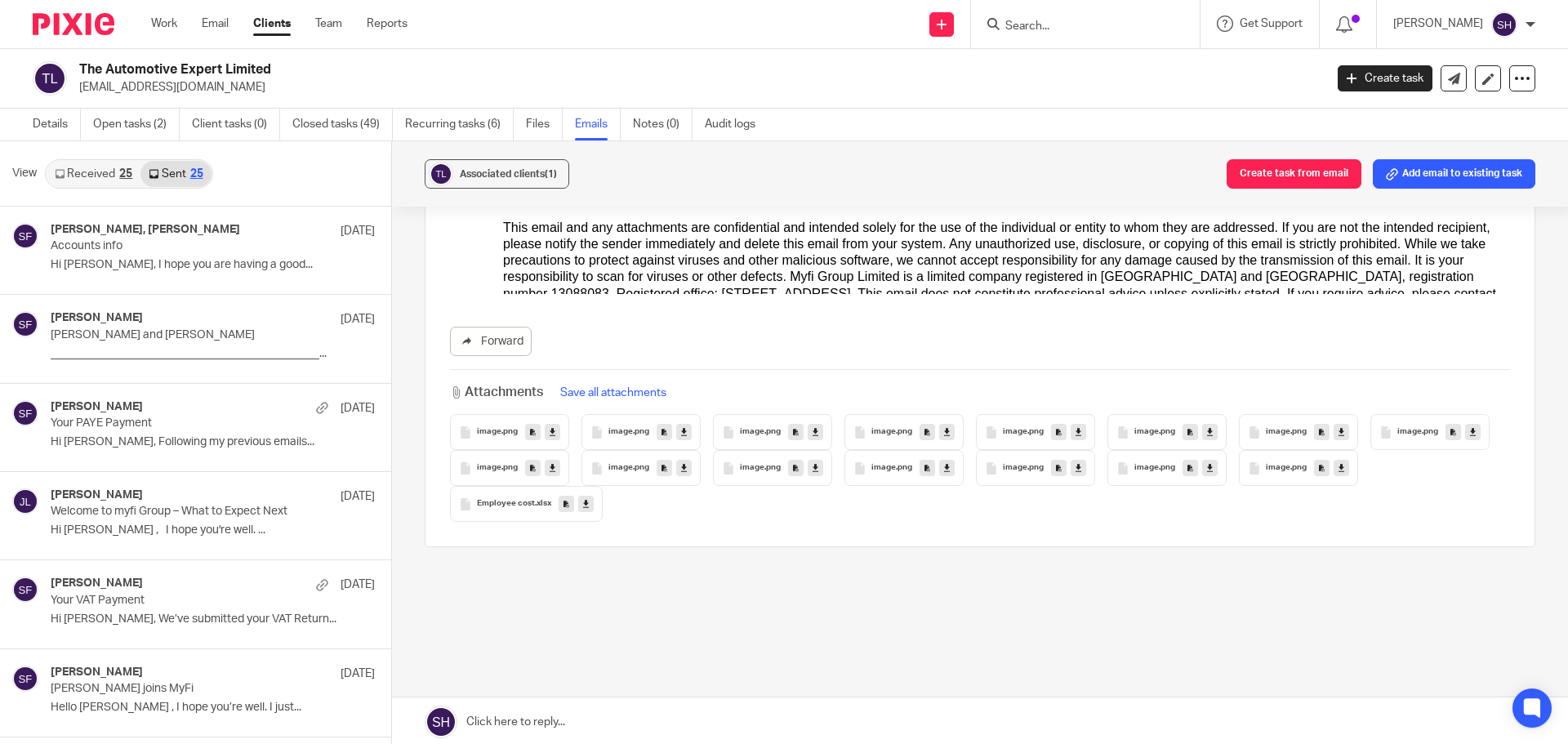
scroll to position [3, 0]
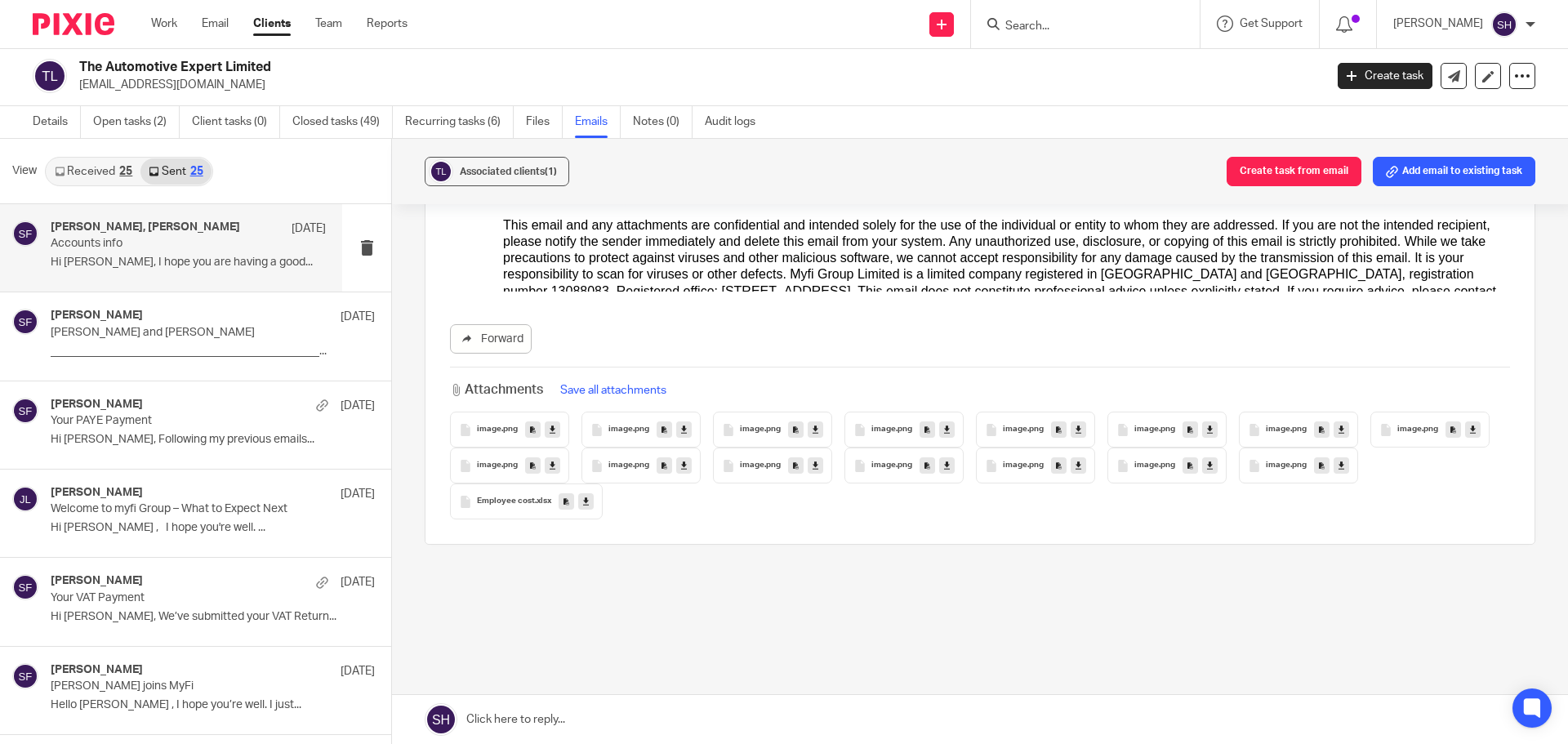
click at [227, 281] on div "Sarah Fox, daniele tegoletto 7 Sep Accounts info Hi Daniele, I hope you are hav…" at bounding box center [171, 247] width 342 height 88
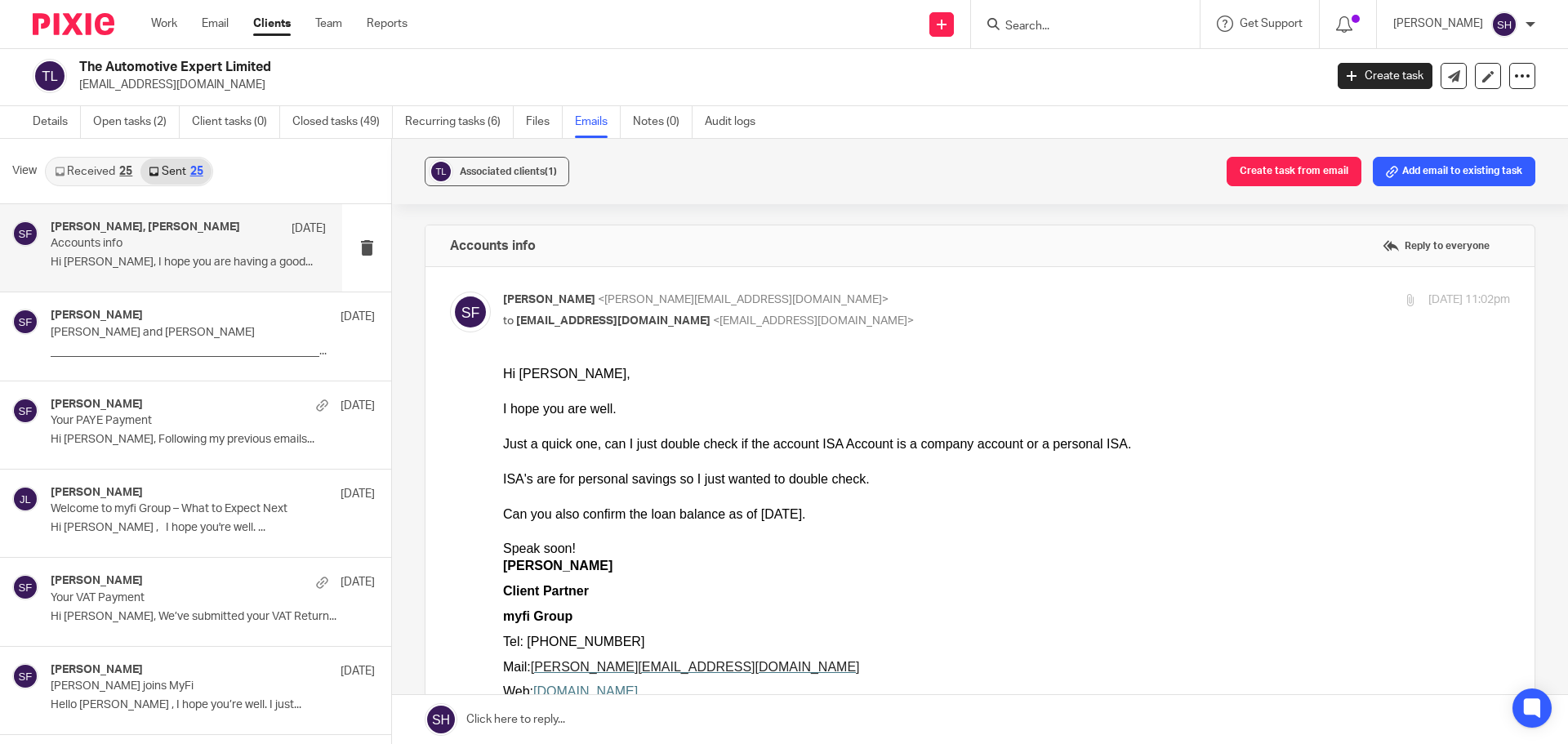
click at [1037, 27] on input "Search" at bounding box center [1078, 27] width 147 height 15
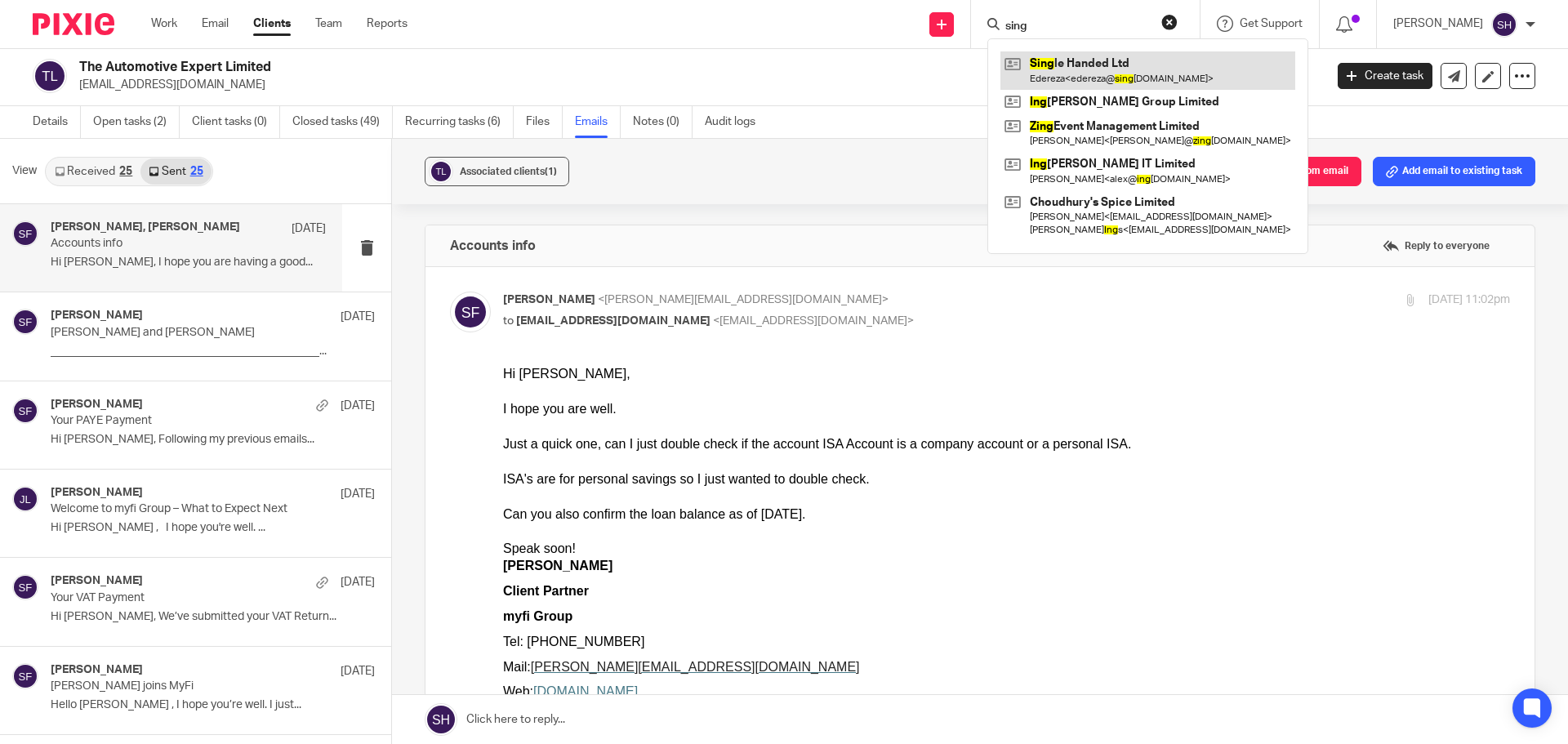
type input "sing"
click at [1082, 58] on link at bounding box center [1148, 70] width 295 height 38
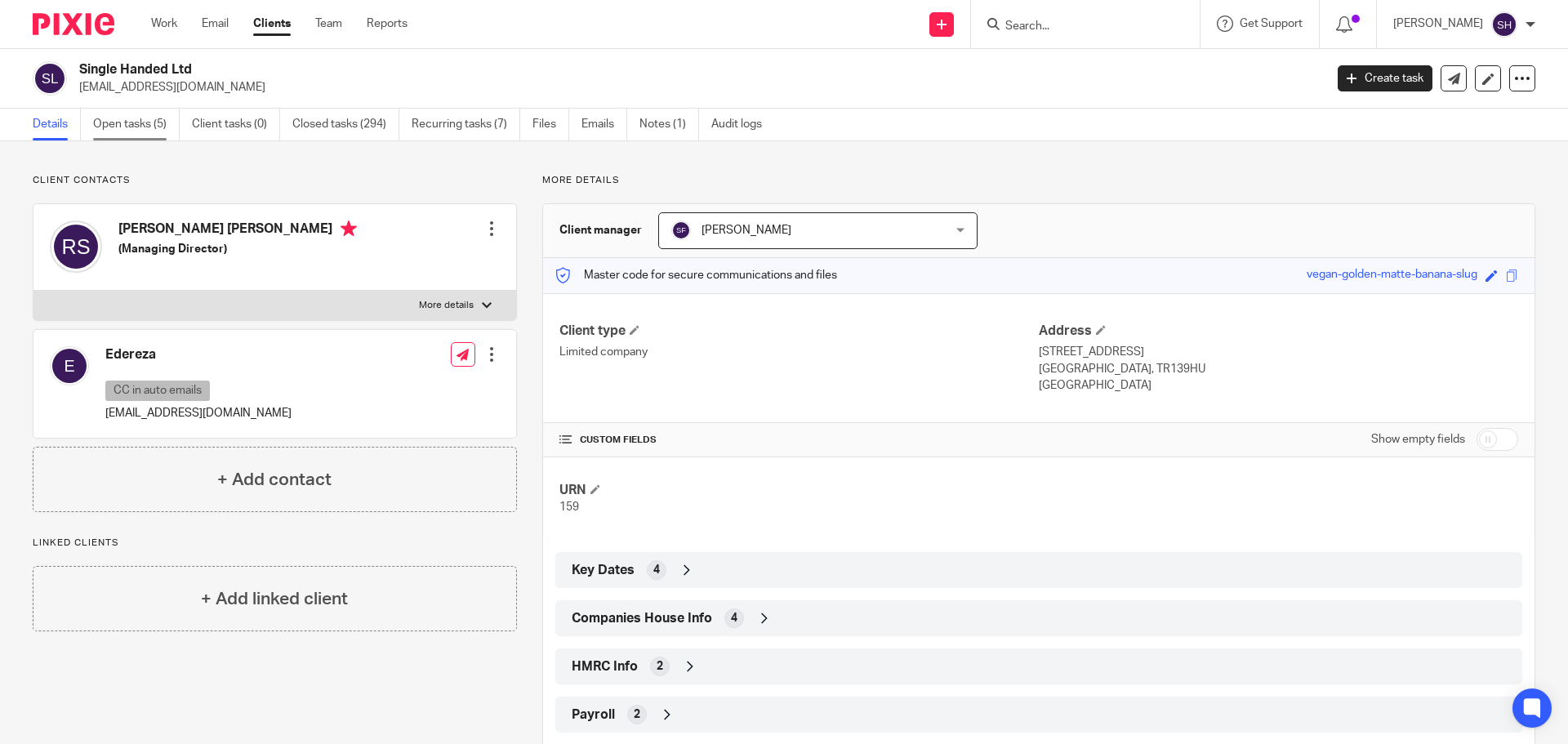
click at [141, 129] on link "Open tasks (5)" at bounding box center [137, 125] width 87 height 32
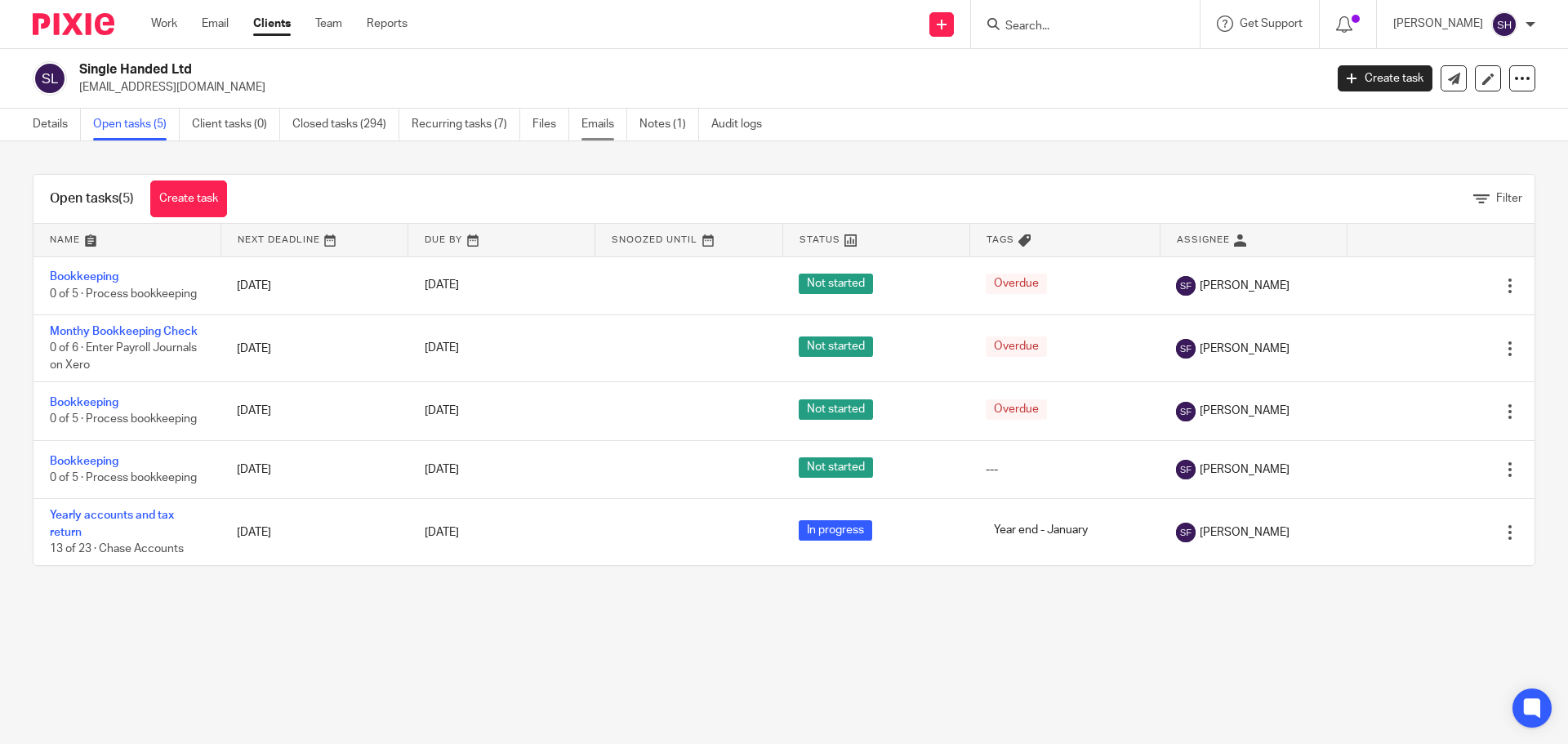
click at [620, 131] on link "Emails" at bounding box center [605, 125] width 45 height 32
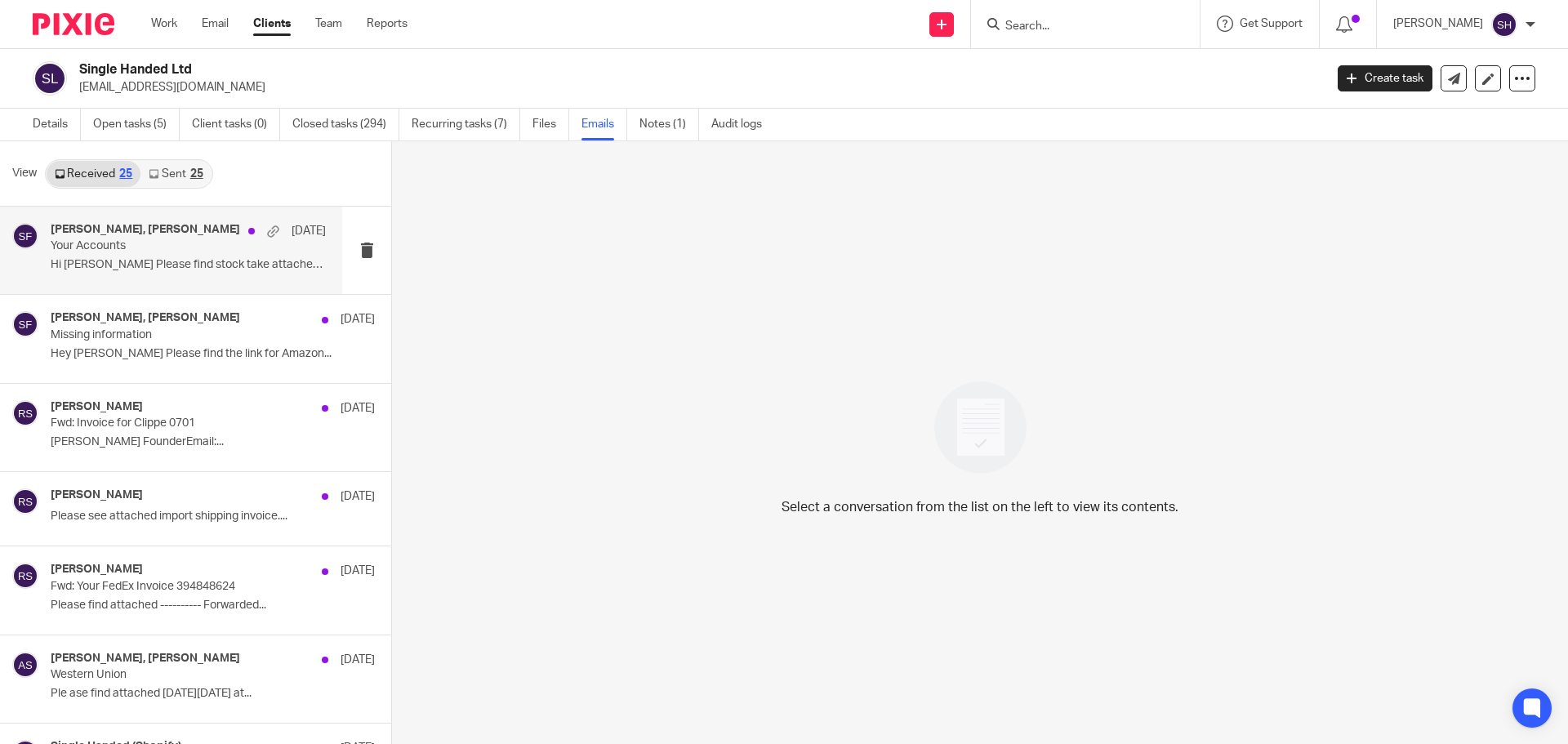
click at [176, 283] on div "Sarah Fox, Robert Simpson 20 Aug Your Accounts Hi Sarah Please find stock take …" at bounding box center [171, 250] width 342 height 88
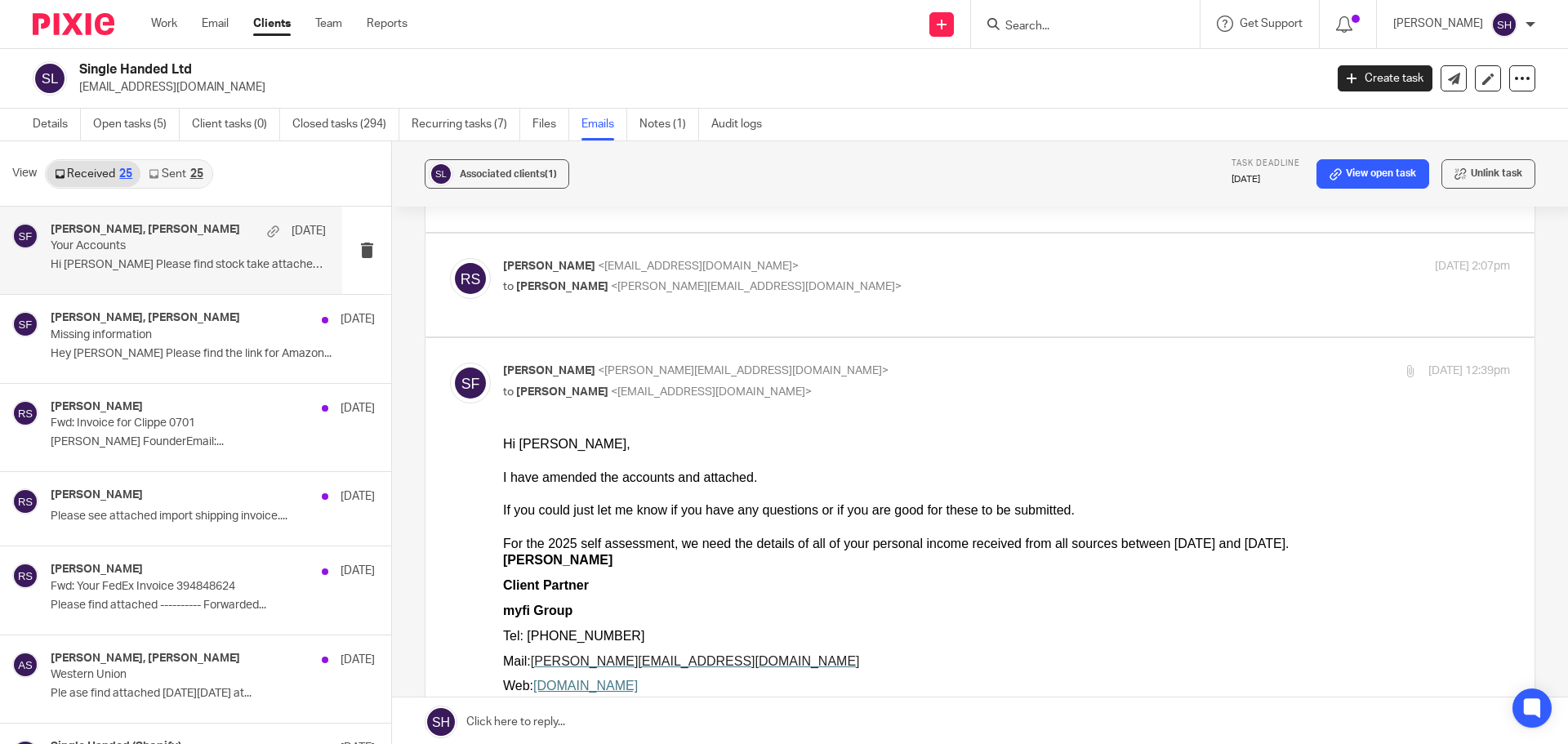
scroll to position [163, 0]
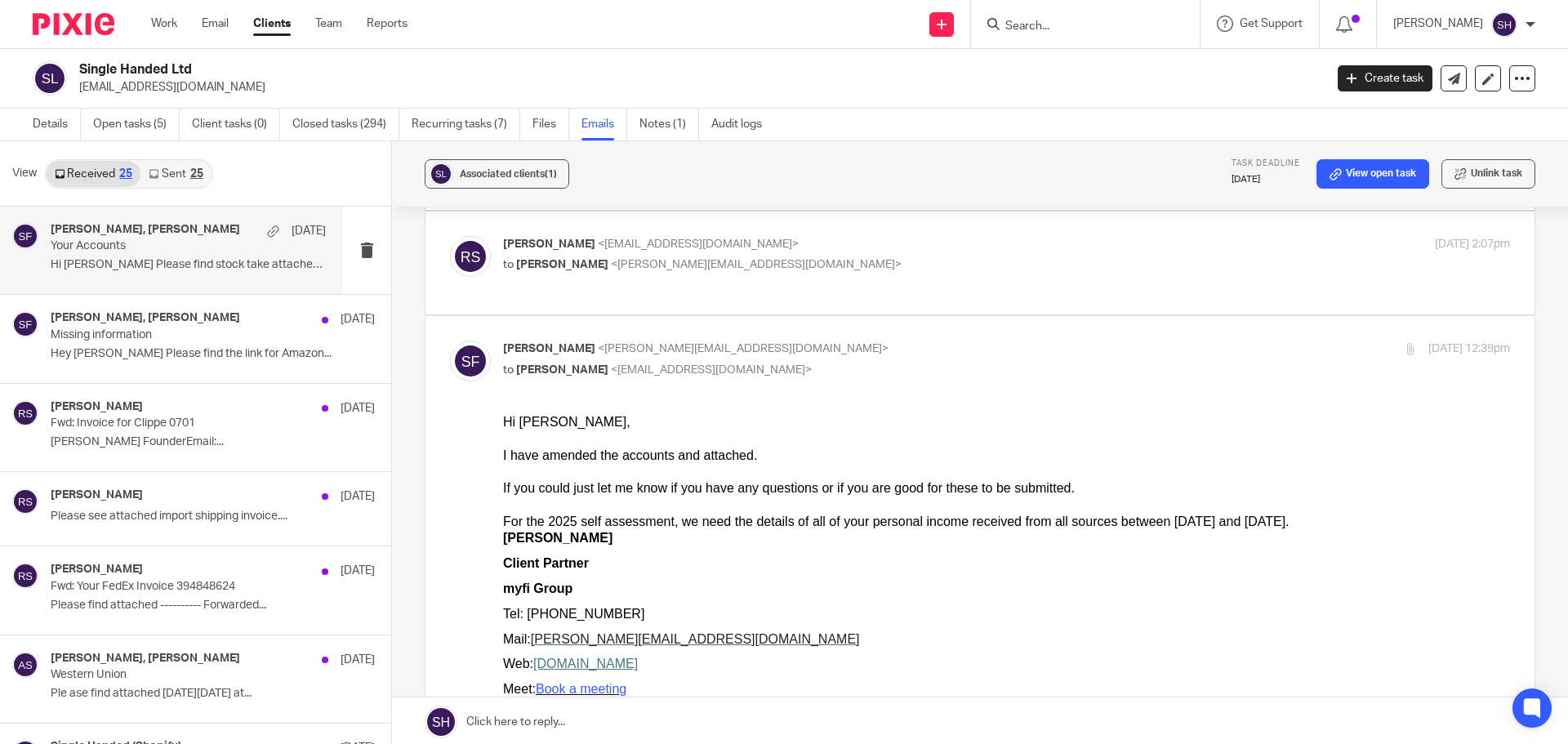
click at [872, 296] on label at bounding box center [980, 263] width 1109 height 104
click at [450, 236] on input "checkbox" at bounding box center [450, 235] width 1 height 1
checkbox input "true"
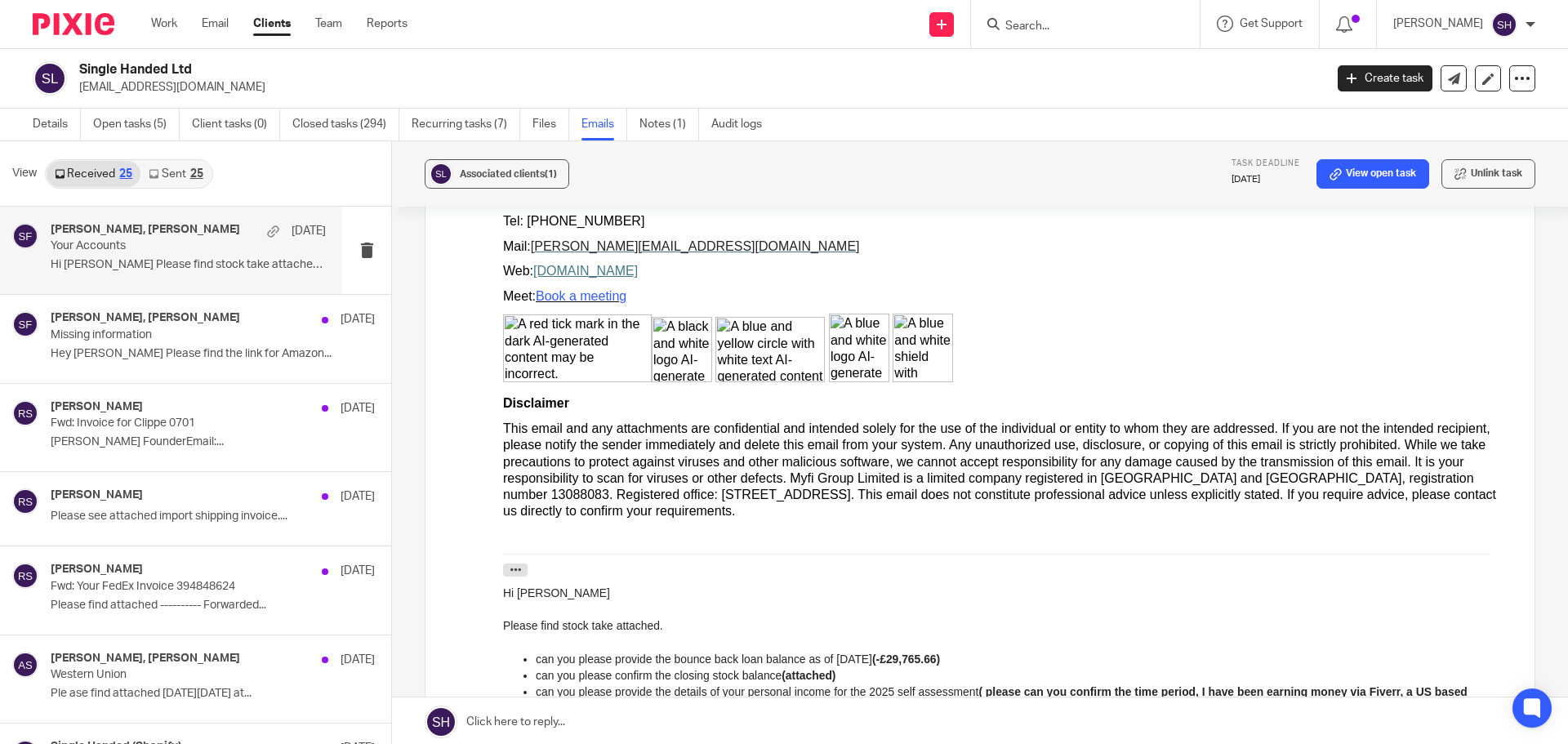
scroll to position [1225, 0]
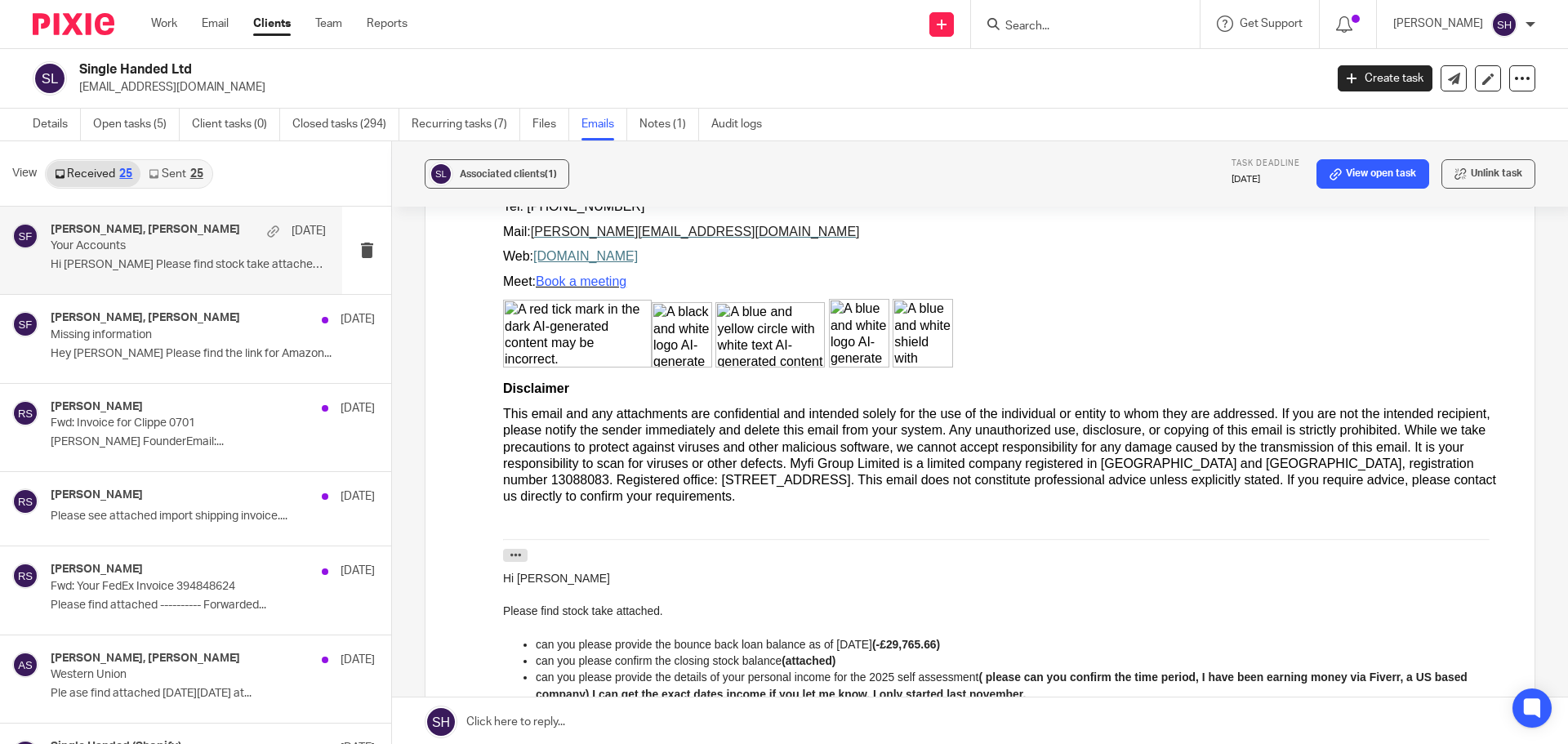
click at [196, 175] on div "25" at bounding box center [196, 174] width 13 height 11
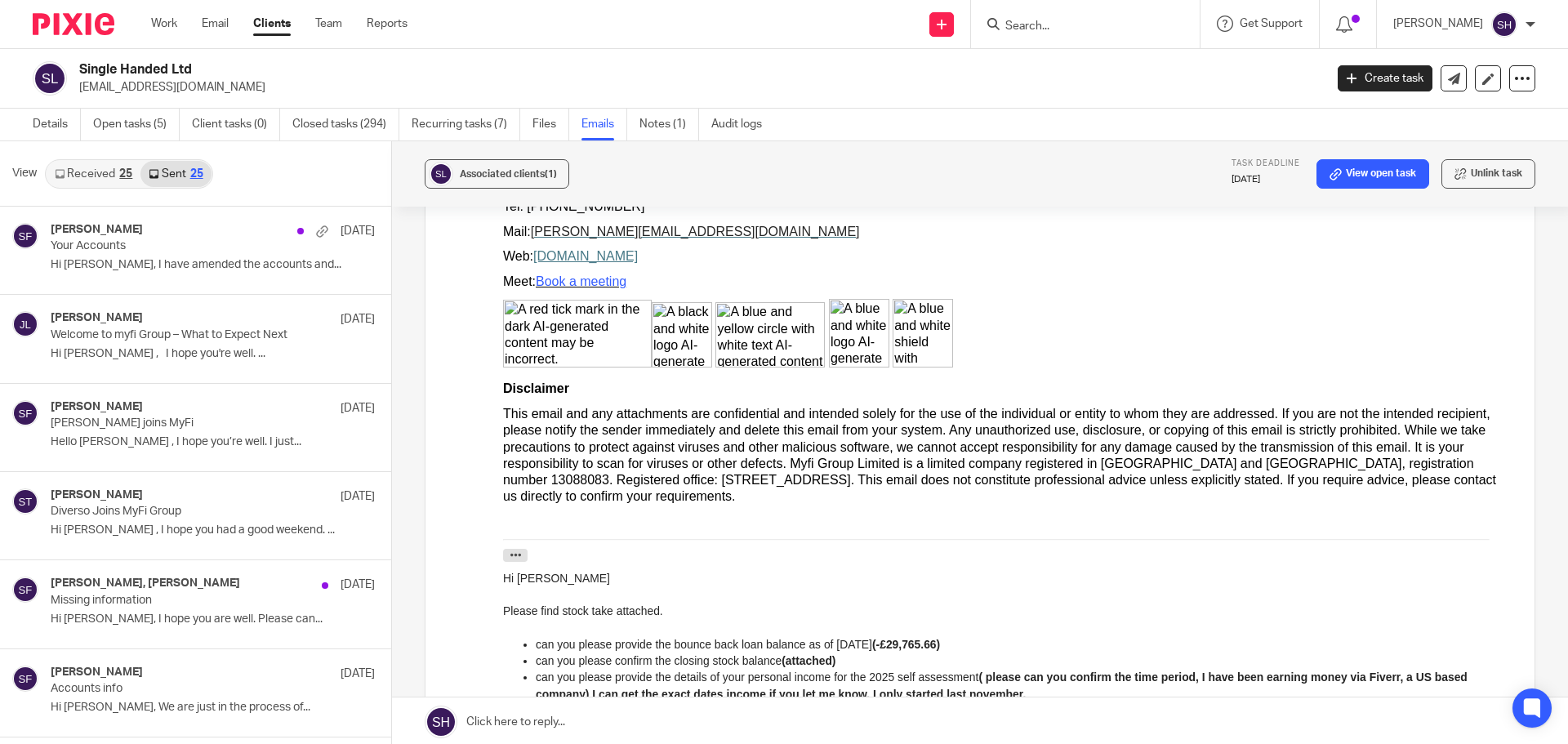
scroll to position [3, 0]
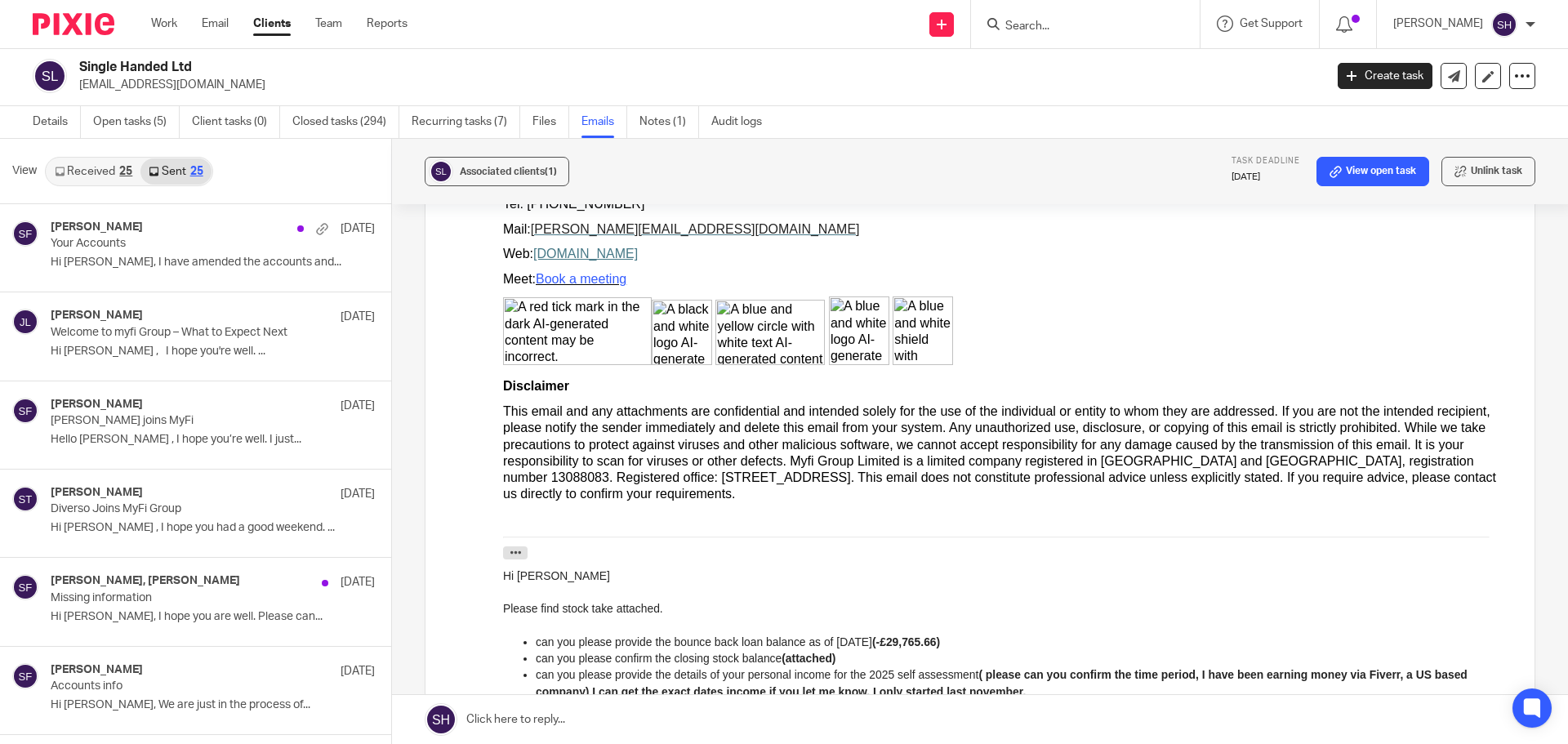
click at [105, 174] on link "Received 25" at bounding box center [93, 172] width 94 height 26
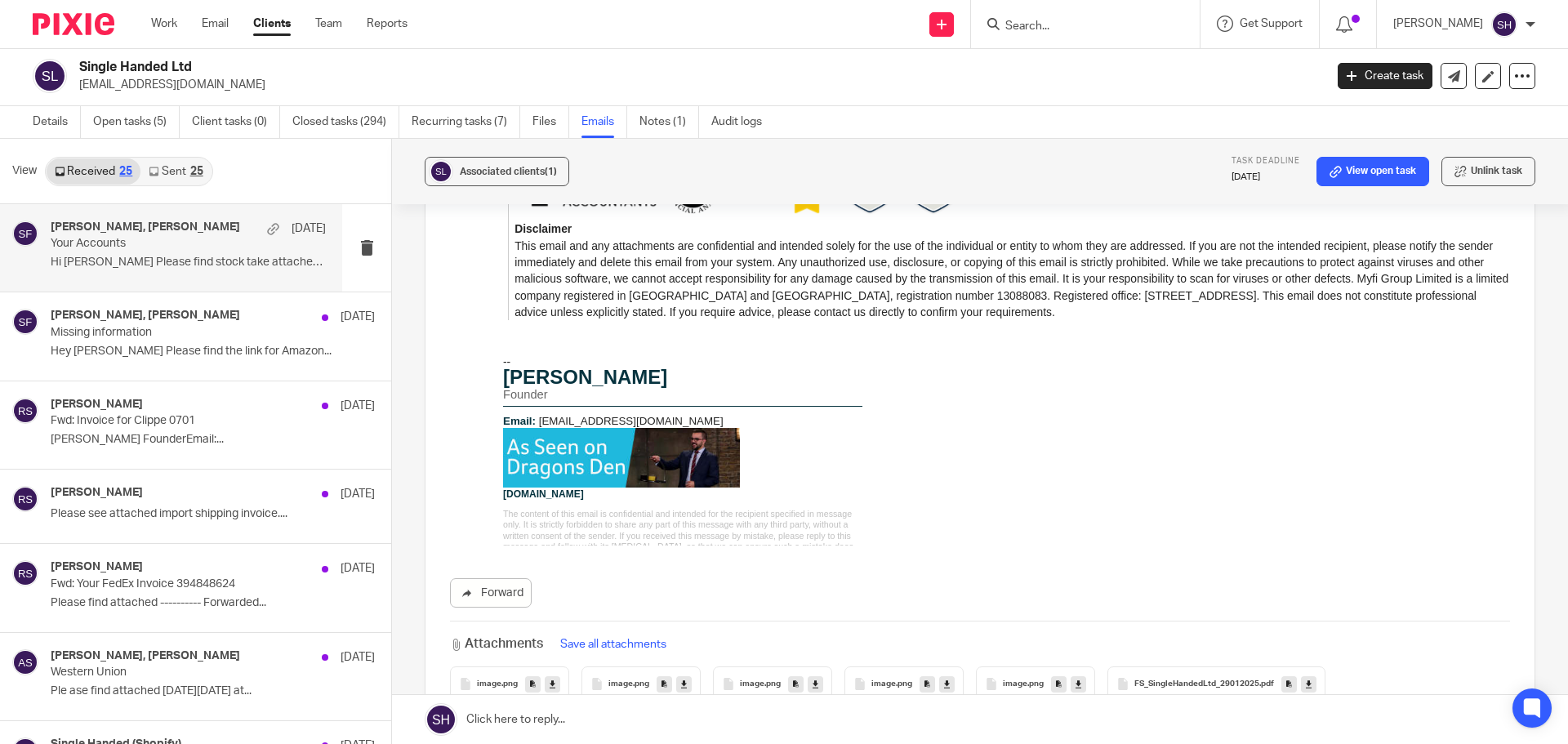
scroll to position [2599, 0]
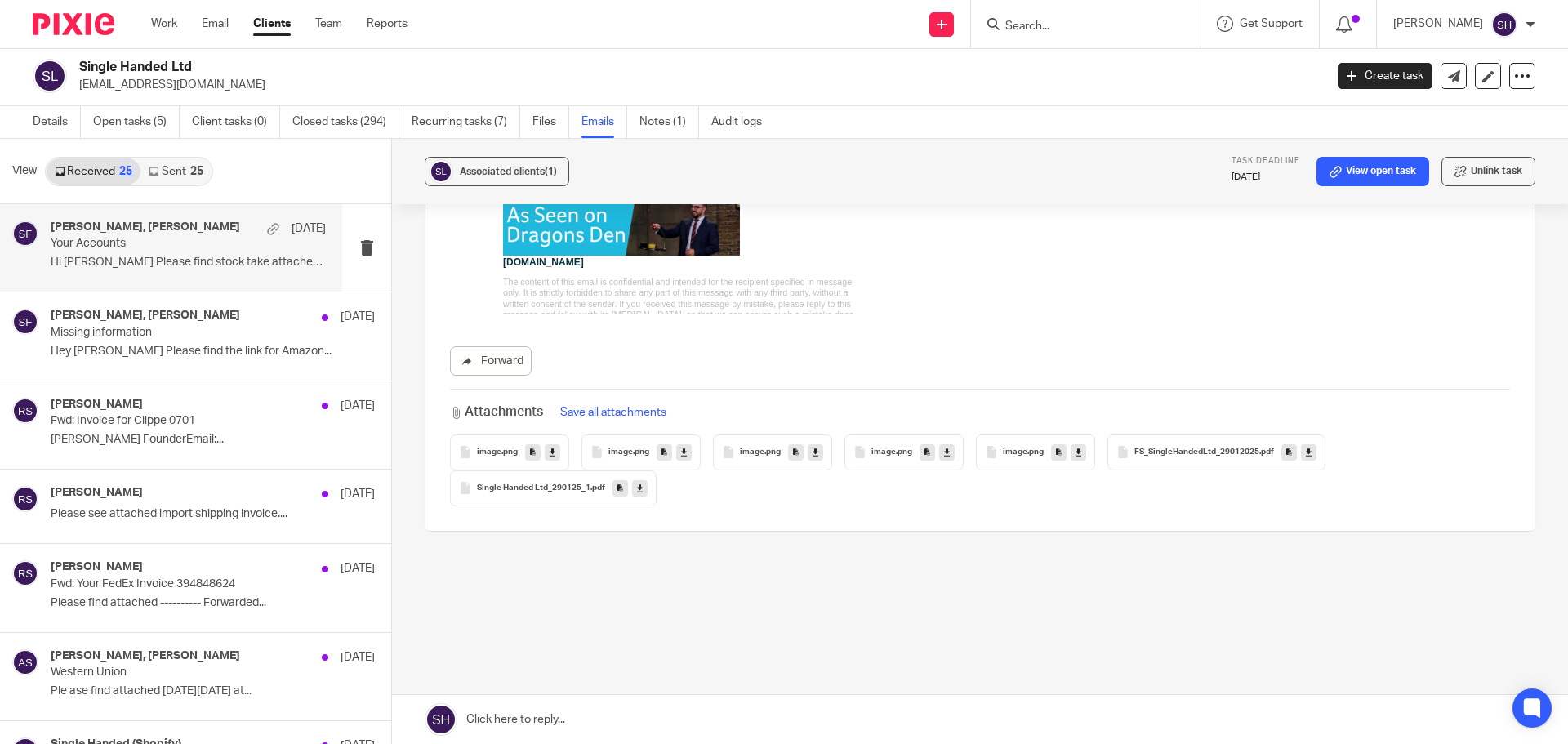
click at [191, 164] on link "Sent 25" at bounding box center [176, 172] width 70 height 26
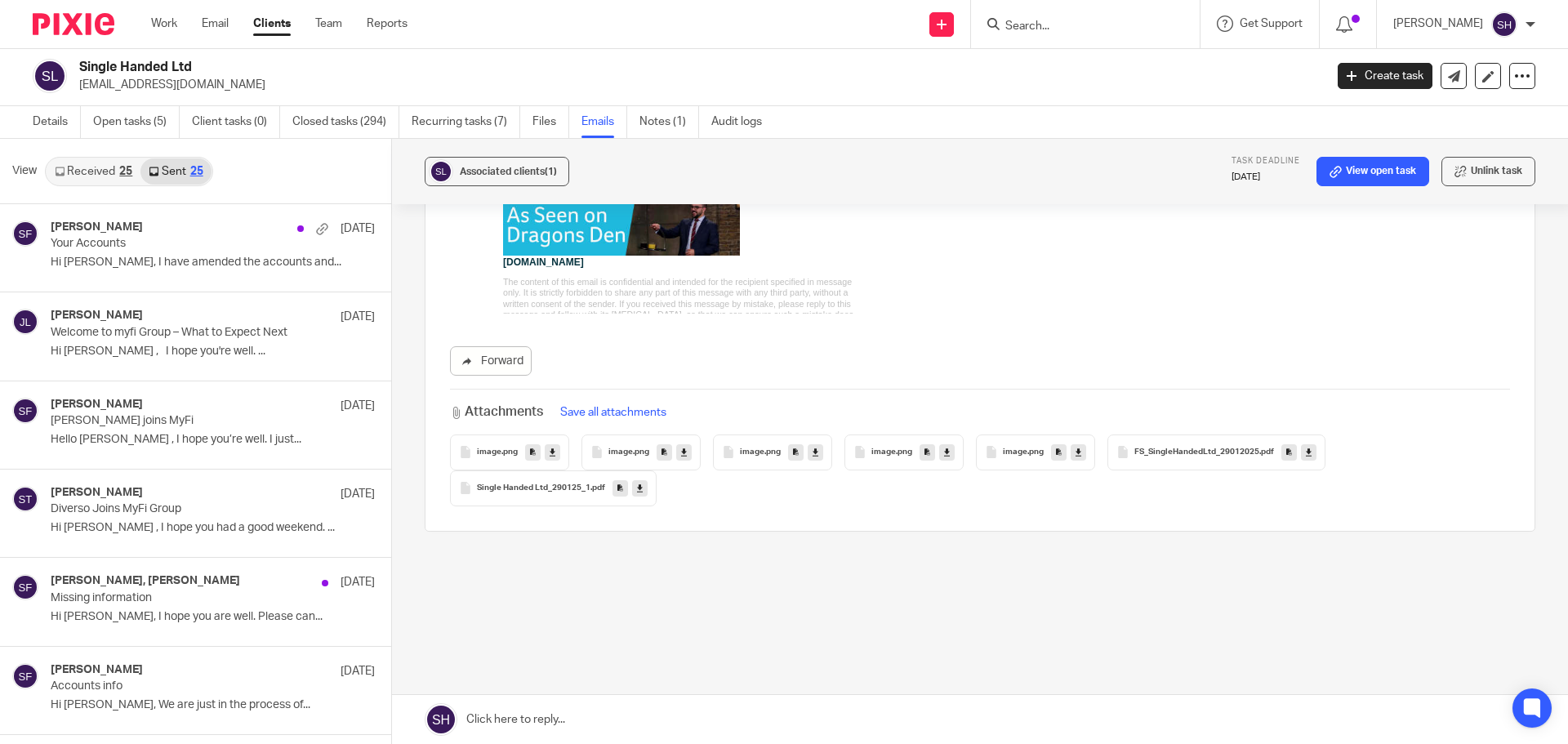
click at [1079, 27] on input "Search" at bounding box center [1078, 27] width 147 height 15
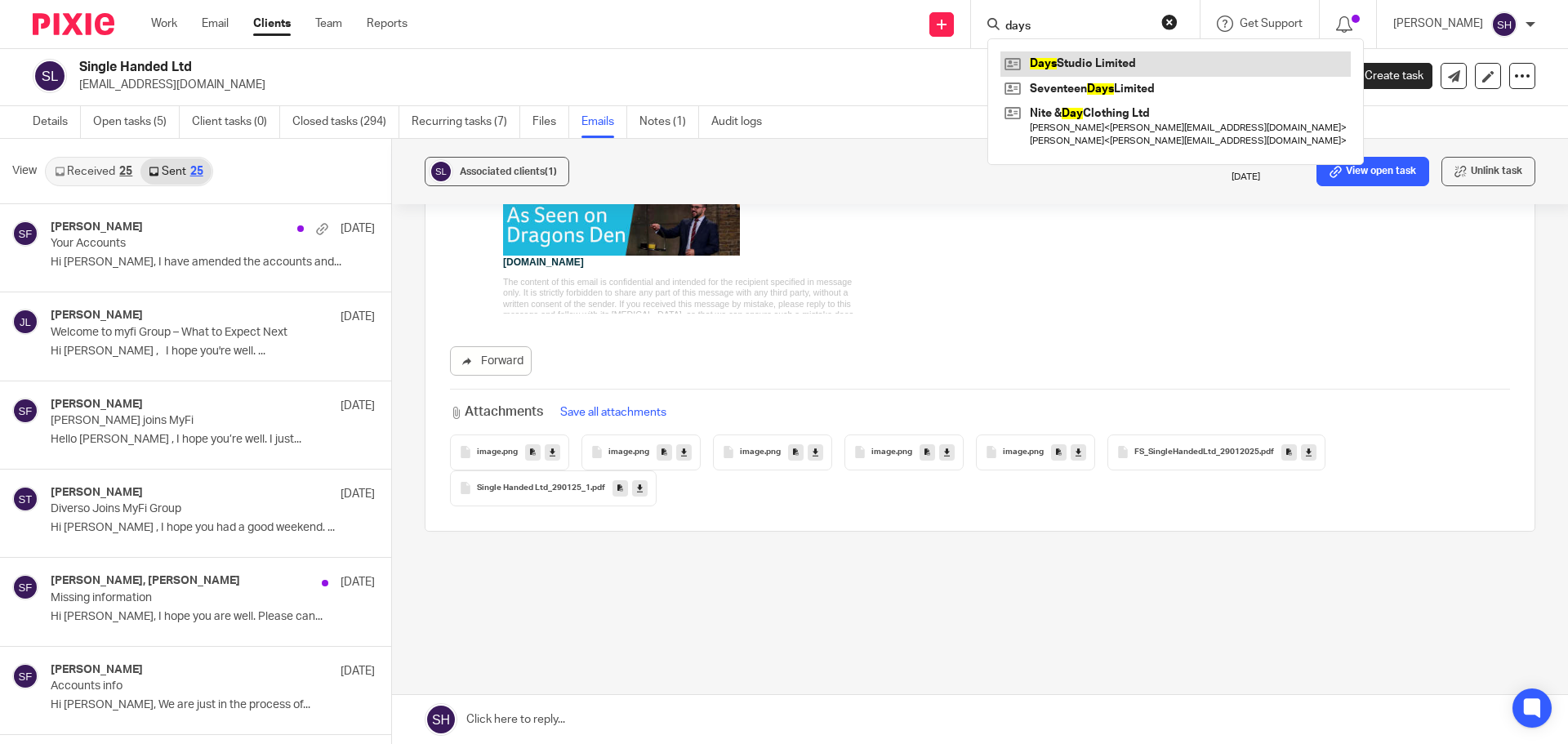
type input "days"
click at [1094, 57] on link at bounding box center [1175, 63] width 350 height 25
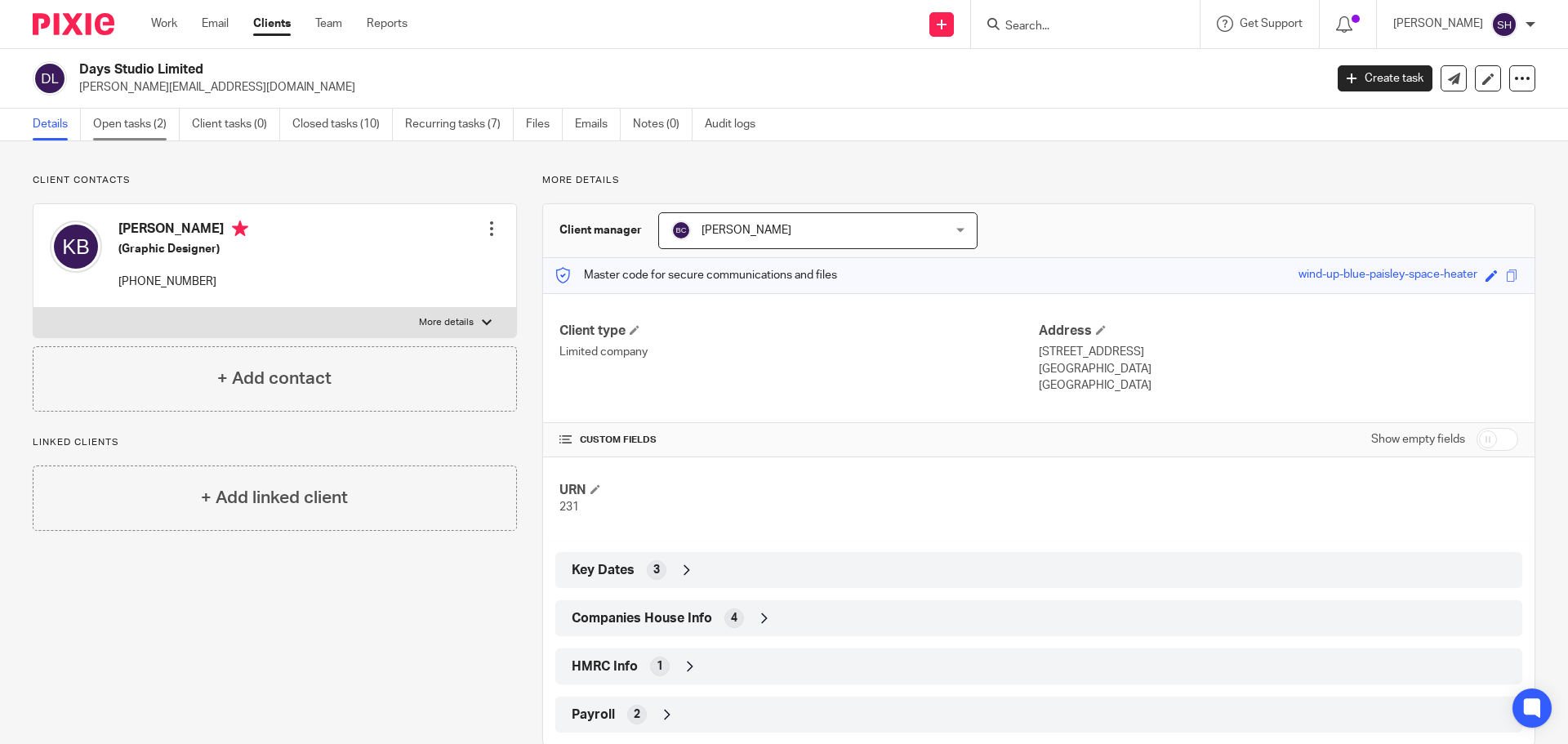
click at [124, 117] on link "Open tasks (2)" at bounding box center [137, 125] width 87 height 32
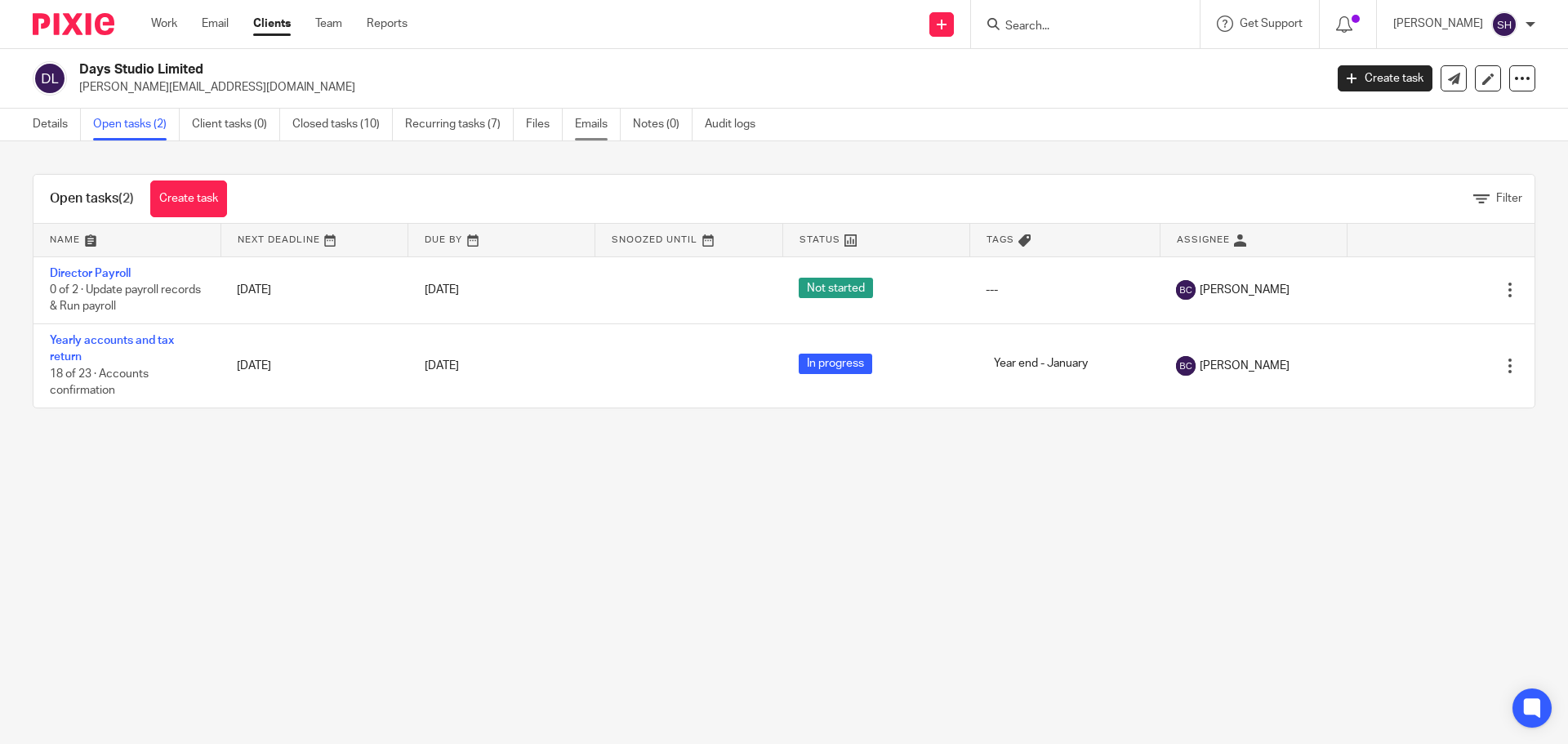
click at [589, 121] on link "Emails" at bounding box center [598, 125] width 45 height 32
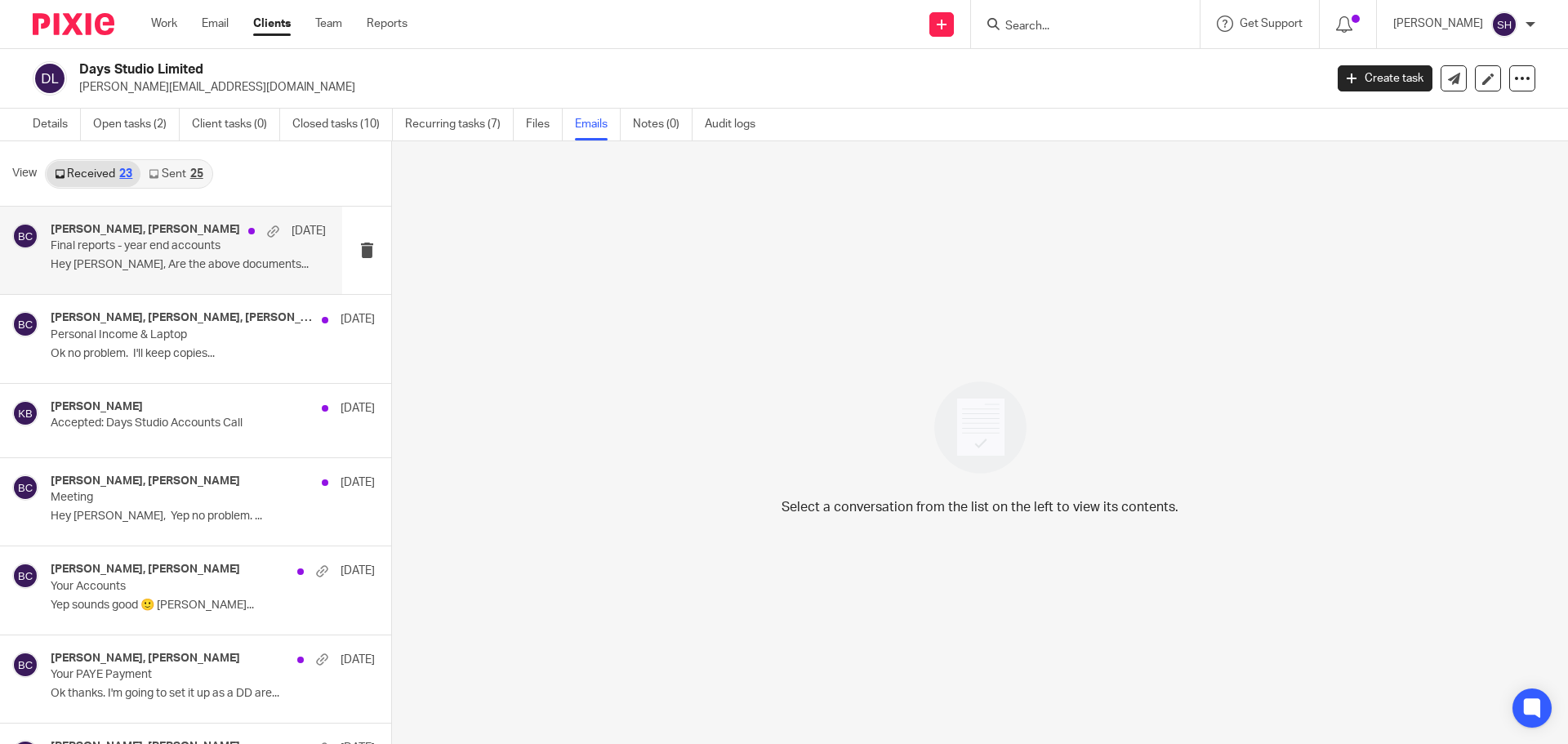
click at [197, 278] on div "[PERSON_NAME], [PERSON_NAME] [DATE] Final reports - year end accounts Hey [PERS…" at bounding box center [188, 250] width 275 height 55
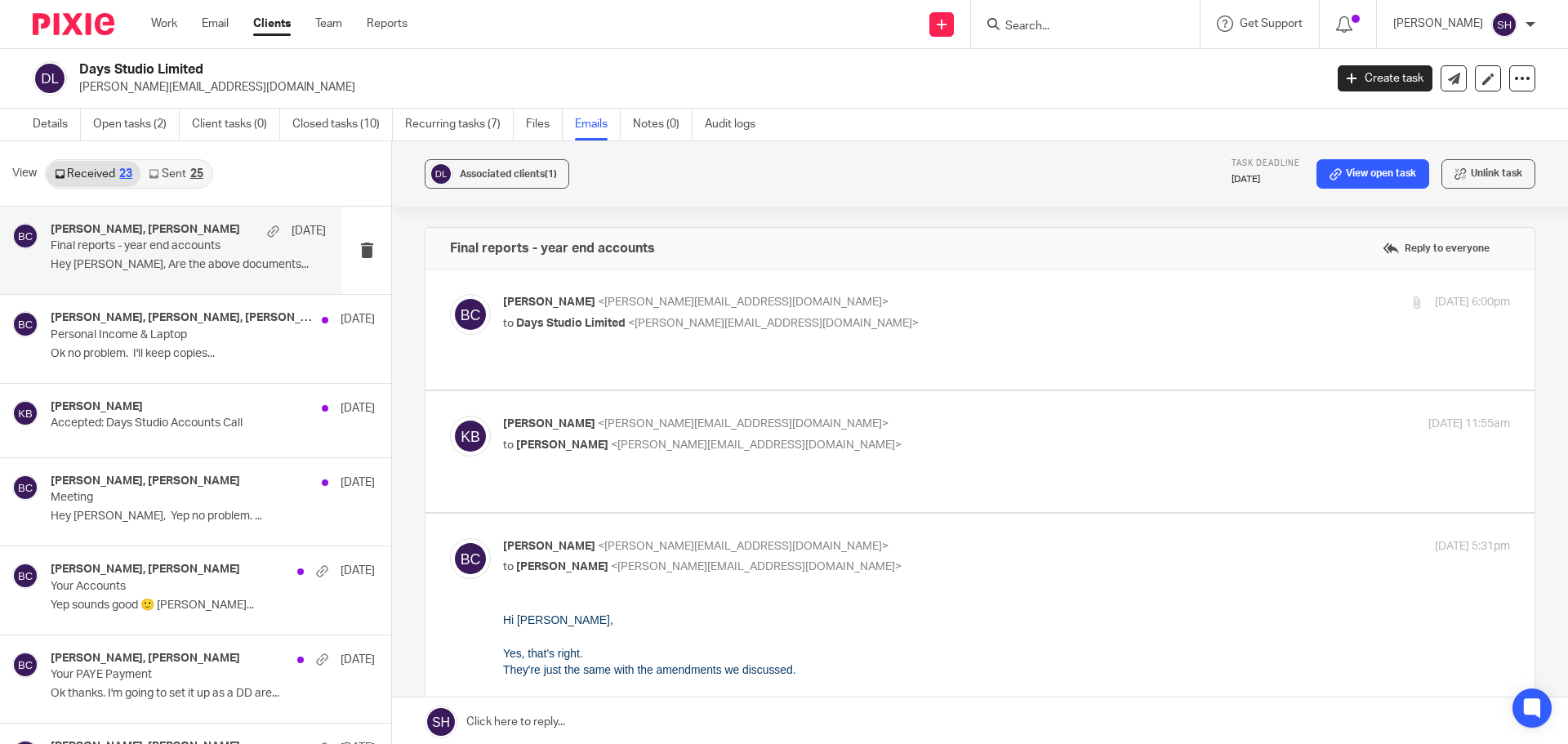
click at [807, 395] on label at bounding box center [980, 450] width 1109 height 120
click at [450, 414] on input "checkbox" at bounding box center [450, 414] width 1 height 1
checkbox input "true"
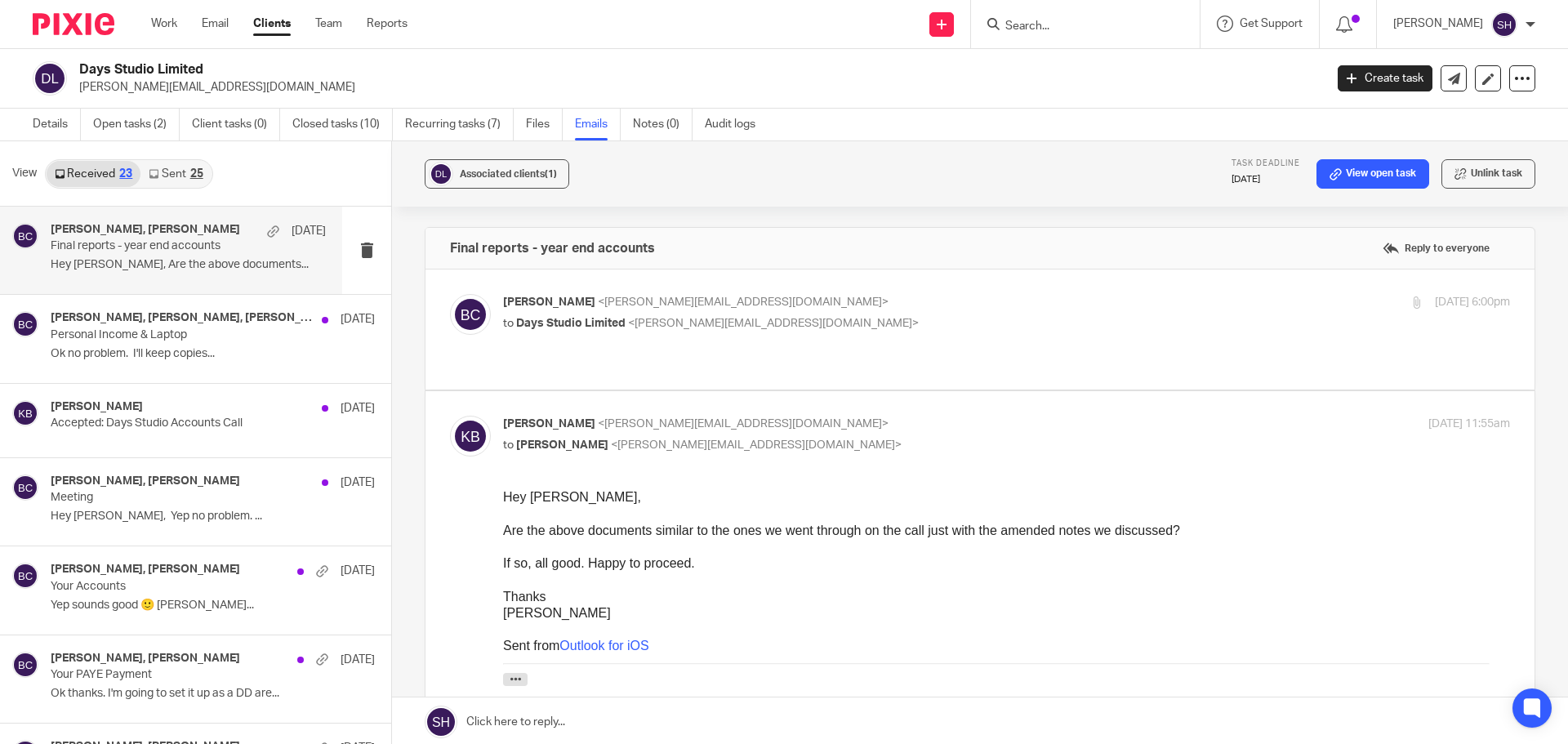
click at [200, 176] on div "25" at bounding box center [196, 174] width 13 height 11
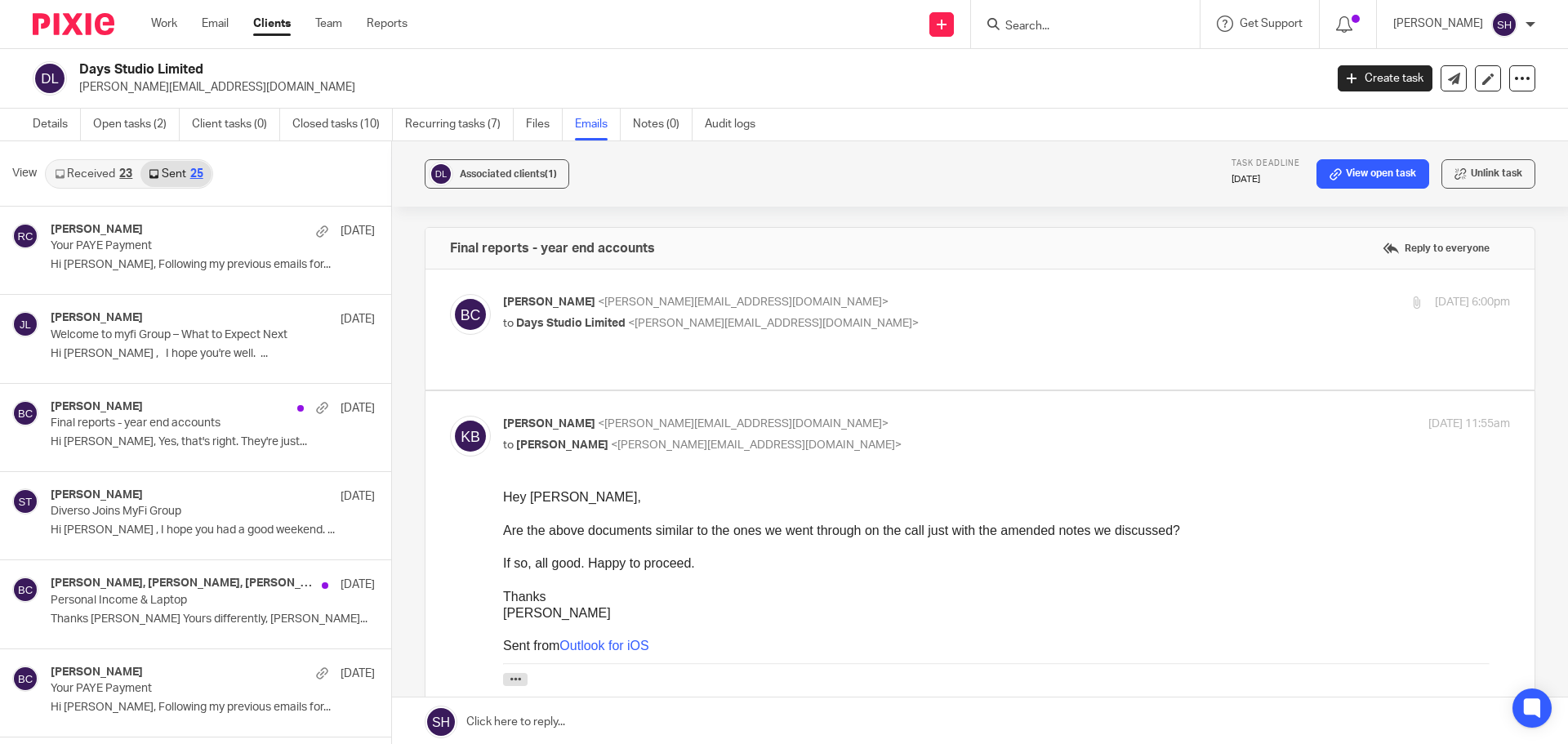
scroll to position [3, 0]
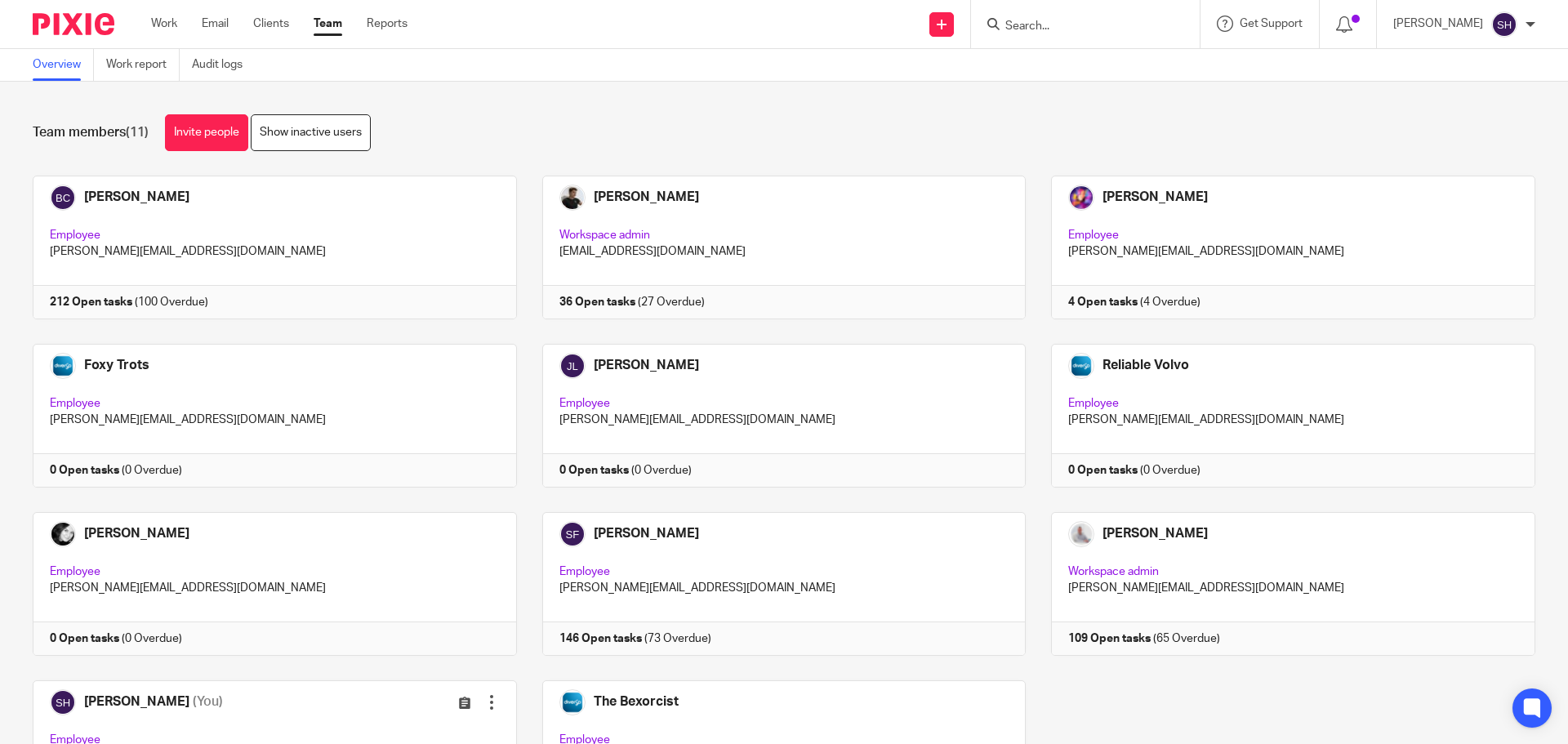
click at [1065, 32] on input "Search" at bounding box center [1078, 27] width 147 height 15
type input "mb"
click at [1116, 68] on link at bounding box center [1138, 70] width 276 height 38
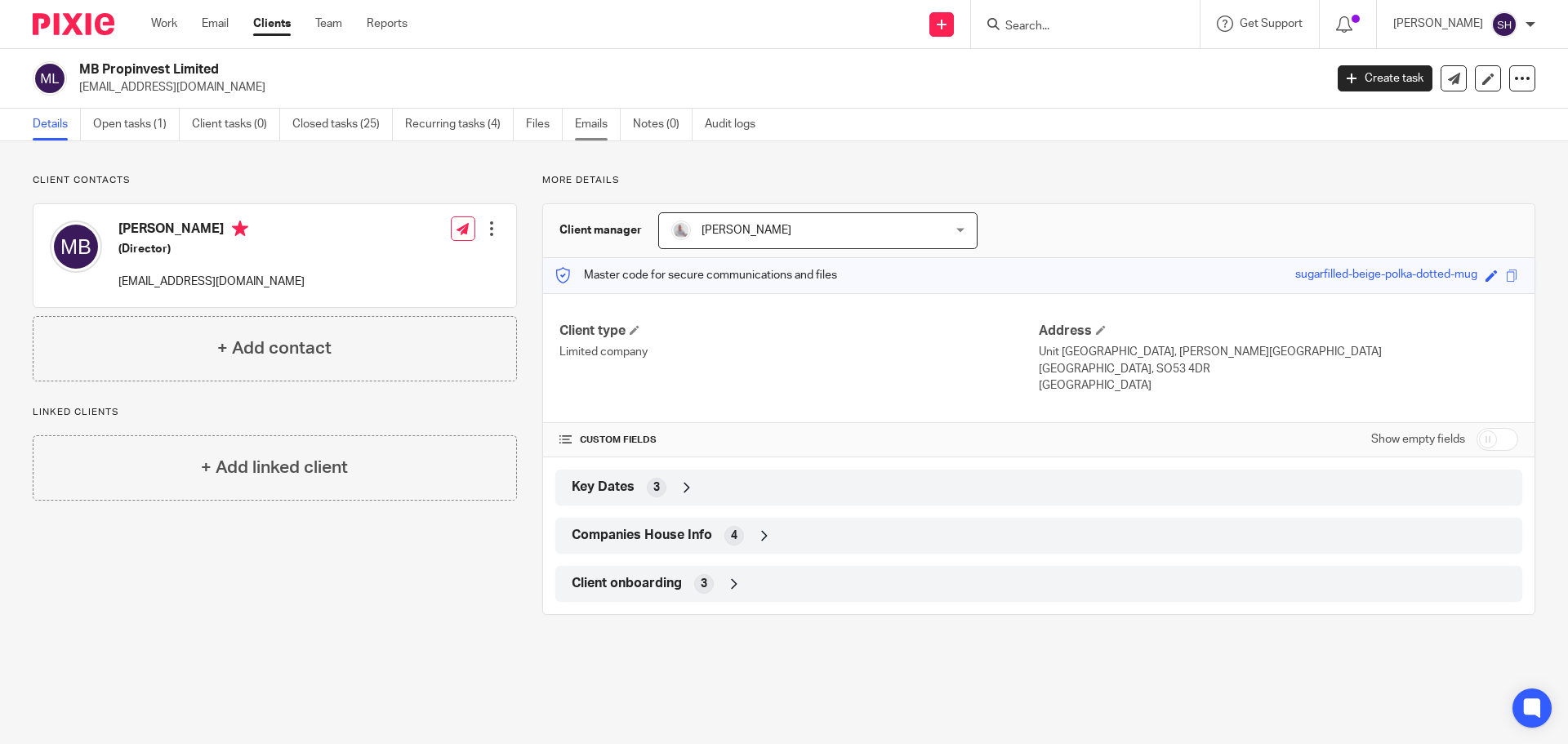
click at [600, 124] on link "Emails" at bounding box center [598, 125] width 45 height 32
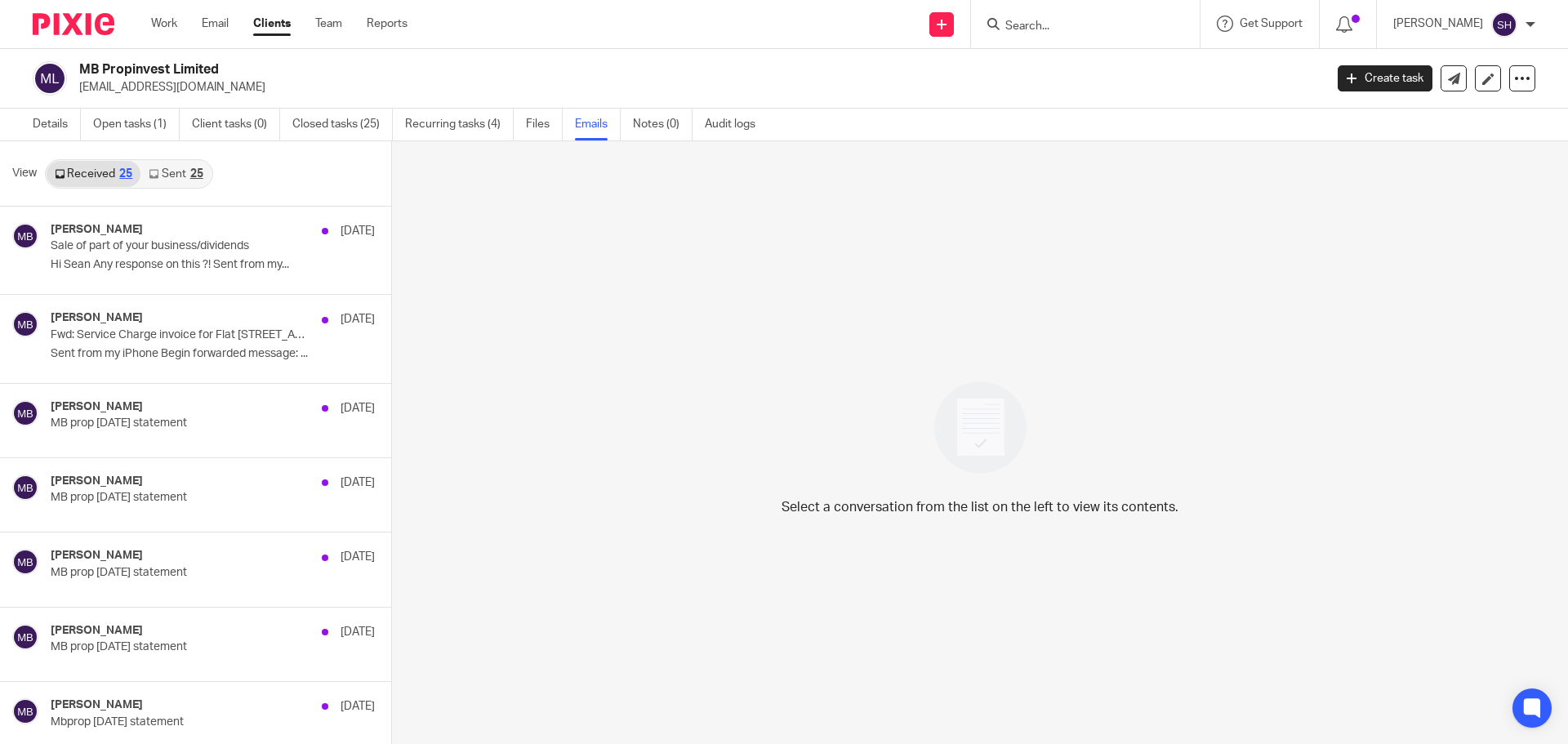
click at [190, 172] on div "25" at bounding box center [196, 174] width 13 height 11
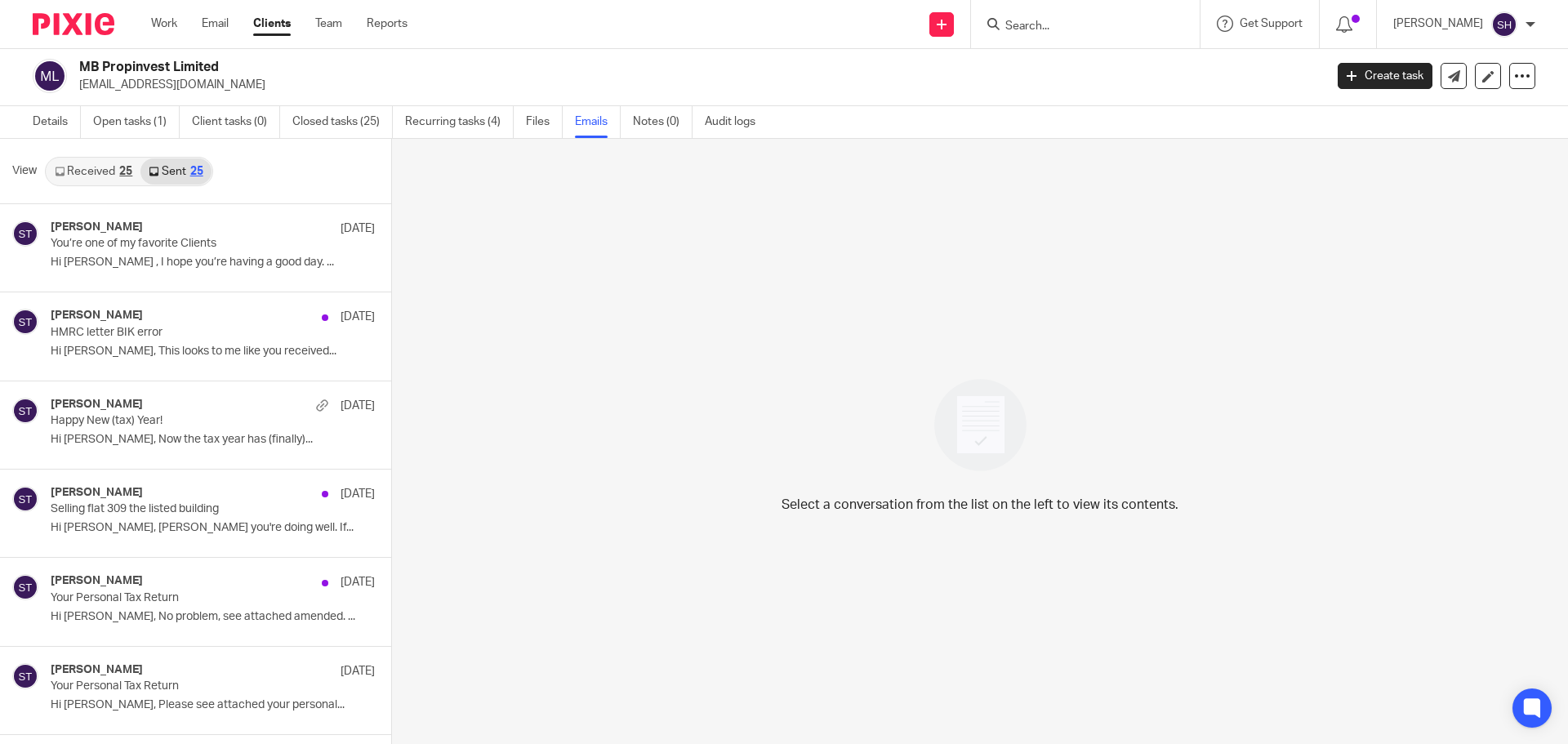
click at [109, 178] on link "Received 25" at bounding box center [93, 172] width 94 height 26
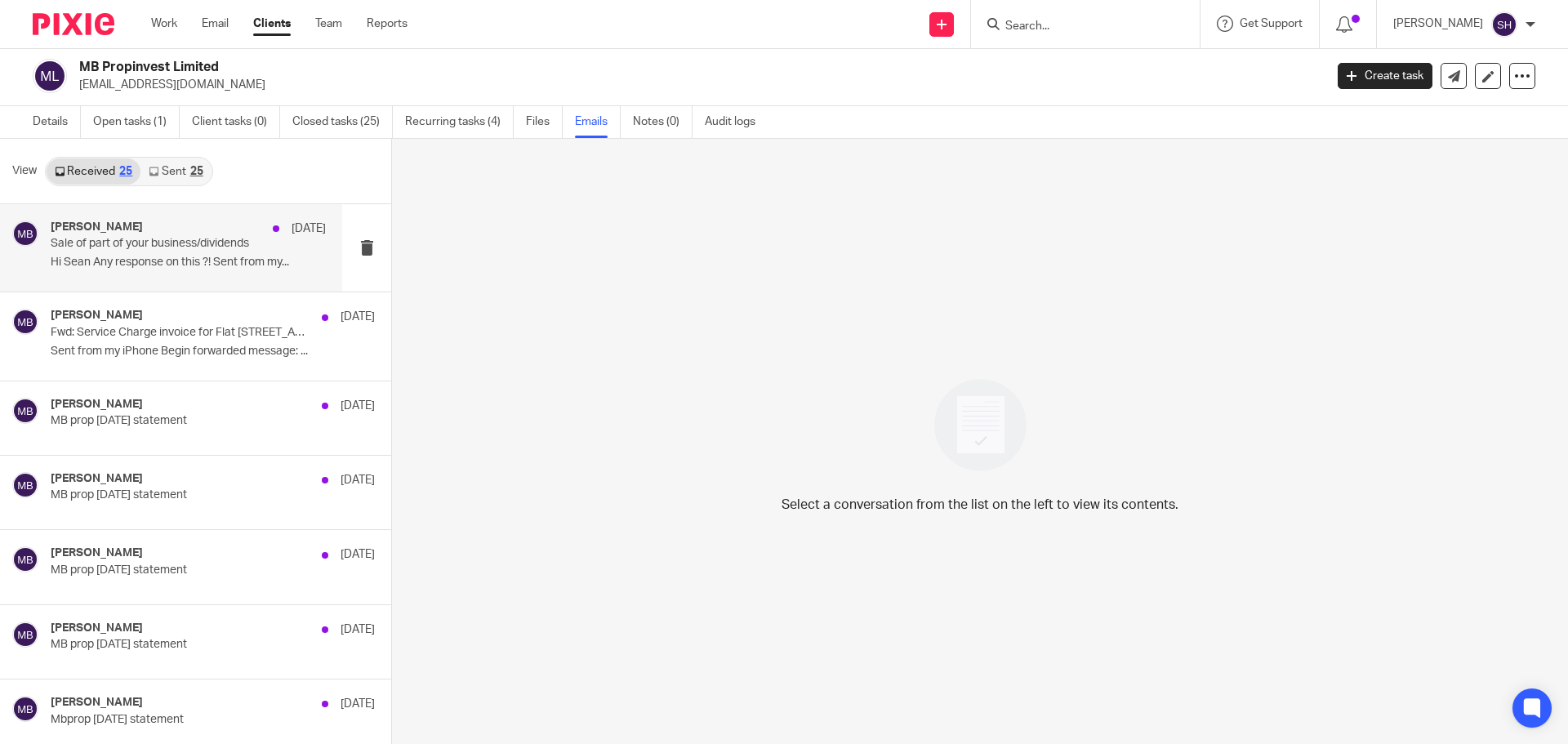
click at [213, 220] on div "[PERSON_NAME] [DATE]" at bounding box center [188, 228] width 275 height 16
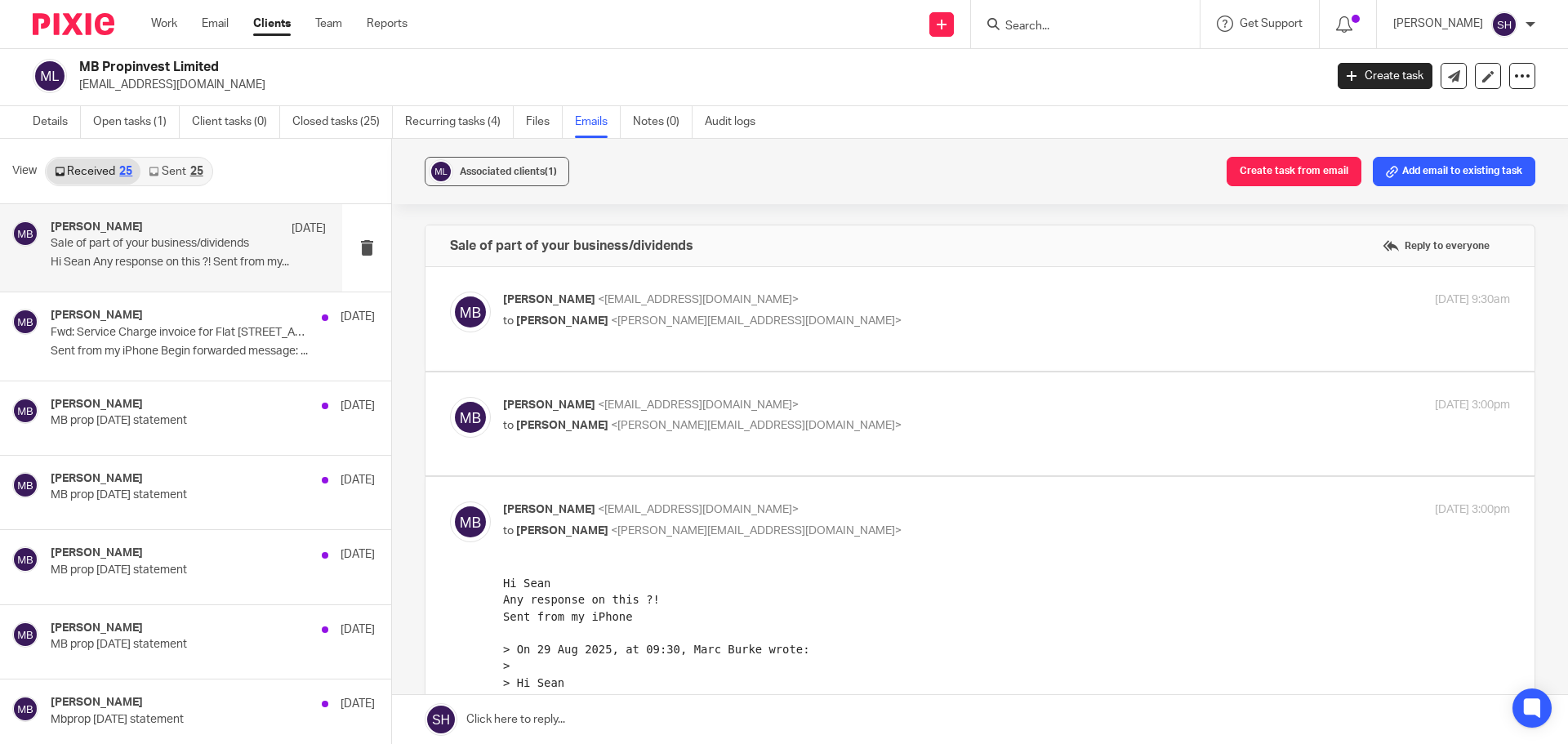
scroll to position [0, 0]
click at [824, 308] on p "Marc Burke <marcburke@btinternet.com>" at bounding box center [839, 300] width 672 height 17
checkbox input "true"
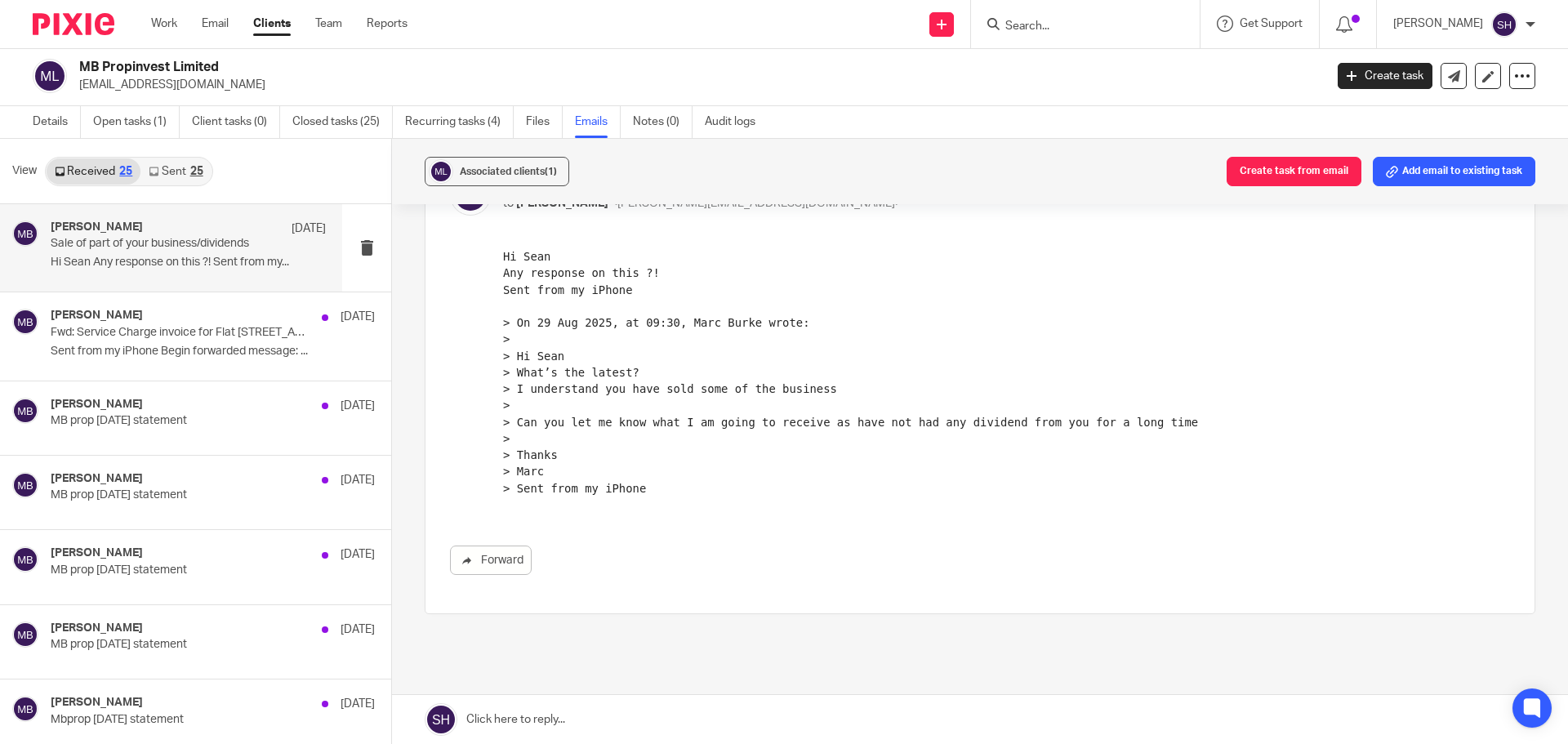
scroll to position [571, 0]
